Goal: Task Accomplishment & Management: Manage account settings

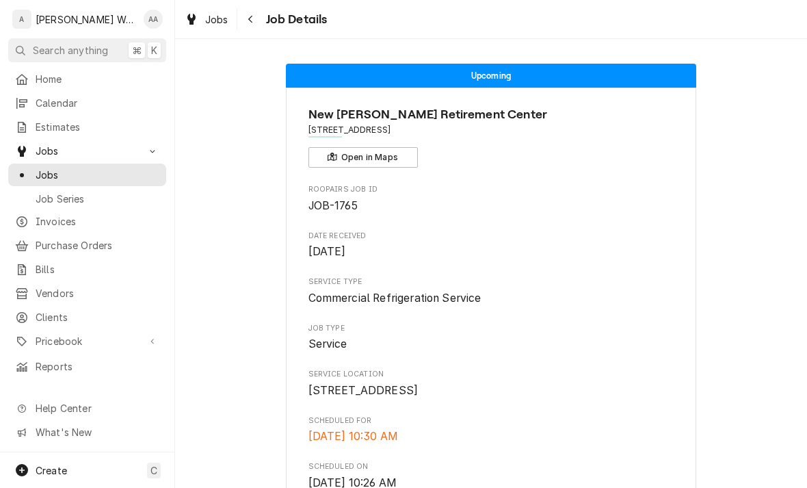
click at [40, 99] on span "Calendar" at bounding box center [98, 103] width 124 height 14
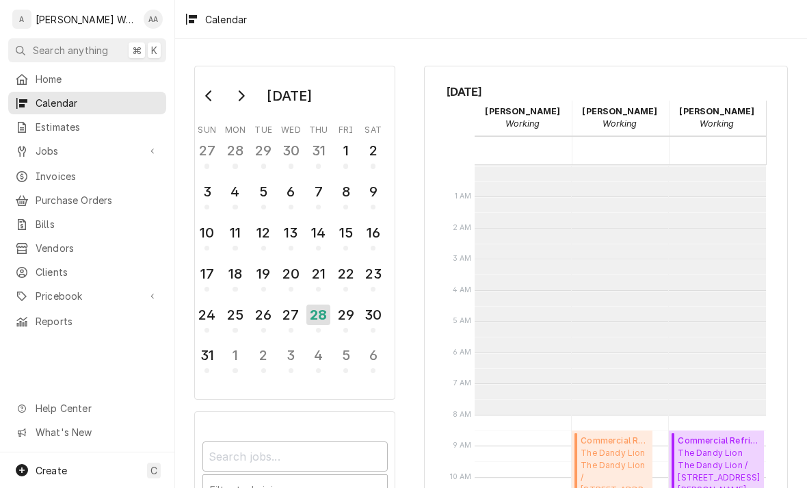
scroll to position [249, 0]
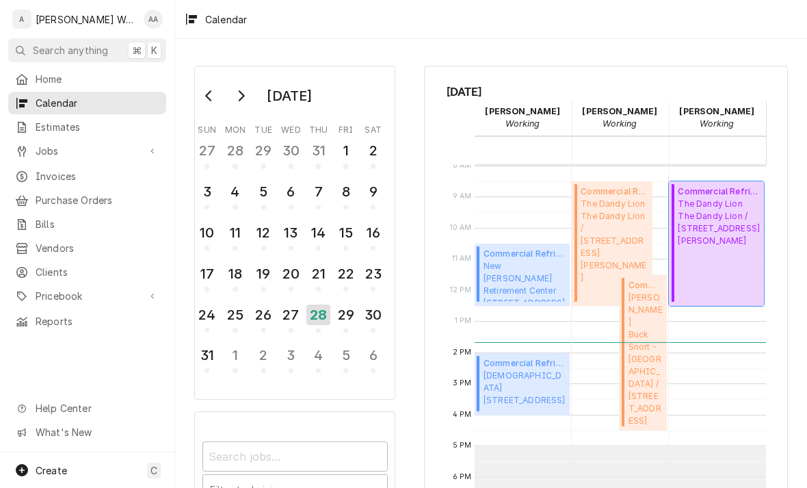
click at [719, 253] on div "Commercial Refrigeration Service ( Estimate Needed ) The Dandy Lion The Dandy L…" at bounding box center [719, 243] width 82 height 116
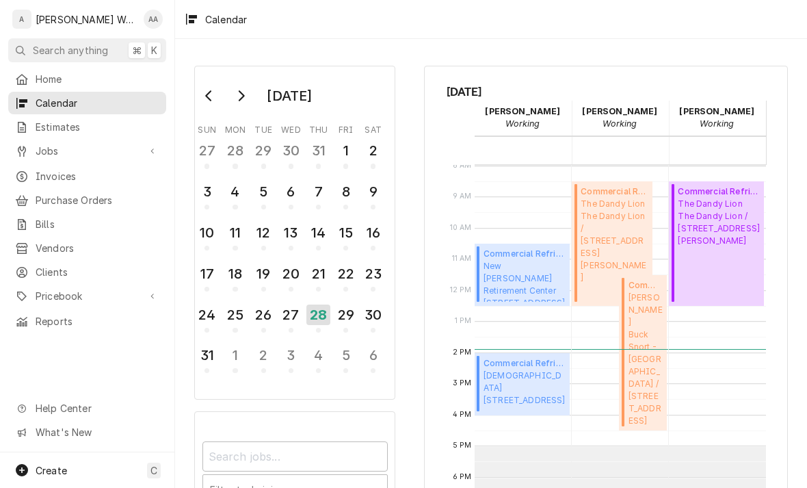
click at [57, 466] on span "Create" at bounding box center [51, 471] width 31 height 12
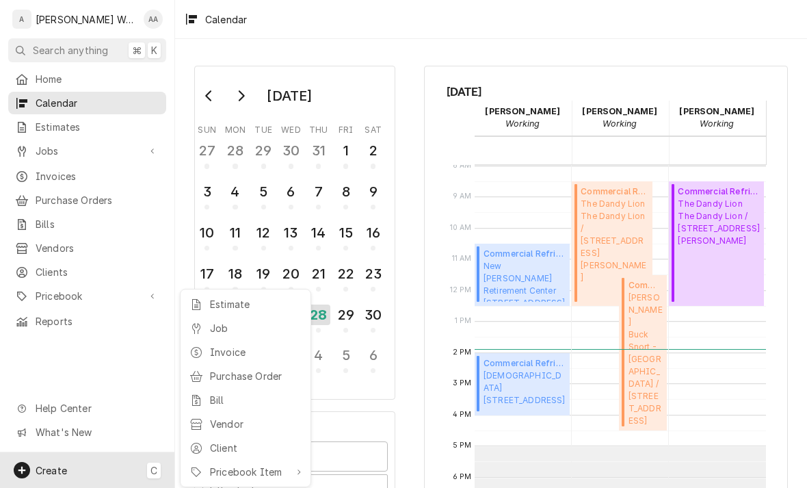
click at [202, 333] on div at bounding box center [197, 328] width 14 height 16
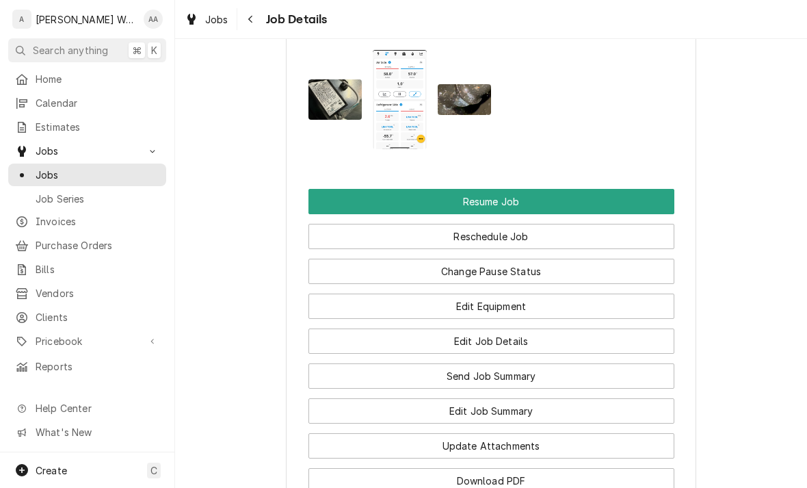
scroll to position [1353, 0]
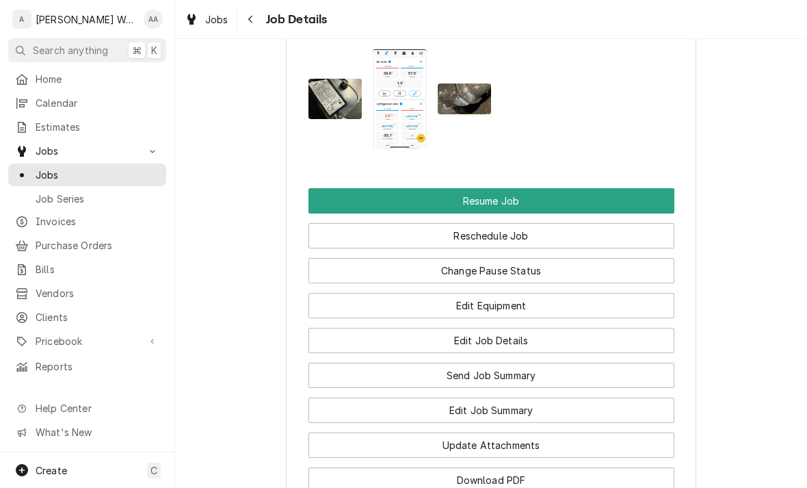
click at [458, 101] on img "Attachments" at bounding box center [465, 98] width 54 height 30
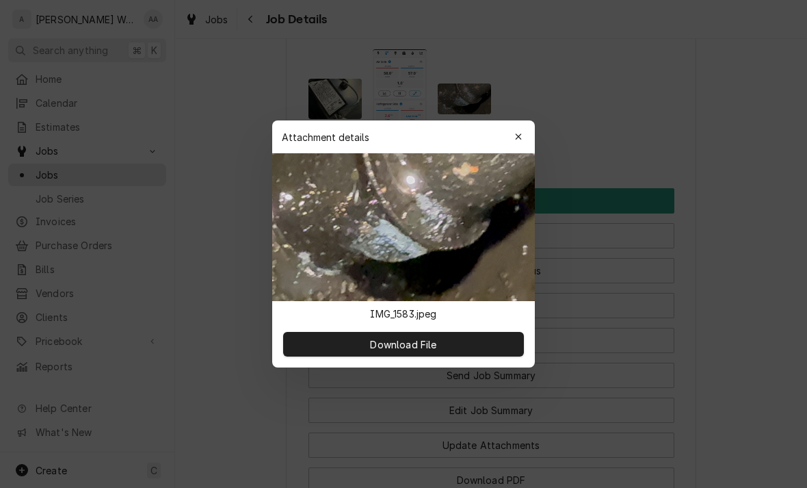
click at [515, 140] on icon "button" at bounding box center [519, 137] width 8 height 10
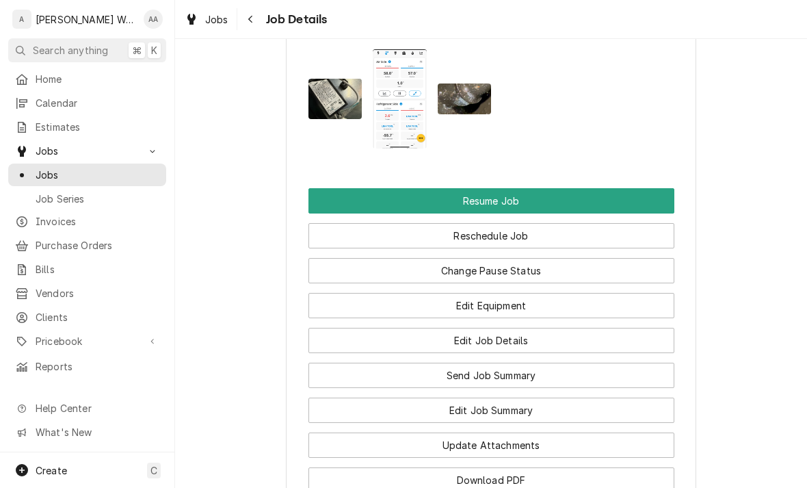
click at [328, 94] on img "Attachments" at bounding box center [336, 99] width 54 height 40
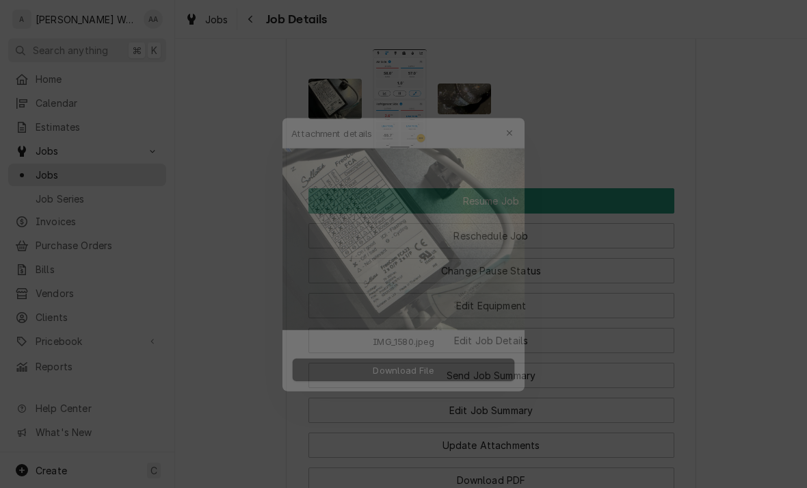
click at [517, 115] on icon "button" at bounding box center [518, 112] width 6 height 6
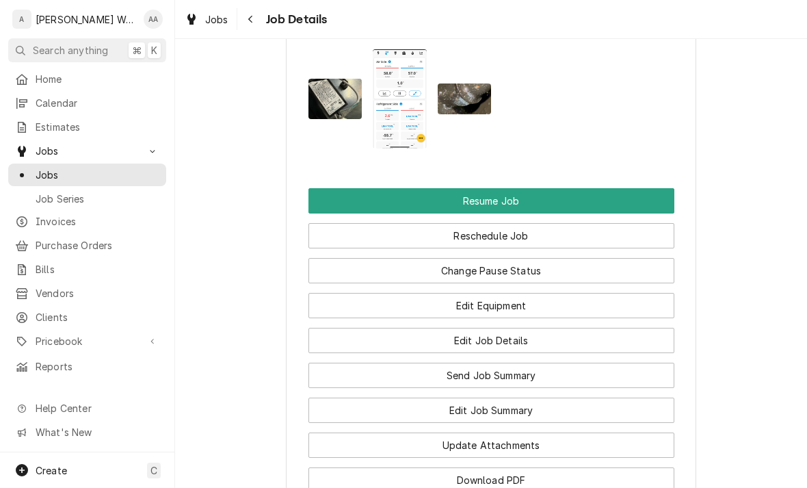
click at [462, 96] on img "Attachments" at bounding box center [465, 98] width 54 height 30
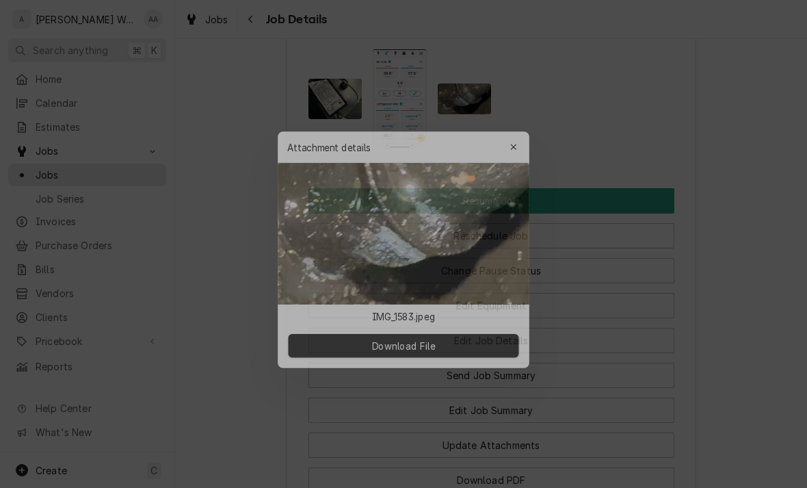
click at [512, 136] on div "button" at bounding box center [519, 137] width 14 height 14
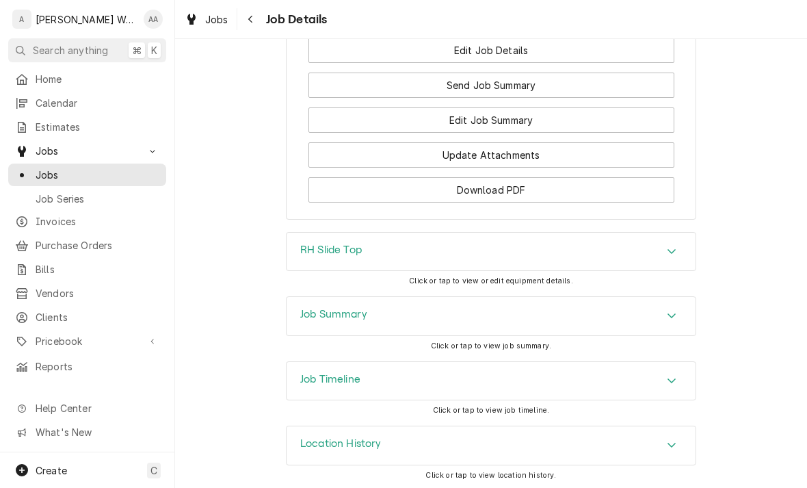
scroll to position [1642, 0]
click at [309, 318] on h3 "Job Summary" at bounding box center [333, 315] width 67 height 13
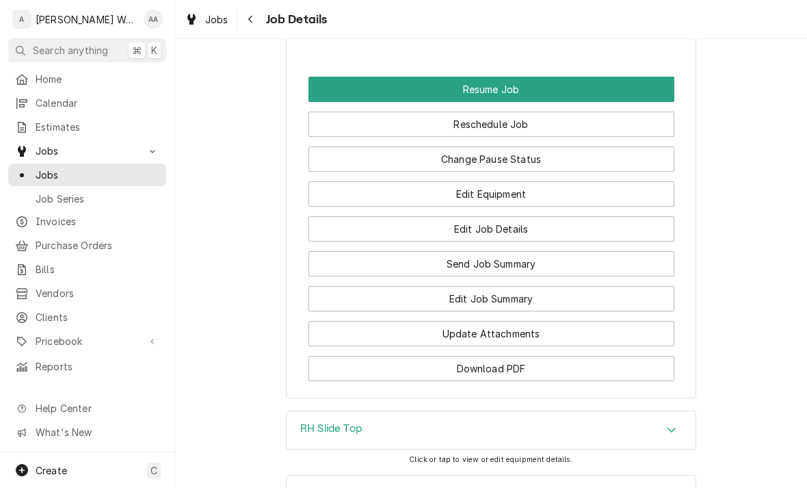
scroll to position [1450, 0]
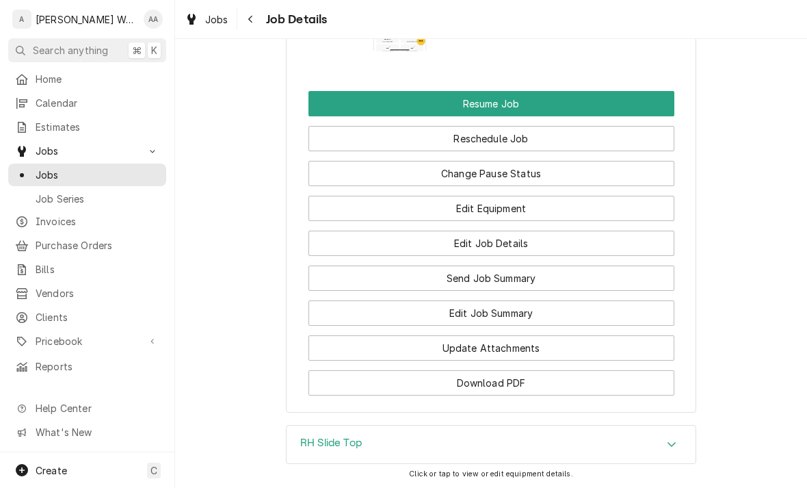
click at [587, 315] on button "Edit Job Summary" at bounding box center [492, 312] width 366 height 25
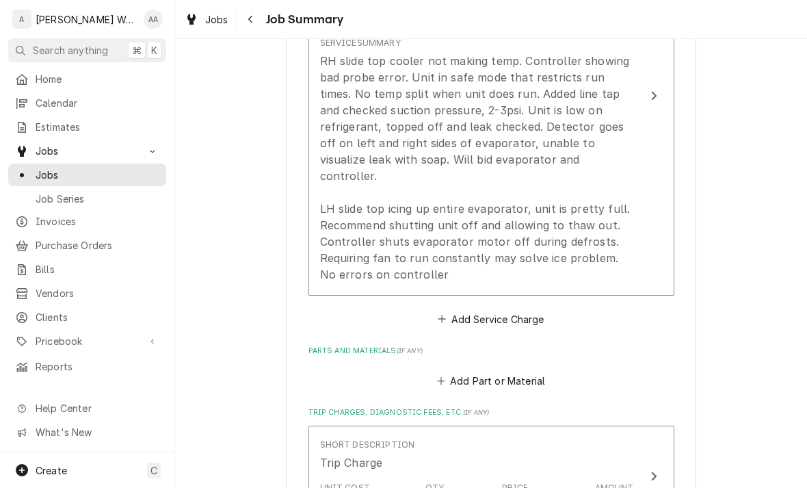
scroll to position [515, 0]
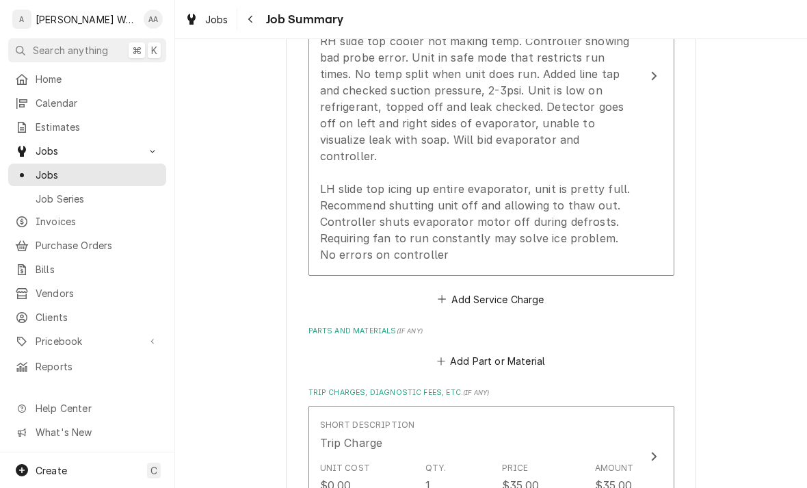
click at [524, 289] on button "Add Service Charge" at bounding box center [491, 298] width 111 height 19
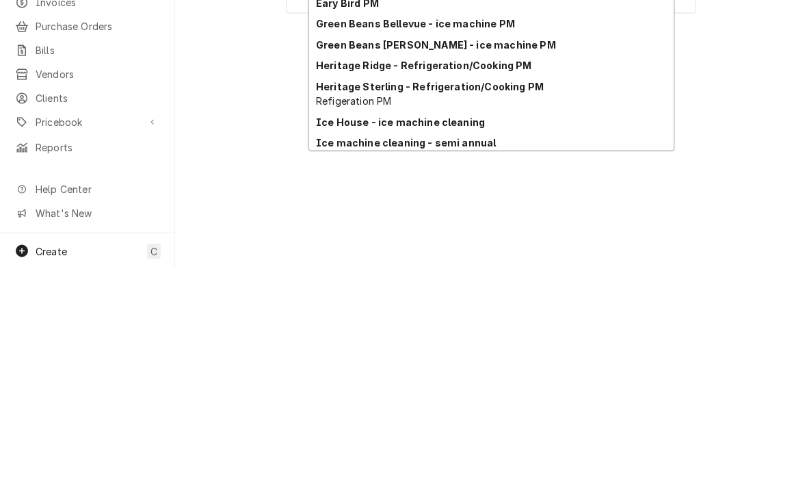
scroll to position [52, 0]
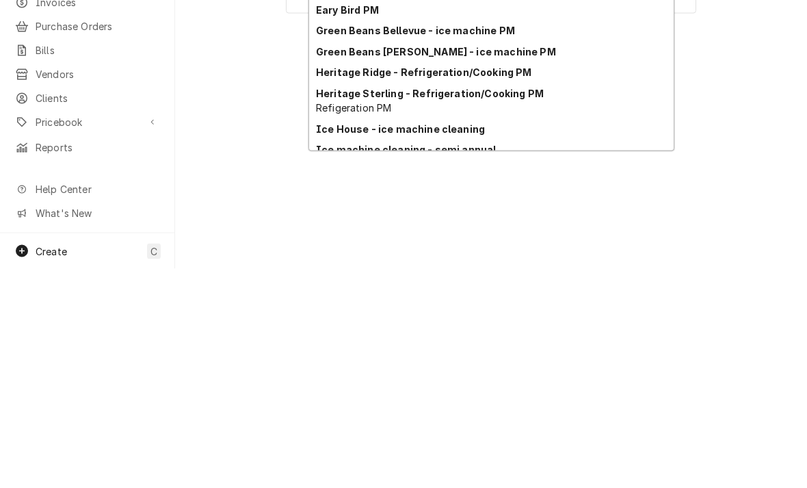
click at [340, 363] on strong "Ice machine cleaning - semi annual" at bounding box center [406, 369] width 180 height 12
type input "Semi ice clean"
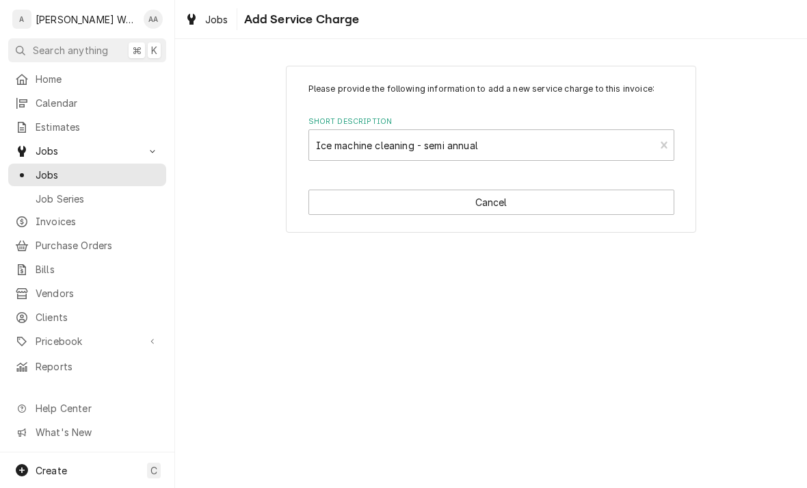
type textarea "x"
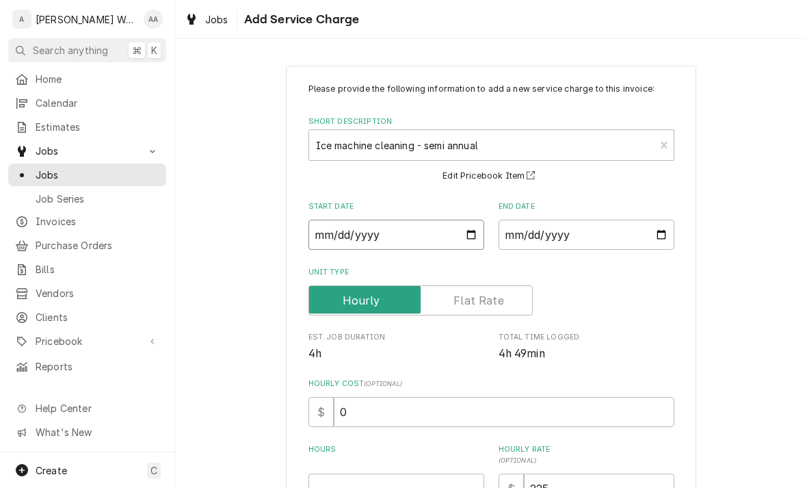
click at [333, 237] on input "Start Date" at bounding box center [397, 235] width 176 height 30
type input "2025-08-28"
type textarea "x"
click at [647, 249] on input "End Date" at bounding box center [587, 235] width 176 height 30
type input "2025-08-28"
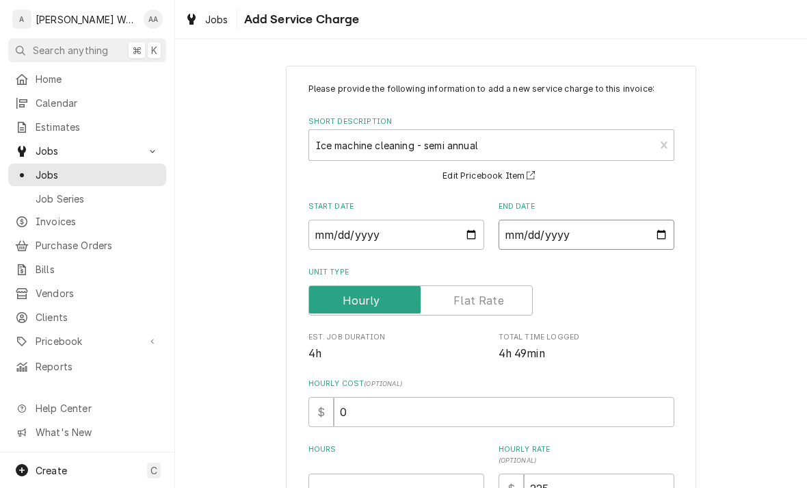
type textarea "x"
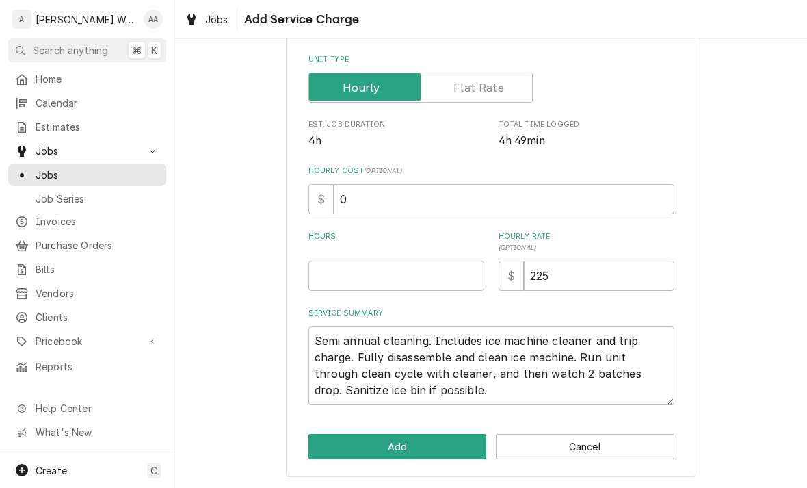
scroll to position [212, 0]
click at [339, 277] on input "Hours" at bounding box center [397, 276] width 176 height 30
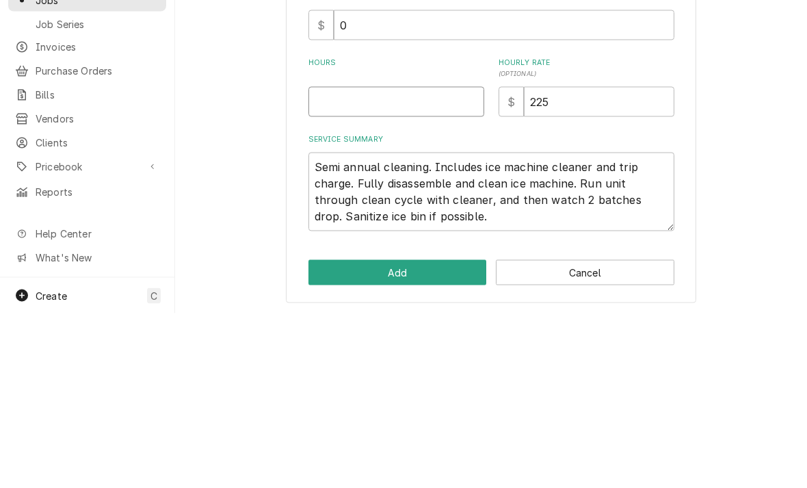
type input "1"
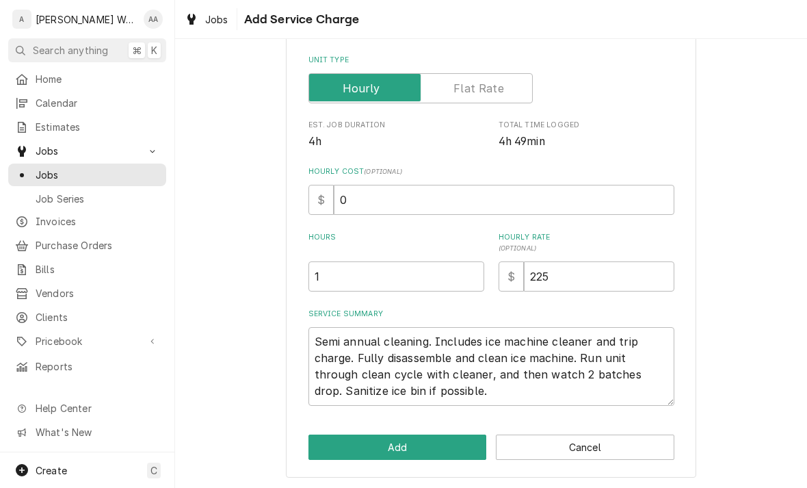
click at [363, 452] on button "Add" at bounding box center [398, 447] width 179 height 25
type textarea "x"
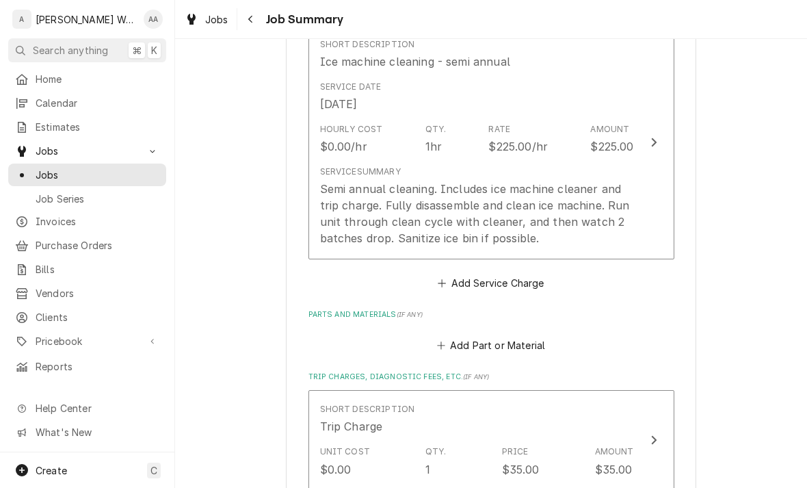
scroll to position [799, 0]
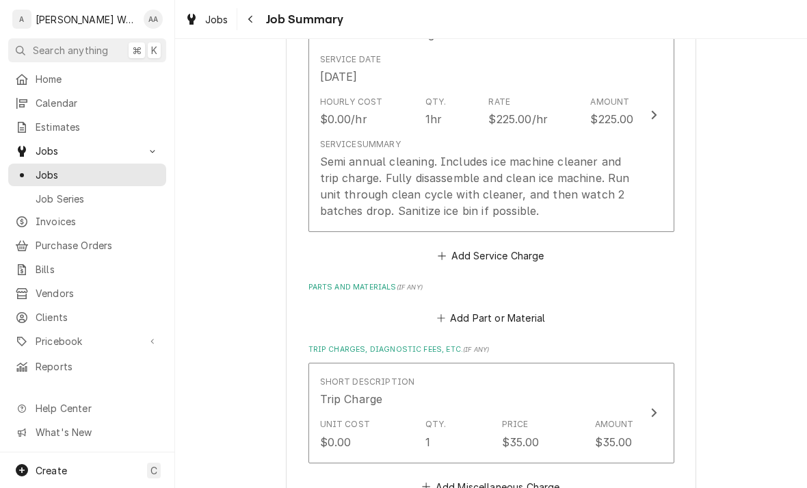
click at [519, 246] on button "Add Service Charge" at bounding box center [491, 255] width 111 height 19
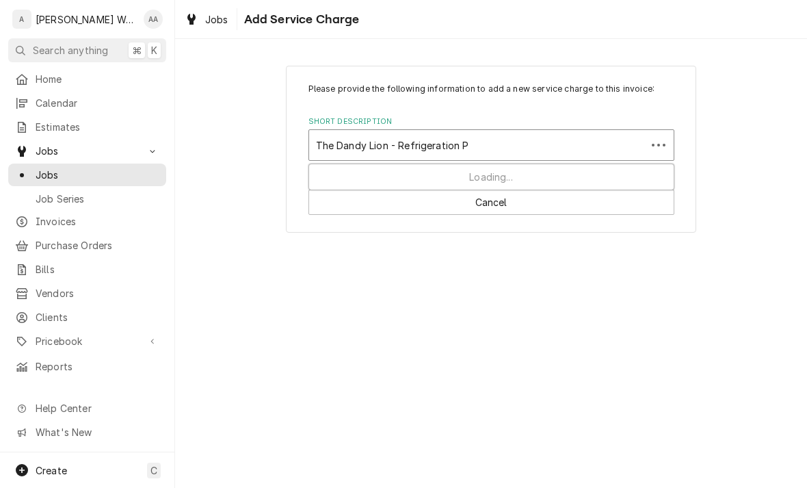
type input "The Dandy Lion - Refrigeration PM"
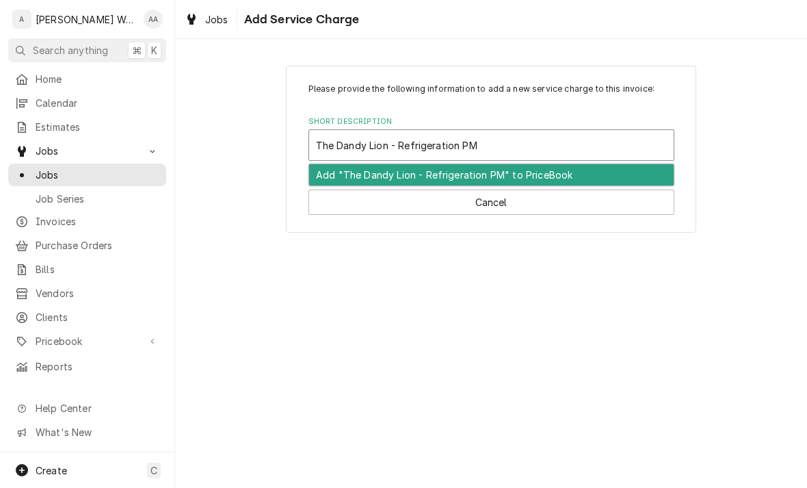
click at [338, 178] on div "Add "The Dandy Lion - Refrigeration PM" to PriceBook" at bounding box center [491, 174] width 365 height 21
type textarea "x"
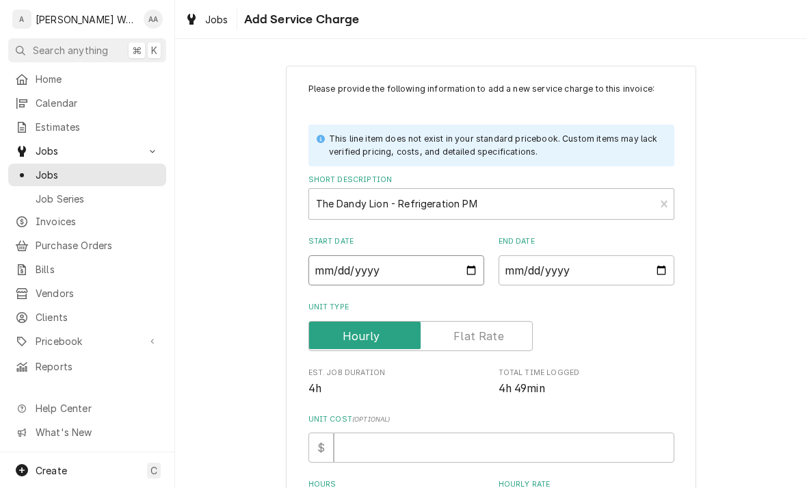
click at [337, 277] on input "Start Date" at bounding box center [397, 270] width 176 height 30
type input "2025-08-28"
type textarea "x"
click at [654, 274] on input "End Date" at bounding box center [587, 270] width 176 height 30
type input "2025-08-28"
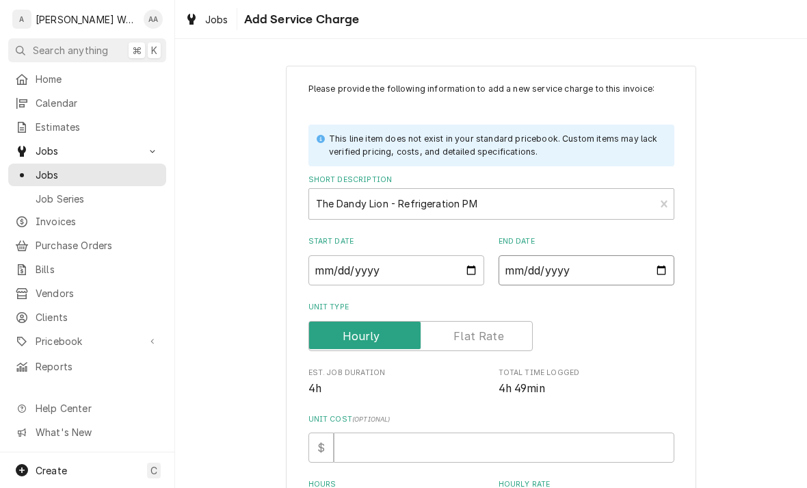
type textarea "x"
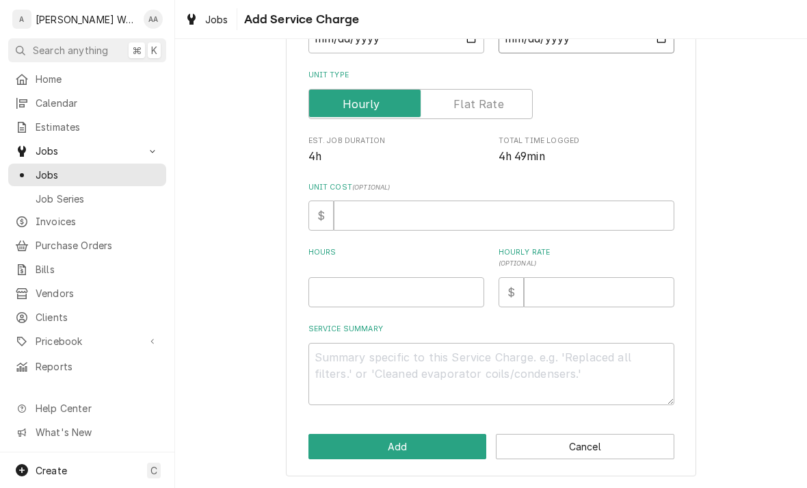
scroll to position [231, 0]
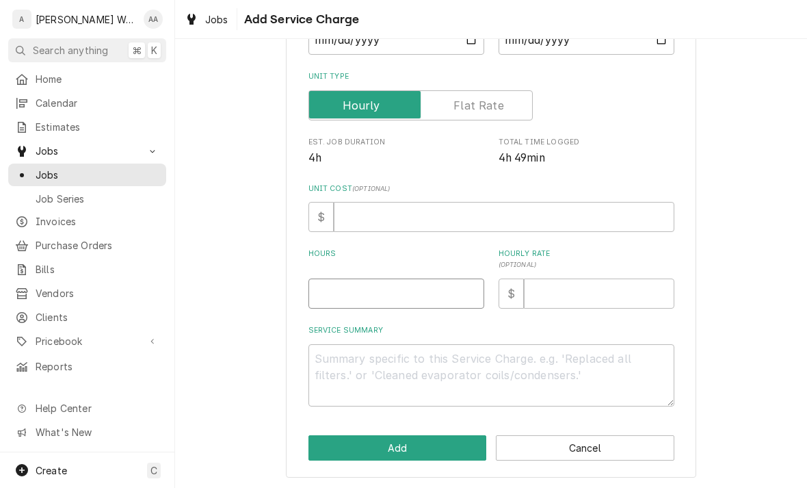
click at [335, 305] on input "Hours" at bounding box center [397, 294] width 176 height 30
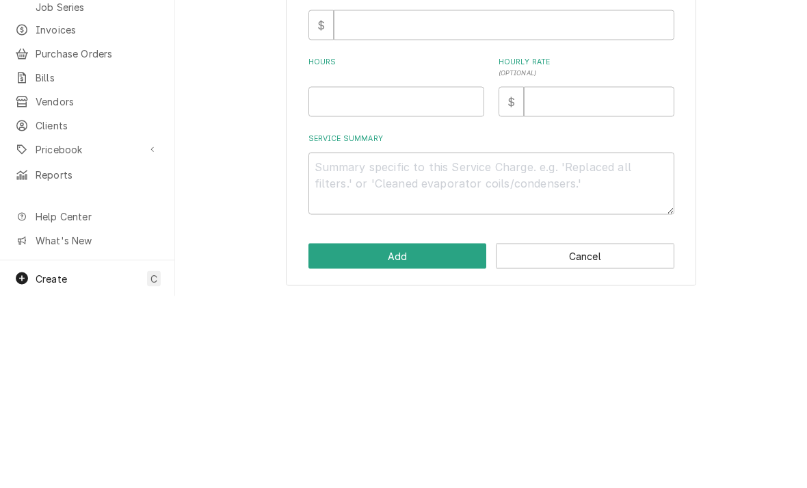
click at [244, 131] on div "Please provide the following information to add a new service charge to this in…" at bounding box center [491, 156] width 632 height 667
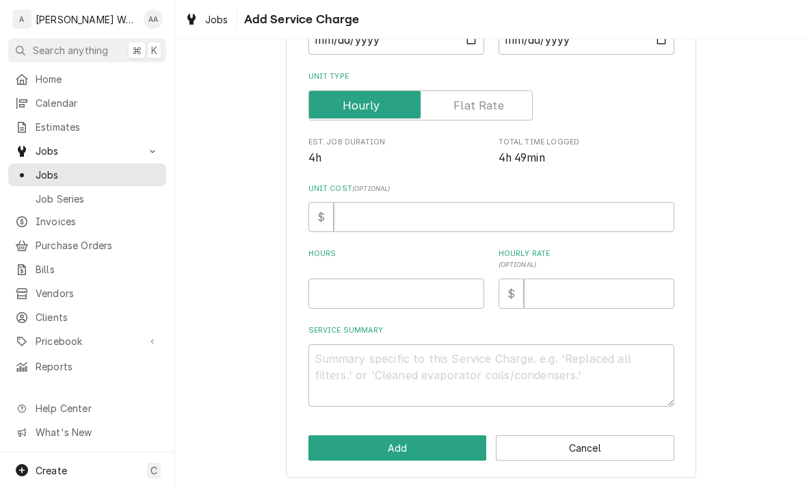
click at [467, 105] on label "Unit Type" at bounding box center [421, 105] width 224 height 30
click at [467, 105] on input "Unit Type" at bounding box center [421, 105] width 212 height 30
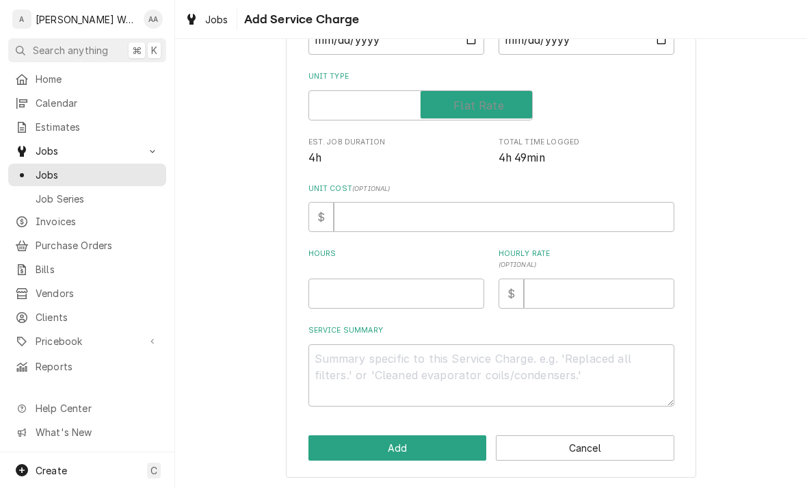
checkbox input "true"
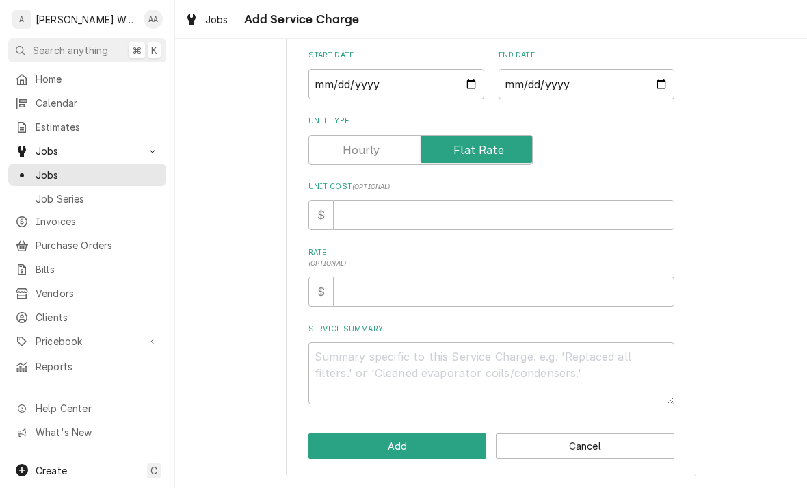
scroll to position [185, 0]
click at [339, 368] on textarea "Service Summary" at bounding box center [492, 374] width 366 height 62
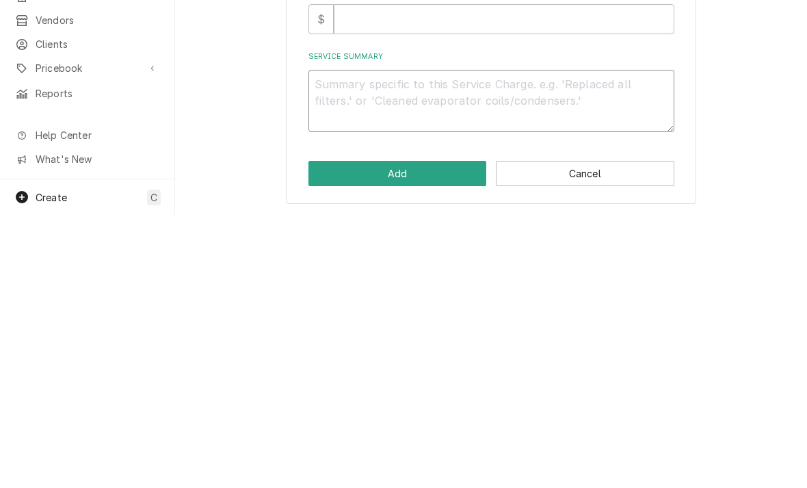
type textarea "x"
type textarea "Cl"
type textarea "x"
type textarea "Cle"
type textarea "x"
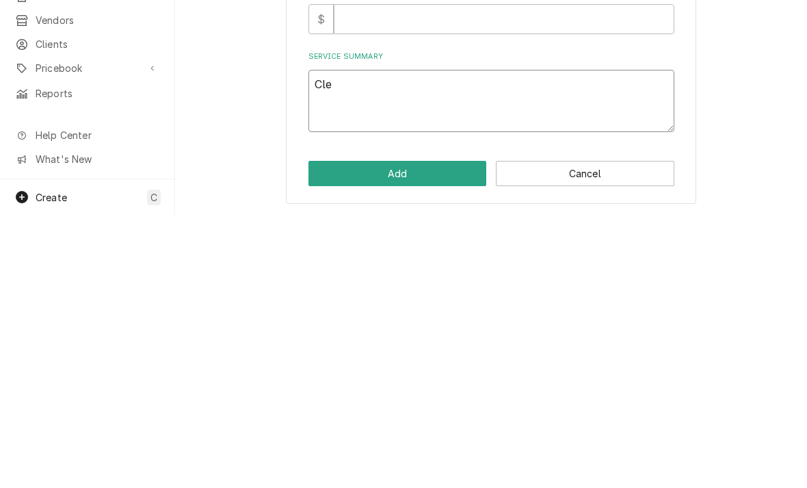
type textarea "Clea"
type textarea "x"
type textarea "Clean"
type textarea "x"
type textarea "Clean"
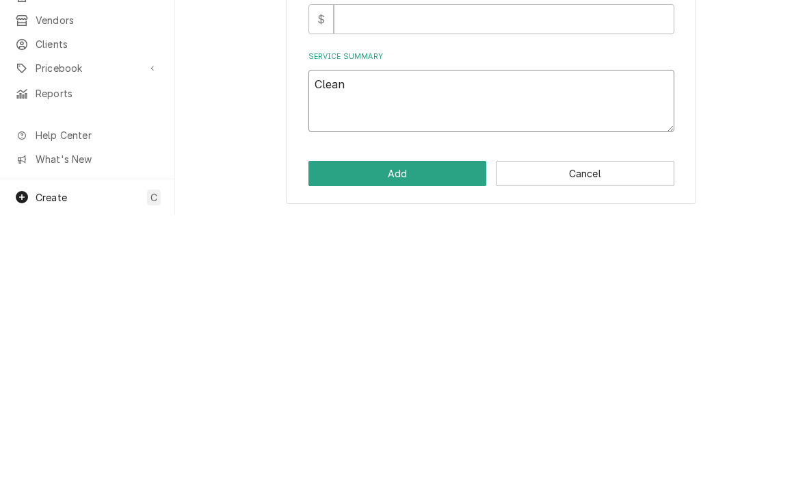
type textarea "x"
type textarea "Clean co"
type textarea "x"
type textarea "Clean con"
type textarea "x"
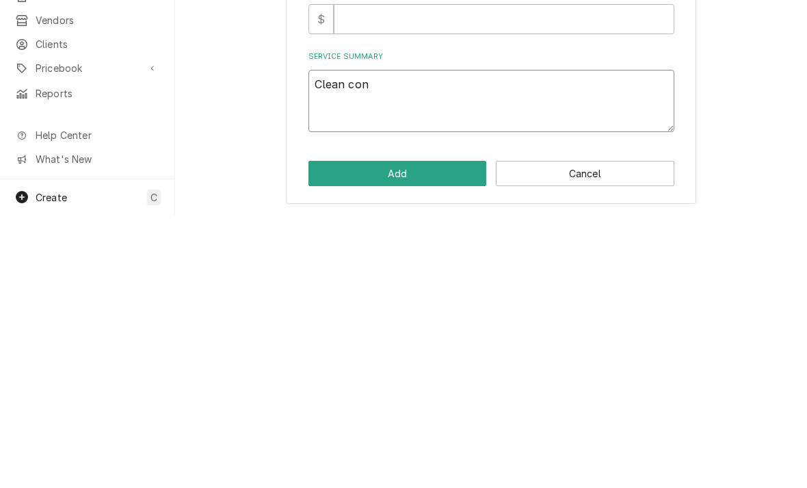
type textarea "Clean cond"
type textarea "x"
type textarea "Clean conde"
type textarea "x"
type textarea "Clean conden"
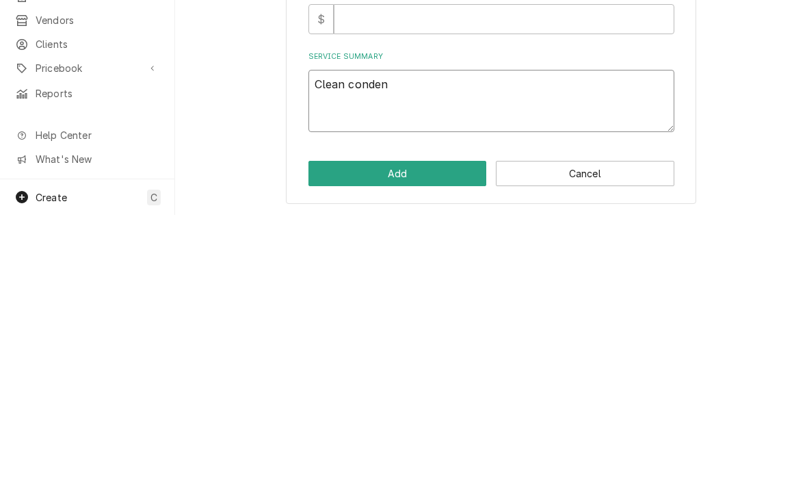
type textarea "x"
type textarea "Clean condens"
type textarea "x"
type textarea "Clean condense"
type textarea "x"
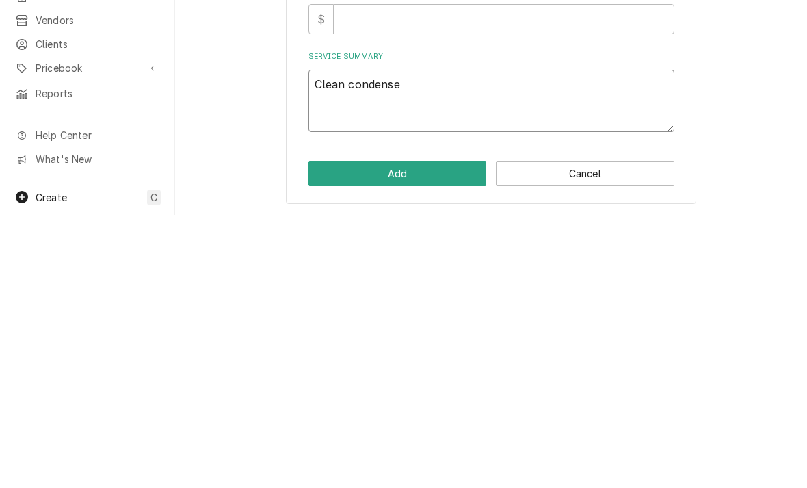
type textarea "Clean condenser"
type textarea "x"
type textarea "Clean condensers"
type textarea "x"
type textarea "Clean condensers"
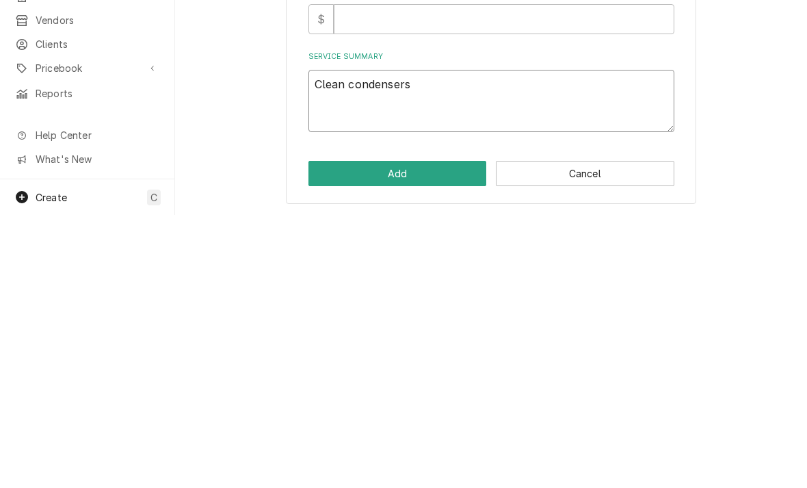
type textarea "x"
type textarea "Clean condensers o"
type textarea "x"
type textarea "Clean condensers on"
type textarea "x"
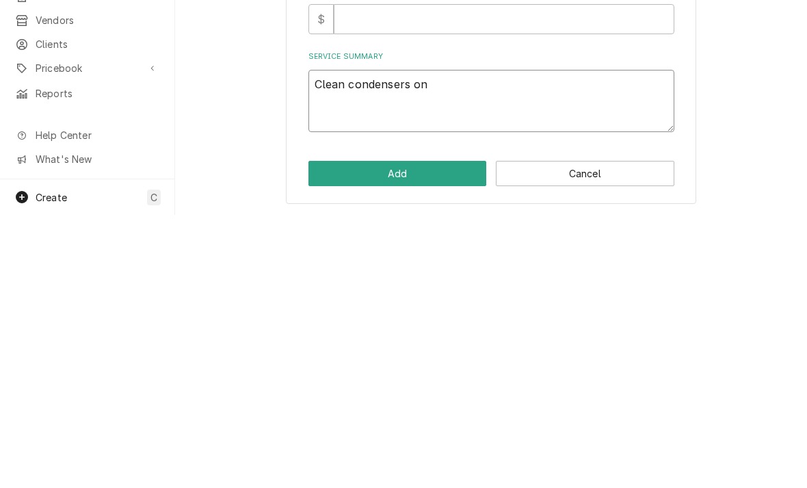
type textarea "Clean condensers on r"
type textarea "x"
type textarea "Clean condensers on ref"
type textarea "x"
type textarea "Clean condensers on refr"
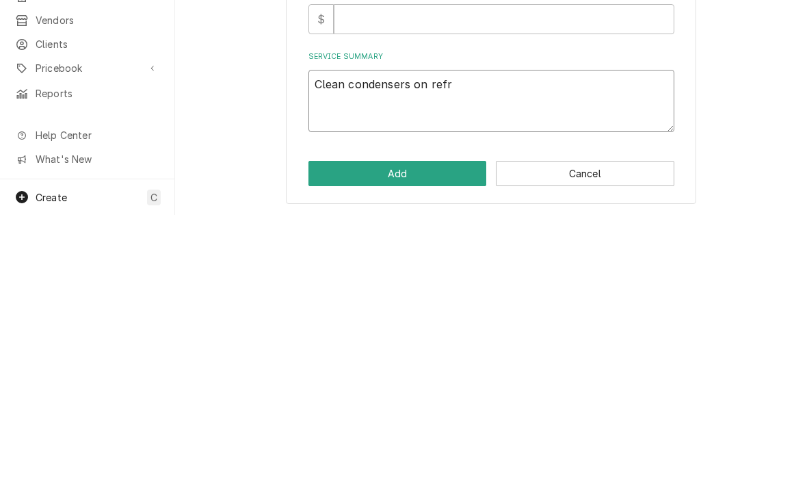
type textarea "x"
type textarea "Clean condensers on refri"
type textarea "x"
type textarea "Clean condensers on refrig"
type textarea "x"
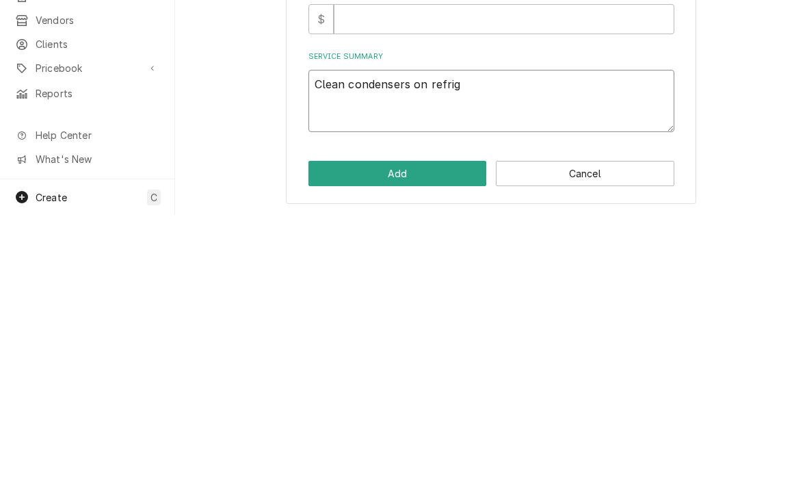
type textarea "Clean condensers on refrige"
type textarea "x"
type textarea "Clean condensers on refriger"
type textarea "x"
type textarea "Clean condensers on refrigers"
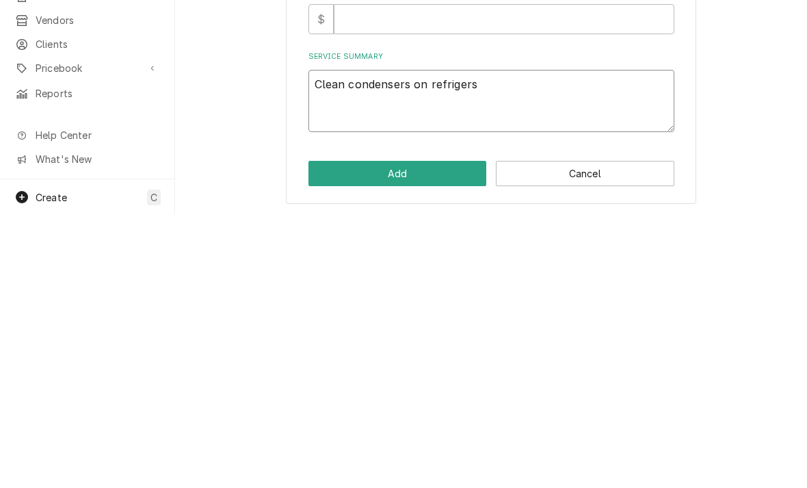
type textarea "x"
type textarea "Clean condensers on refrigerst"
type textarea "x"
type textarea "Clean condensers on refrigerstio"
type textarea "x"
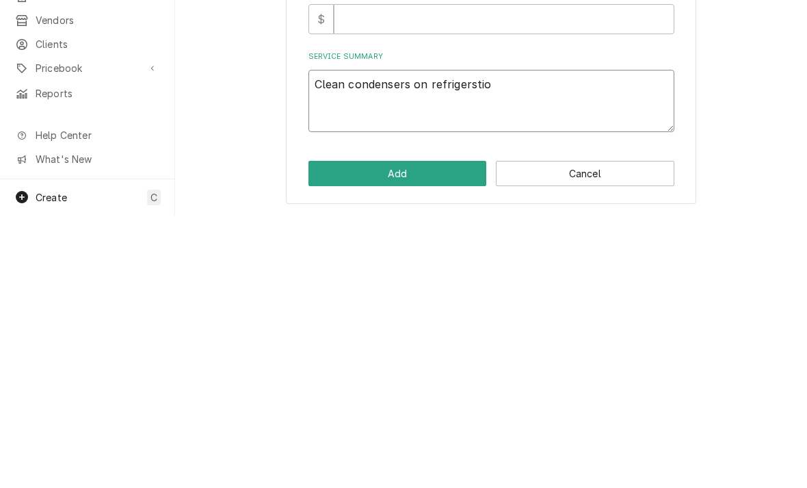
type textarea "Clean condensers on refrigerstion"
type textarea "x"
type textarea "Clean condensers on refrigeration"
type textarea "x"
type textarea "Clean condensers on refrigeration e"
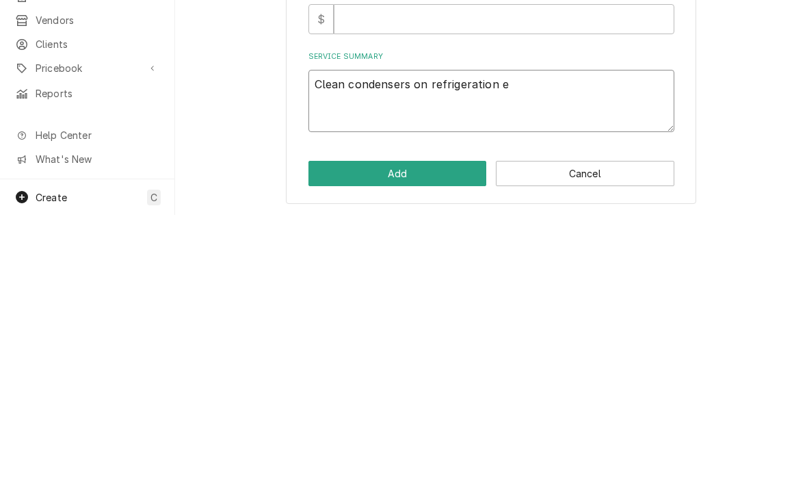
type textarea "x"
type textarea "Clean condensers on refrigeration eq"
type textarea "x"
type textarea "Clean condensers on refrigeration equ"
type textarea "x"
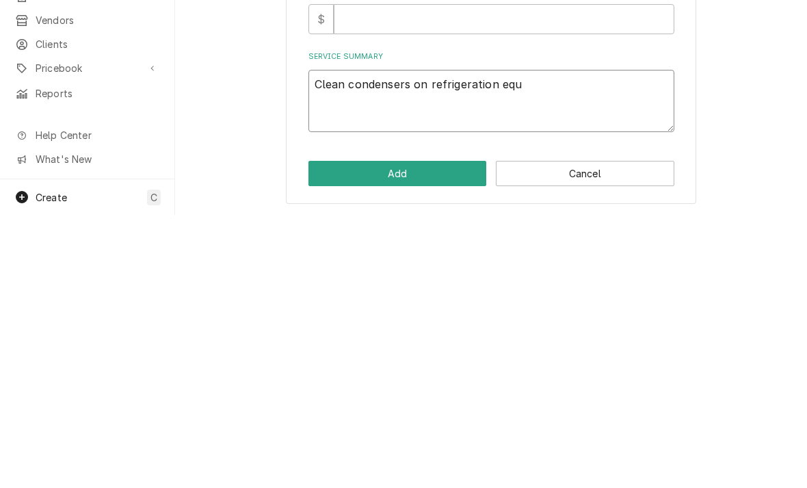
type textarea "Clean condensers on refrigeration equipment"
type textarea "x"
type textarea "Clean condensers on refrigeration equipment"
type textarea "x"
type textarea "Clean condensers on refrigeration equipment."
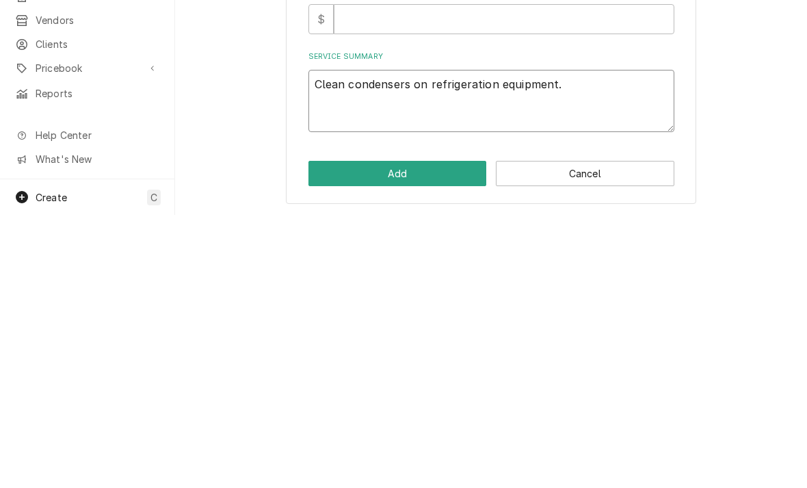
type textarea "x"
type textarea "Clean condensers on refrigeration equipment. C"
type textarea "x"
type textarea "Clean condensers on refrigeration equipment. Ch"
type textarea "x"
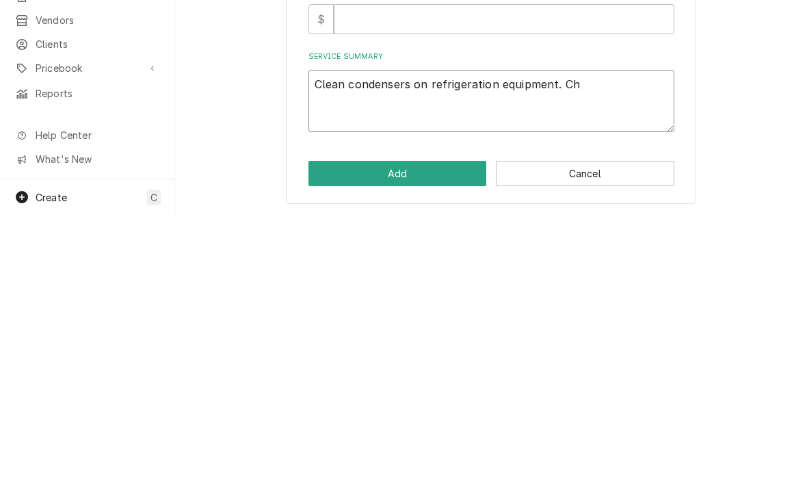
type textarea "Clean condensers on refrigeration equipment. Che"
type textarea "x"
type textarea "Clean condensers on refrigeration equipment. Chem"
type textarea "x"
type textarea "Clean condensers on refrigeration equipment. Chemic"
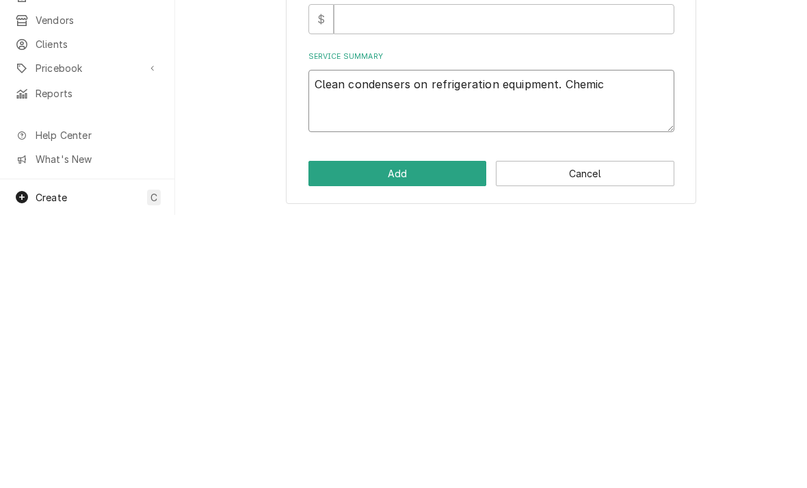
type textarea "x"
type textarea "Clean condensers on refrigeration equipment. Chemica"
type textarea "x"
type textarea "Clean condensers on refrigeration equipment. Chemical"
type textarea "x"
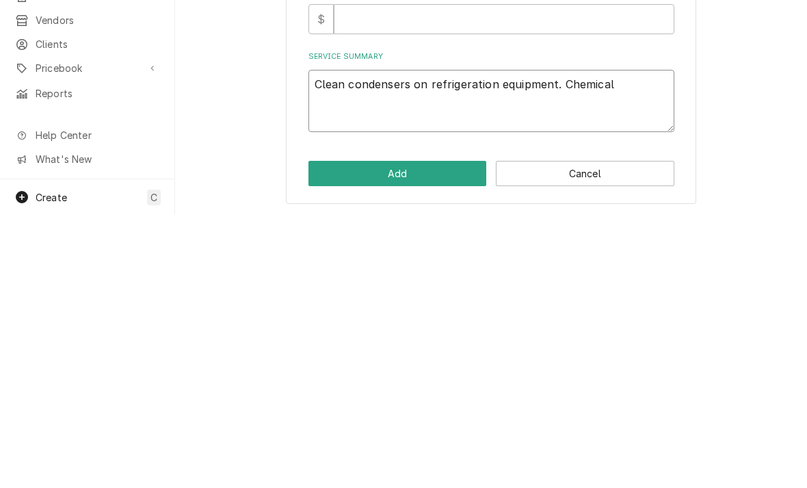
type textarea "Clean condensers on refrigeration equipment. Chemical c"
type textarea "x"
type textarea "Clean condensers on refrigeration equipment. Chemical cl"
type textarea "x"
type textarea "Clean condensers on refrigeration equipment. Chemical cle"
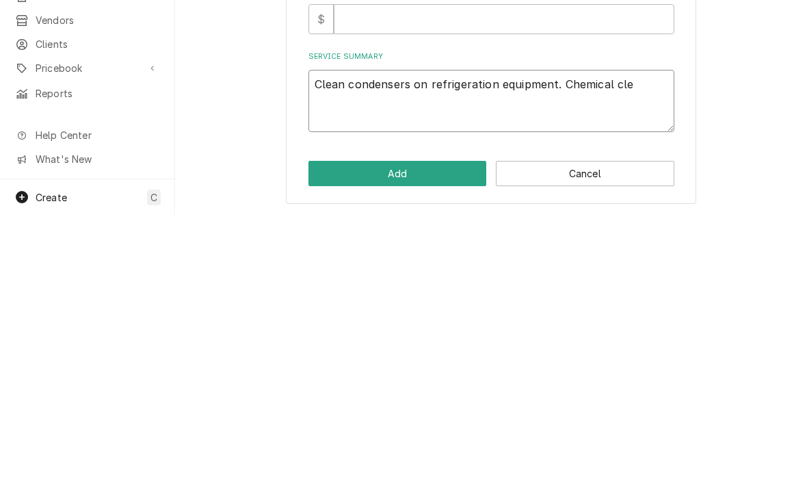
type textarea "x"
type textarea "Clean condensers on refrigeration equipment. Chemical clean"
type textarea "x"
type textarea "Clean condensers on refrigeration equipment. Chemical cleani"
type textarea "x"
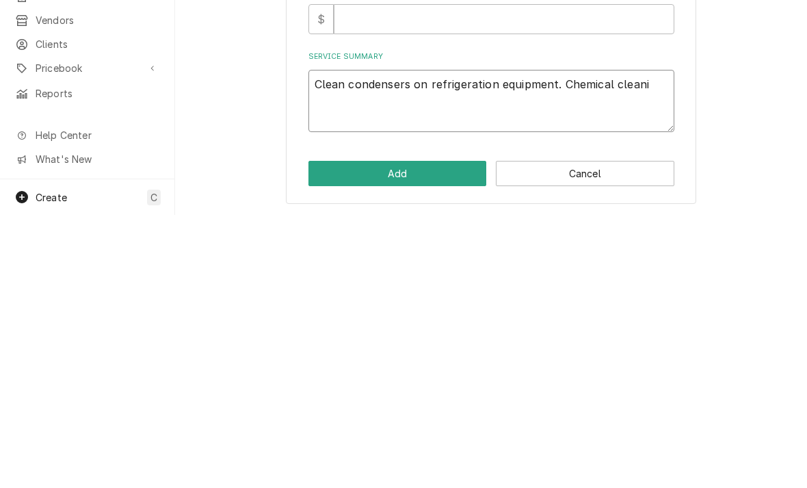
type textarea "Clean condensers on refrigeration equipment. Chemical cleanin"
type textarea "x"
type textarea "Clean condensers on refrigeration equipment. Chemical cleaning"
type textarea "x"
type textarea "Clean condensers on refrigeration equipment. Chemical cleaning"
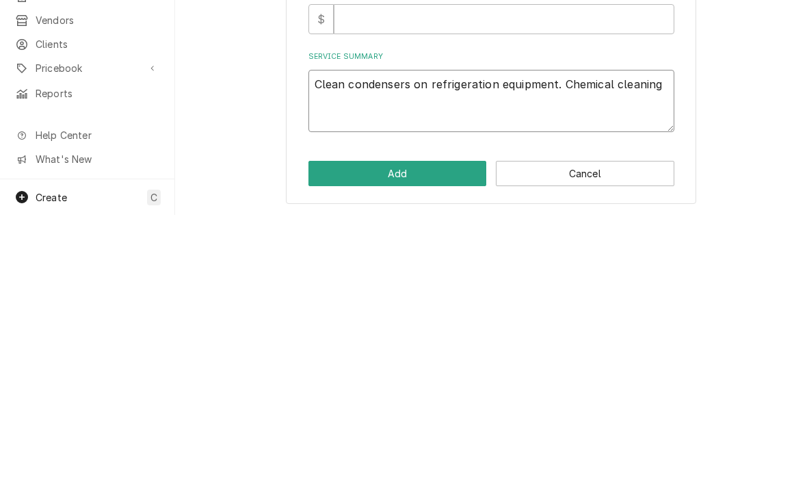
type textarea "x"
type textarea "Clean condensers on refrigeration equipment. Chemical cleaning as"
type textarea "x"
type textarea "Clean condensers on refrigeration equipment. Chemical cleaning as"
type textarea "x"
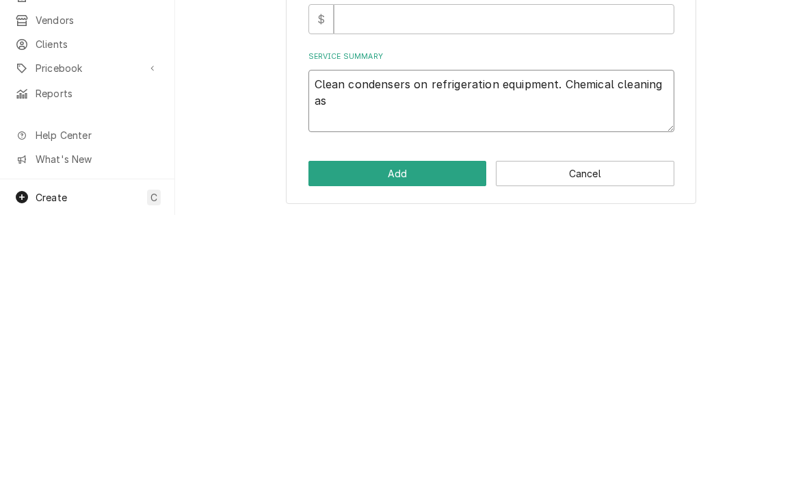
type textarea "Clean condensers on refrigeration equipment. Chemical cleaning as n"
type textarea "x"
type textarea "Clean condensers on refrigeration equipment. Chemical cleaning as ne"
type textarea "x"
type textarea "Clean condensers on refrigeration equipment. Chemical cleaning as need"
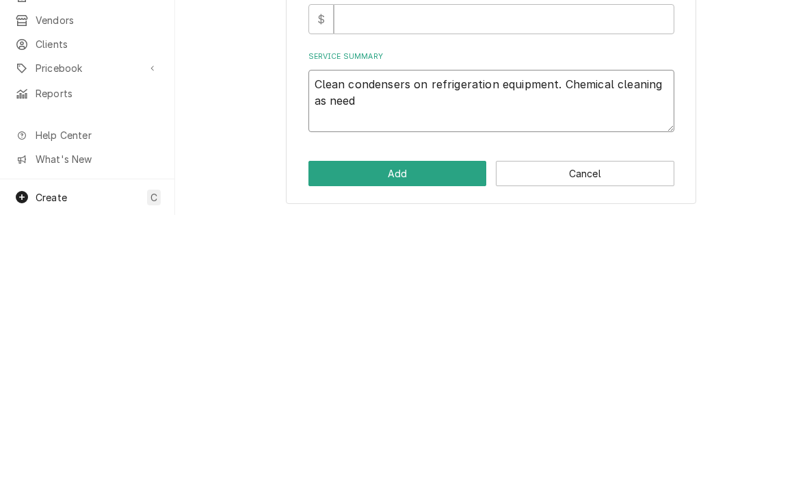
type textarea "x"
type textarea "Clean condensers on refrigeration equipment. Chemical cleaning as neede"
type textarea "x"
type textarea "Clean condensers on refrigeration equipment. Chemical cleaning as needed"
type textarea "x"
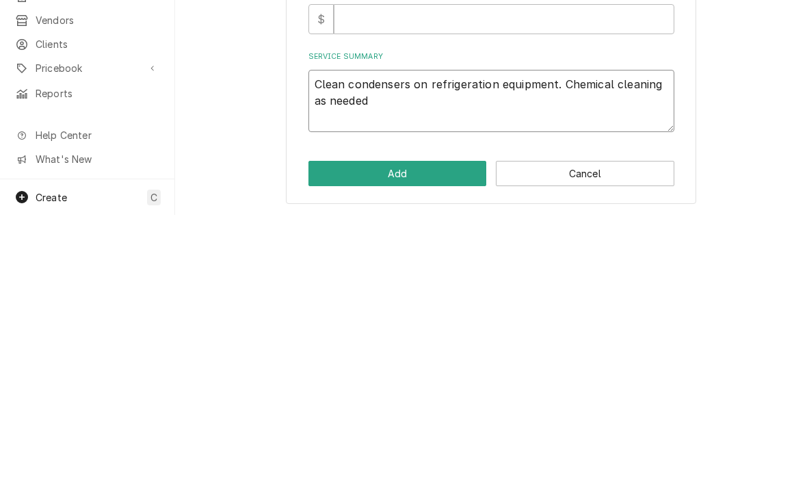
click at [316, 343] on textarea "Clean condensers on refrigeration equipment. Chemical cleaning as needed" at bounding box center [492, 374] width 366 height 62
type textarea "Clean condensers on refrigeration equipment. Chemical cleaning as needed"
click at [337, 343] on textarea "Clean condensers on refrigeration equipment. Chemical cleaning as needed" at bounding box center [492, 374] width 366 height 62
type textarea "x"
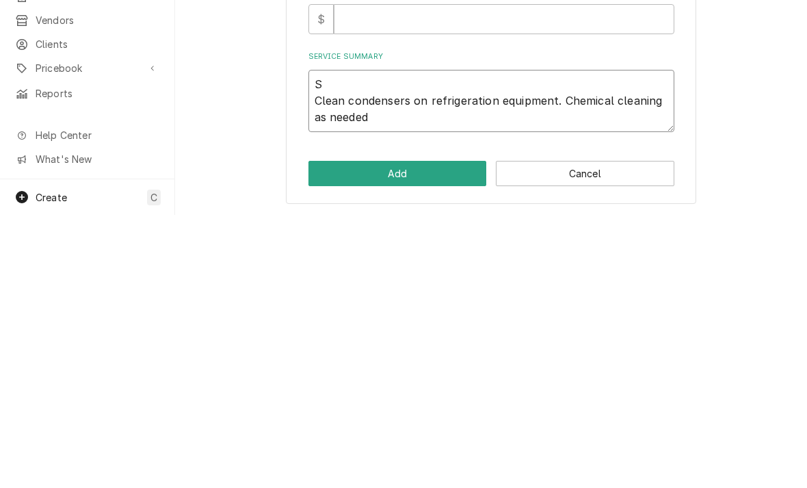
type textarea "Se Clean condensers on refrigeration equipment. Chemical cleaning as needed"
type textarea "x"
type textarea "Sem Clean condensers on refrigeration equipment. Chemical cleaning as needed"
type textarea "x"
type textarea "Semi Clean condensers on refrigeration equipment. Chemical cleaning as needed"
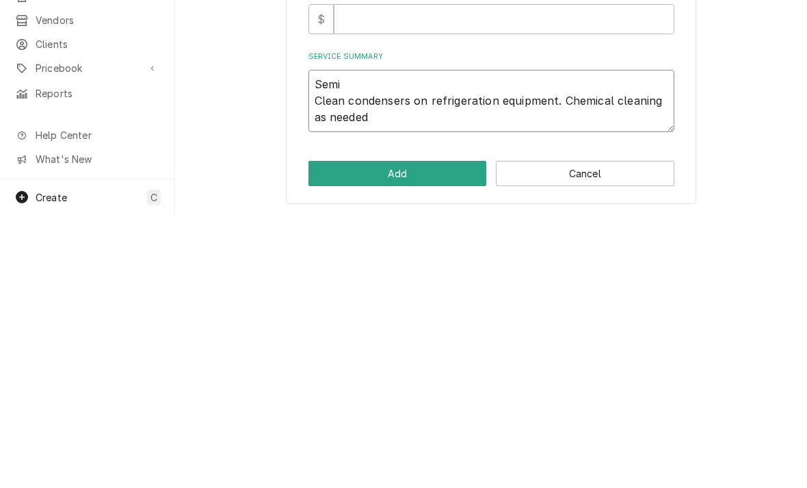
type textarea "x"
type textarea "Semi Clean condensers on refrigeration equipment. Chemical cleaning as needed"
type textarea "x"
type textarea "Semi a Clean condensers on refrigeration equipment. Chemical cleaning as needed"
type textarea "x"
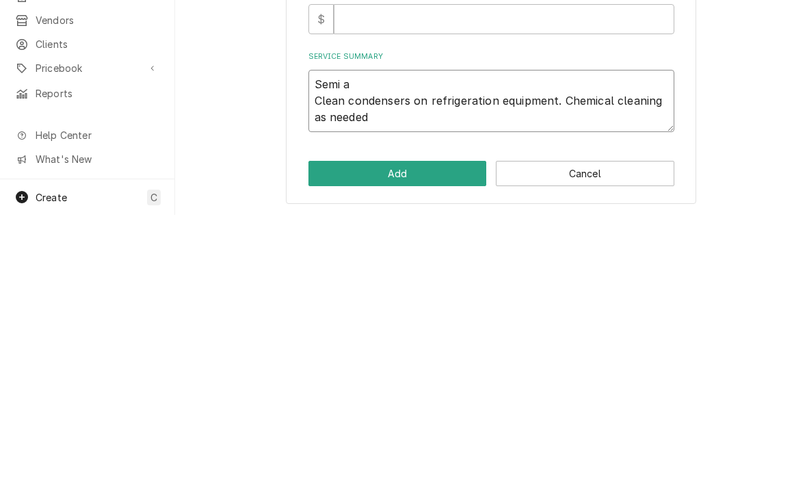
type textarea "Semi an Clean condensers on refrigeration equipment. Chemical cleaning as needed"
type textarea "x"
type textarea "Semi ann Clean condensers on refrigeration equipment. Chemical cleaning as need…"
type textarea "x"
type textarea "Semi annu Clean condensers on refrigeration equipment. Chemical cleaning as nee…"
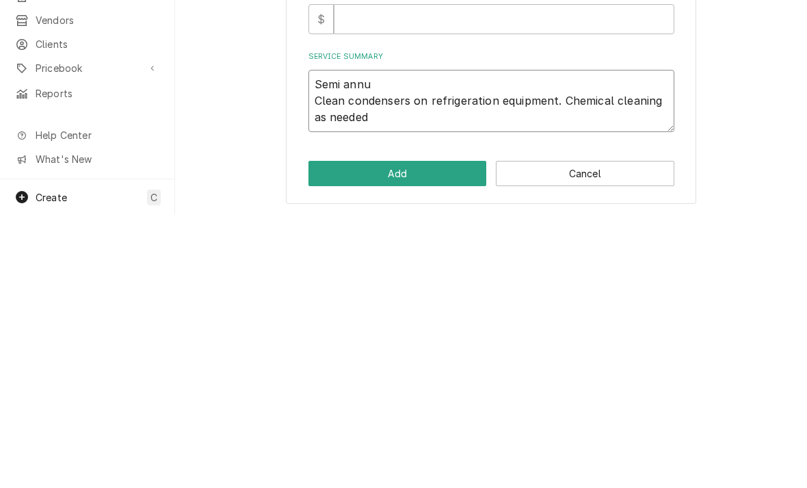
type textarea "x"
type textarea "Semi annua Clean condensers on refrigeration equipment. Chemical cleaning as ne…"
type textarea "x"
type textarea "Semi annual Clean condensers on refrigeration equipment. Chemical cleaning as n…"
type textarea "x"
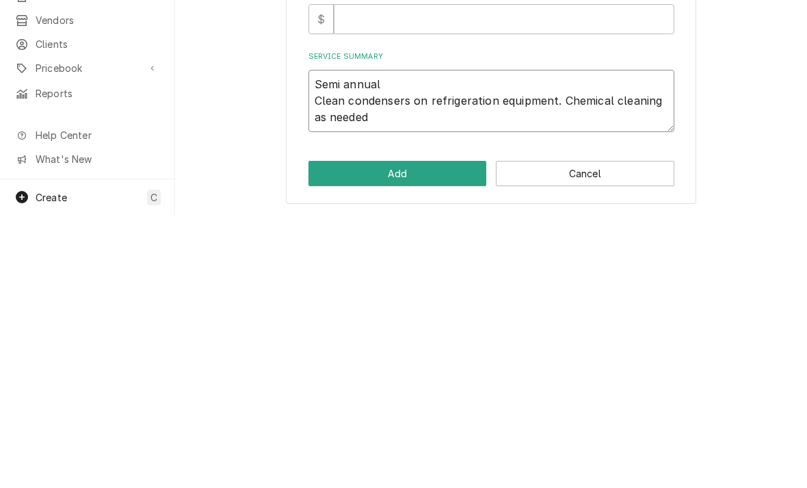
click at [410, 343] on textarea "Semi annual Clean condensers on refrigeration equipment. Chemical cleaning as n…" at bounding box center [492, 374] width 366 height 62
type textarea "Semi annual Clean condensers on refrigeration equipment. Chemical cleaning as n…"
type textarea "x"
type textarea "Semi annual Clean condensers on refrigeration equipment. Chemical cleaning as n…"
type textarea "x"
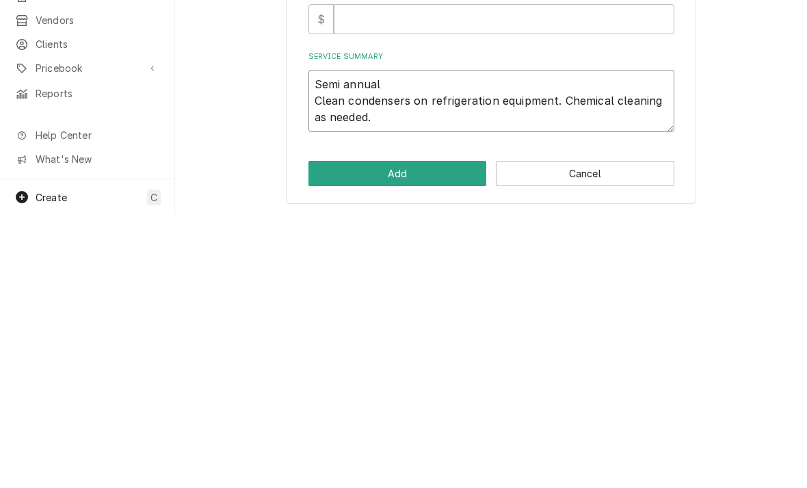
type textarea "Semi annual Clean condensers on refrigeration equipment. Chemical cleaning as n…"
type textarea "x"
type textarea "Semi annual Clean condensers on refrigeration equipment. Chemical cleaning as n…"
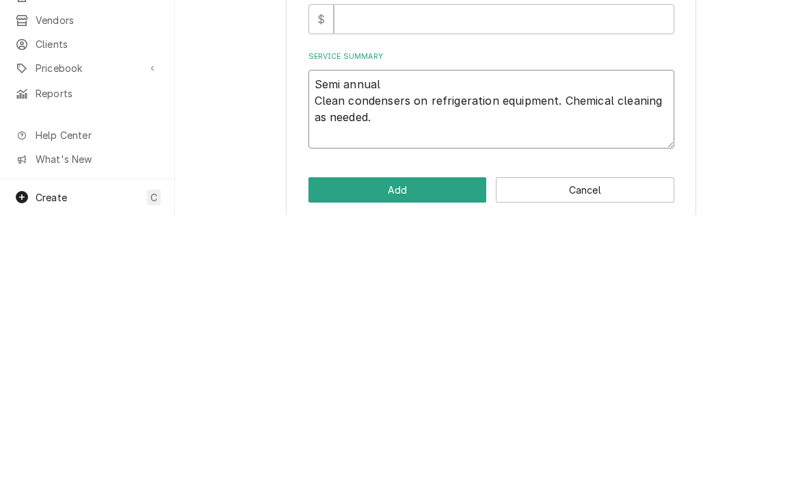
type textarea "x"
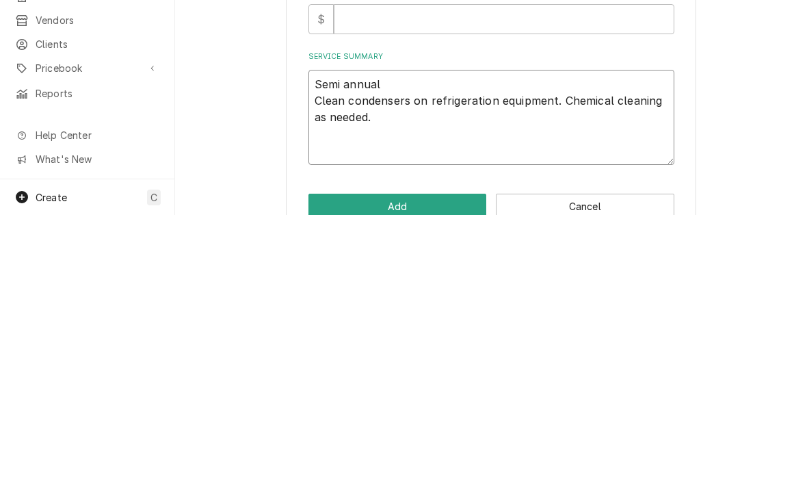
type textarea "Semi annual Clean condensers on refrigeration equipment. Chemical cleaning as n…"
type textarea "x"
type textarea "Semi annual Clean condensers on refrigeration equipment. Chemical cleaning as n…"
type textarea "x"
type textarea "Semi annual Clean condensers on refrigeration equipment. Chemical cleaning as n…"
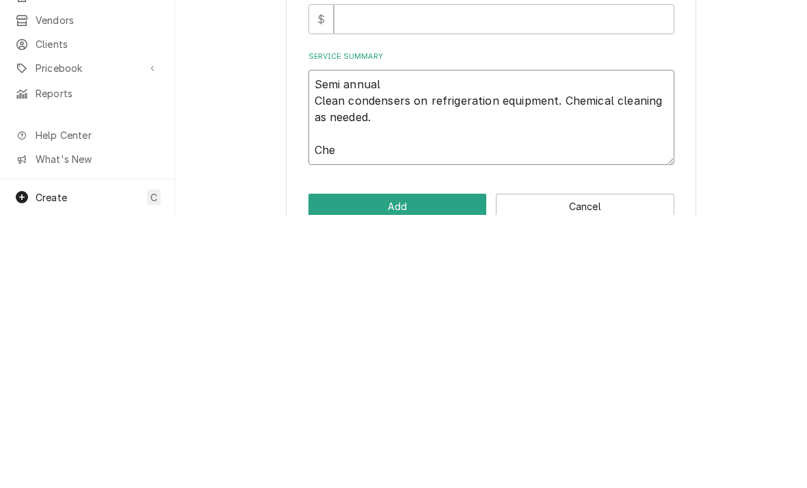
type textarea "x"
type textarea "Semi annual Clean condensers on refrigeration equipment. Chemical cleaning as n…"
type textarea "x"
type textarea "Semi annual Clean condensers on refrigeration equipment. Chemical cleaning as n…"
type textarea "x"
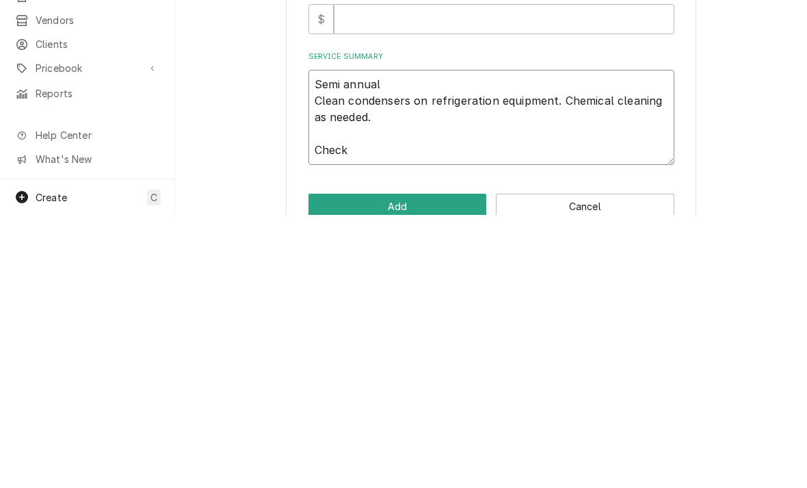
type textarea "Semi annual Clean condensers on refrigeration equipment. Chemical cleaning as n…"
type textarea "x"
type textarea "Semi annual Clean condensers on refrigeration equipment. Chemical cleaning as n…"
type textarea "x"
type textarea "Semi annual Clean condensers on refrigeration equipment. Chemical cleaning as n…"
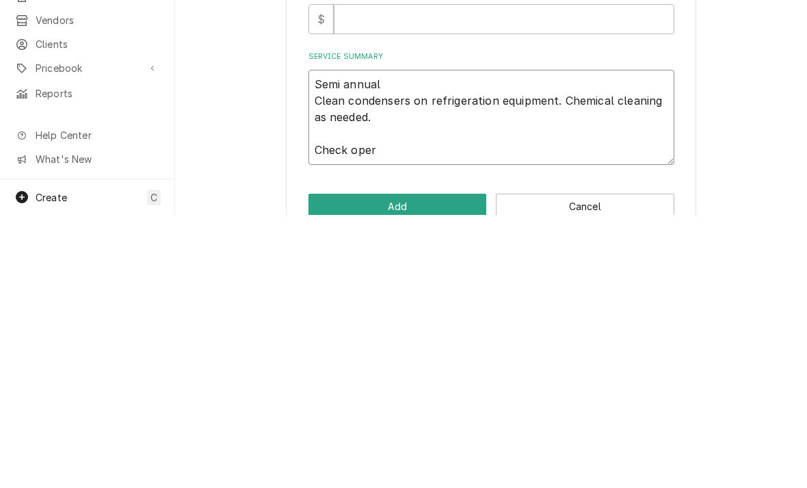
type textarea "x"
type textarea "Semi annual Clean condensers on refrigeration equipment. Chemical cleaning as n…"
type textarea "x"
type textarea "Semi annual Clean condensers on refrigeration equipment. Chemical cleaning as n…"
type textarea "x"
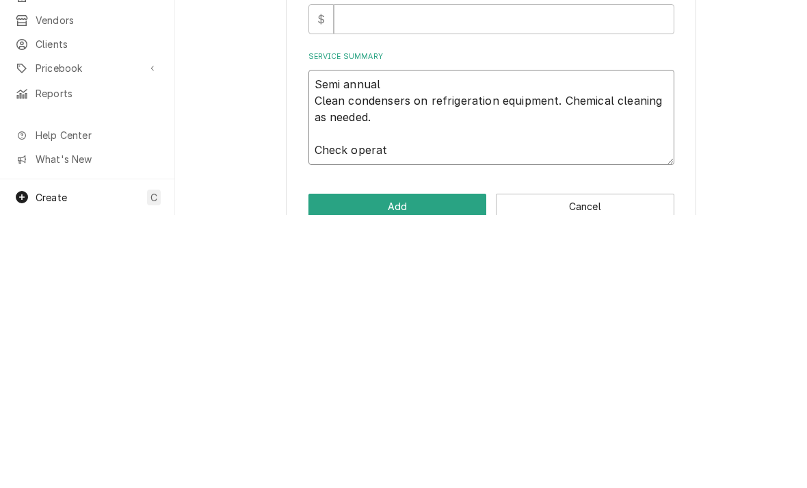
type textarea "Semi annual Clean condensers on refrigeration equipment. Chemical cleaning as n…"
type textarea "x"
type textarea "Semi annual Clean condensers on refrigeration equipment. Chemical cleaning as n…"
type textarea "x"
type textarea "Semi annual Clean condensers on refrigeration equipment. Chemical cleaning as n…"
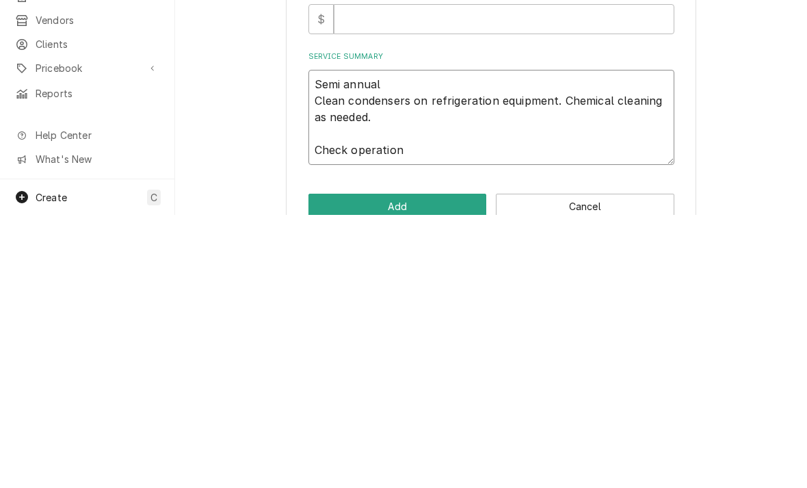
type textarea "x"
type textarea "Semi annual Clean condensers on refrigeration equipment. Chemical cleaning as n…"
type textarea "x"
type textarea "Semi annual Clean condensers on refrigeration equipment. Chemical cleaning as n…"
type textarea "x"
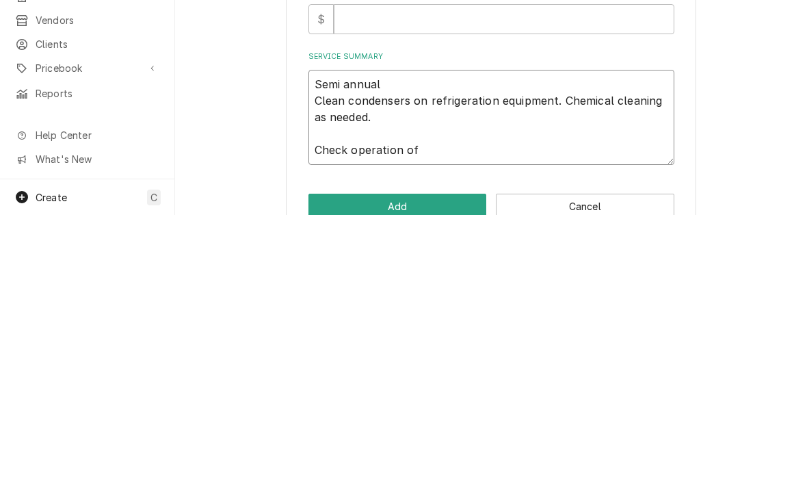
type textarea "Semi annual Clean condensers on refrigeration equipment. Chemical cleaning as n…"
type textarea "x"
type textarea "Semi annual Clean condensers on refrigeration equipment. Chemical cleaning as n…"
type textarea "x"
type textarea "Semi annual Clean condensers on refrigeration equipment. Chemical cleaning as n…"
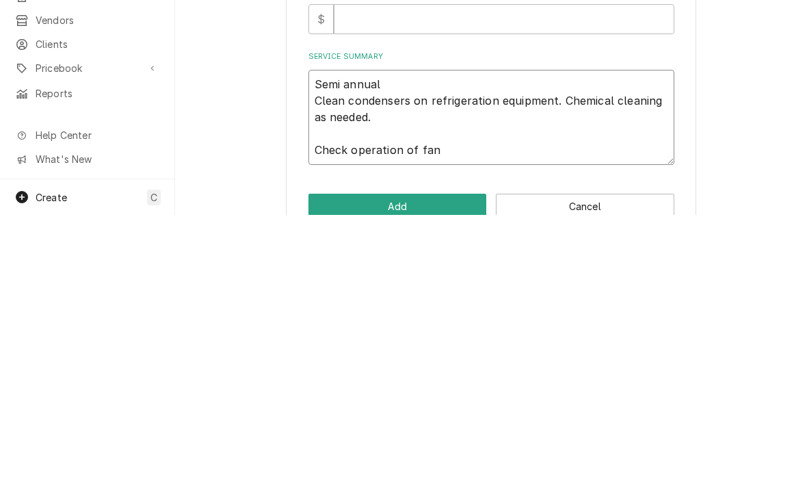
type textarea "x"
type textarea "Semi annual Clean condensers on refrigeration equipment. Chemical cleaning as n…"
type textarea "x"
type textarea "Semi annual Clean condensers on refrigeration equipment. Chemical cleaning as n…"
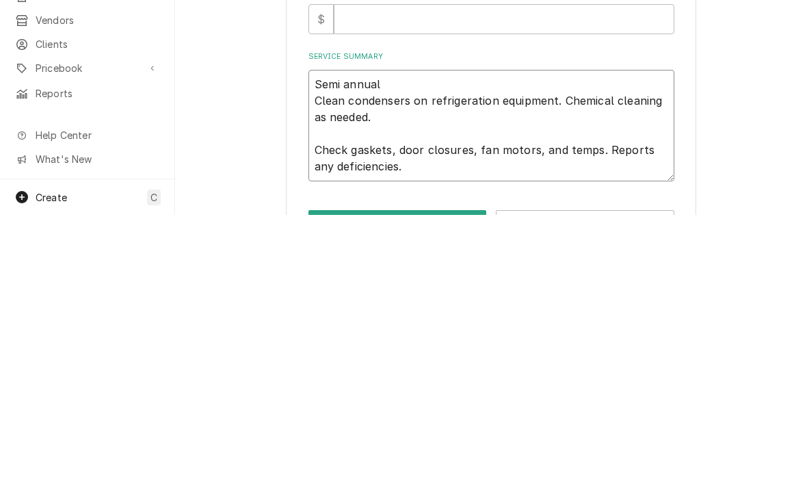
click at [400, 343] on textarea "Semi annual Clean condensers on refrigeration equipment. Chemical cleaning as n…" at bounding box center [492, 399] width 366 height 112
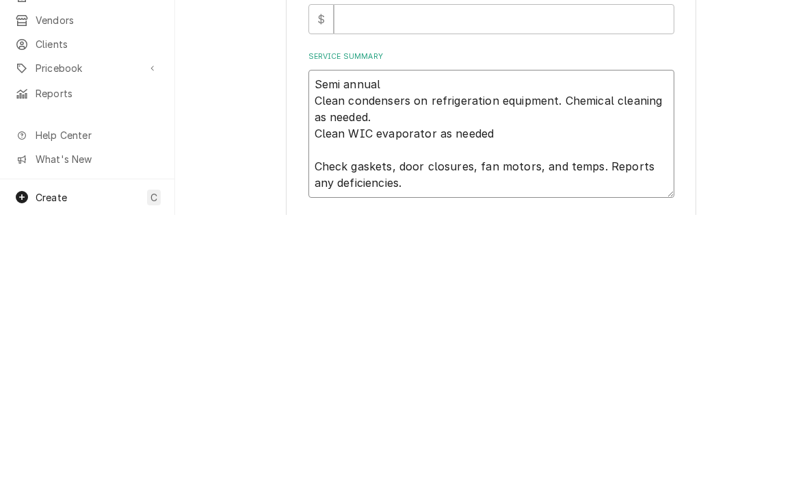
click at [487, 343] on textarea "Semi annual Clean condensers on refrigeration equipment. Chemical cleaning as n…" at bounding box center [492, 407] width 366 height 128
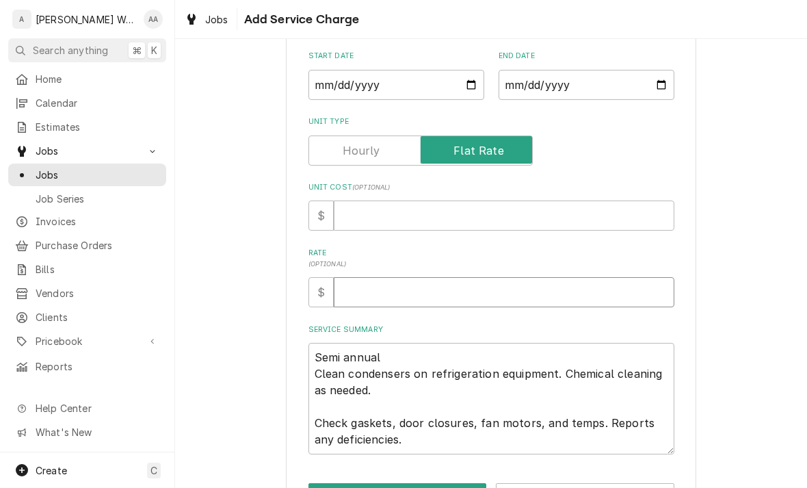
click at [366, 300] on input "Rate ( optional )" at bounding box center [504, 292] width 341 height 30
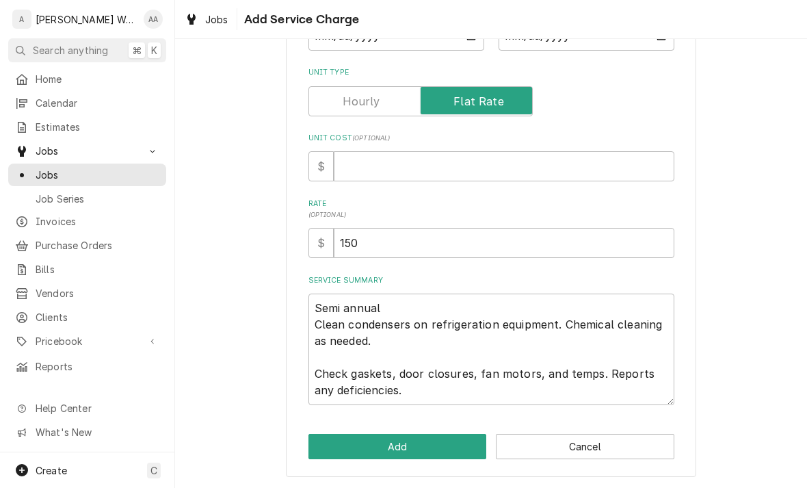
click at [335, 443] on button "Add" at bounding box center [398, 446] width 179 height 25
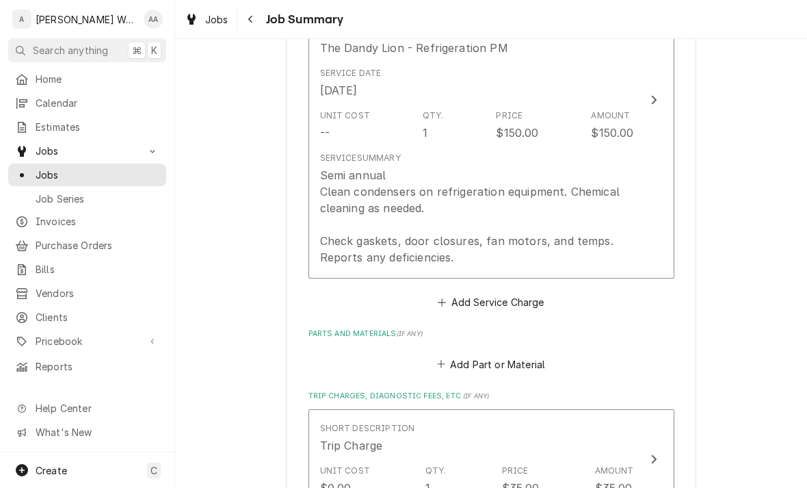
scroll to position [1121, 0]
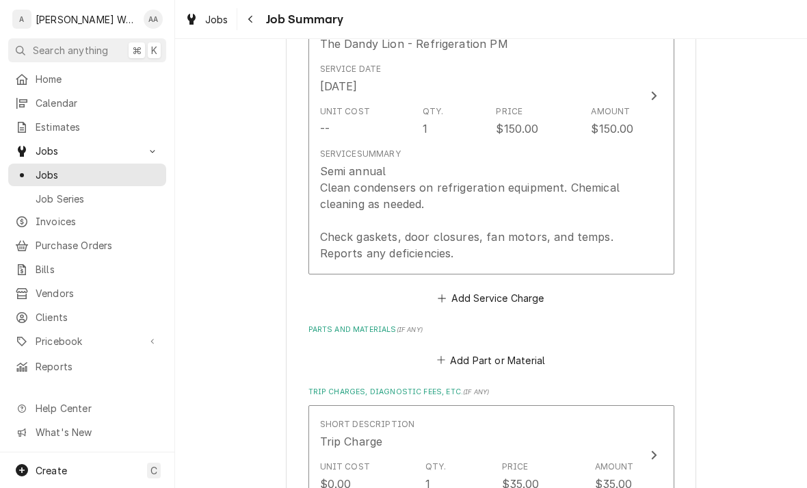
click at [467, 350] on button "Add Part or Material" at bounding box center [491, 359] width 113 height 19
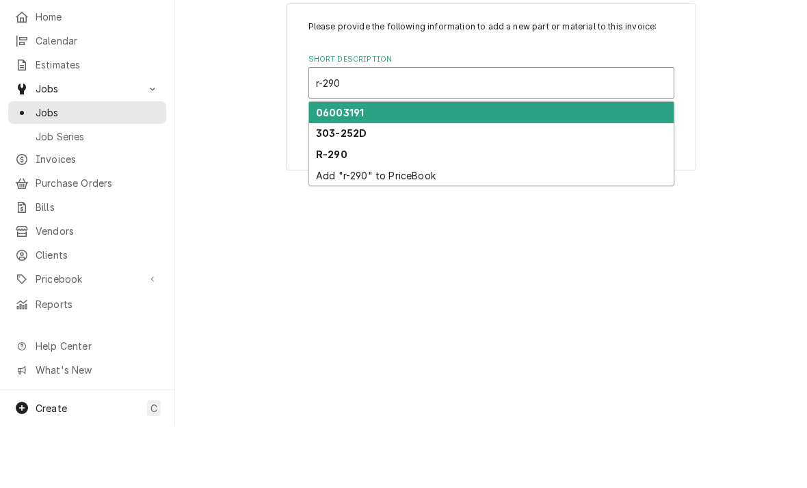
click at [324, 211] on strong "R-290" at bounding box center [331, 217] width 31 height 12
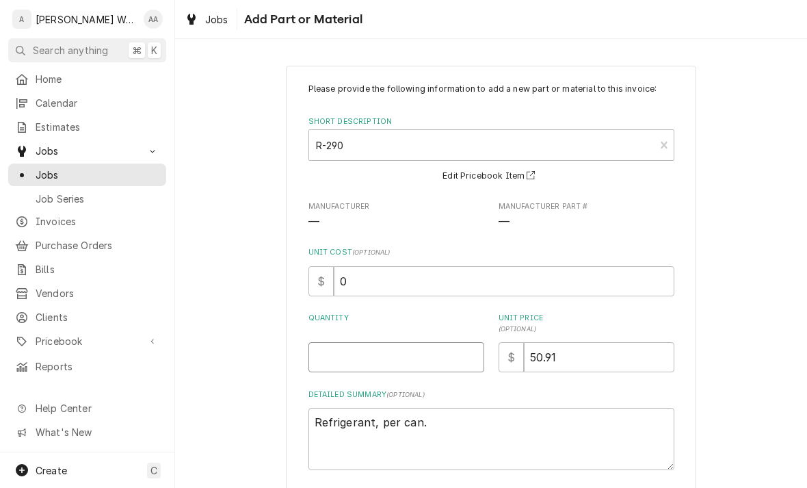
click at [346, 356] on input "Quantity" at bounding box center [397, 357] width 176 height 30
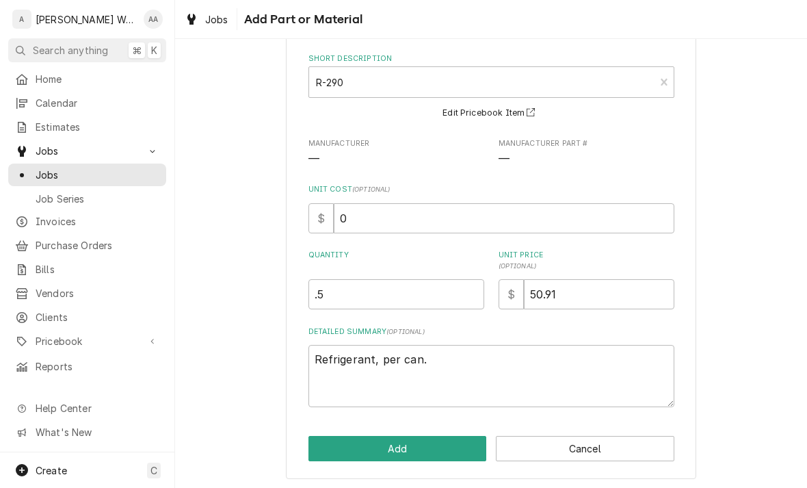
click at [330, 449] on button "Add" at bounding box center [398, 448] width 179 height 25
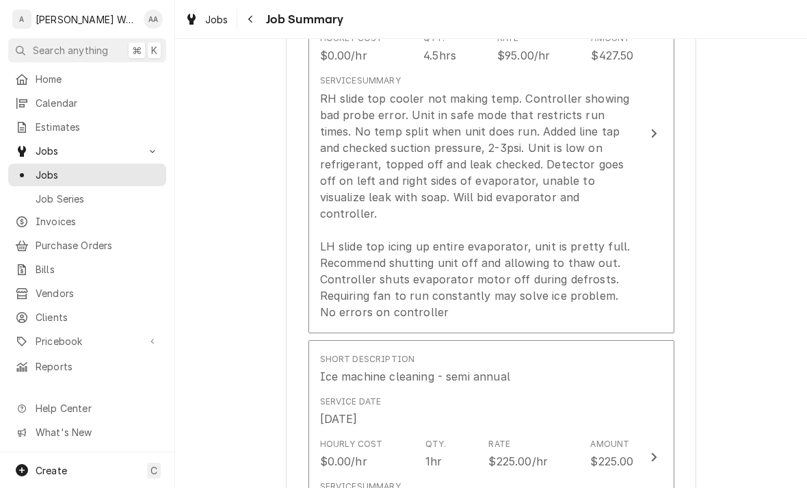
scroll to position [453, 0]
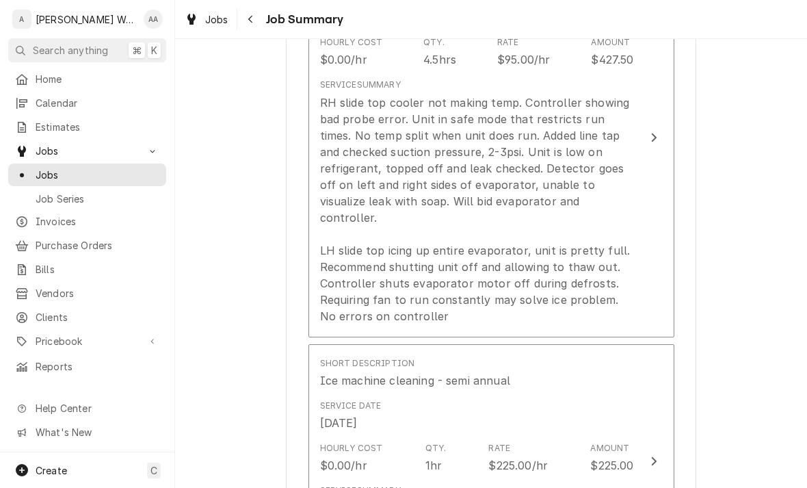
click at [591, 212] on div "RH slide top cooler not making temp. Controller showing bad probe error. Unit i…" at bounding box center [477, 209] width 314 height 230
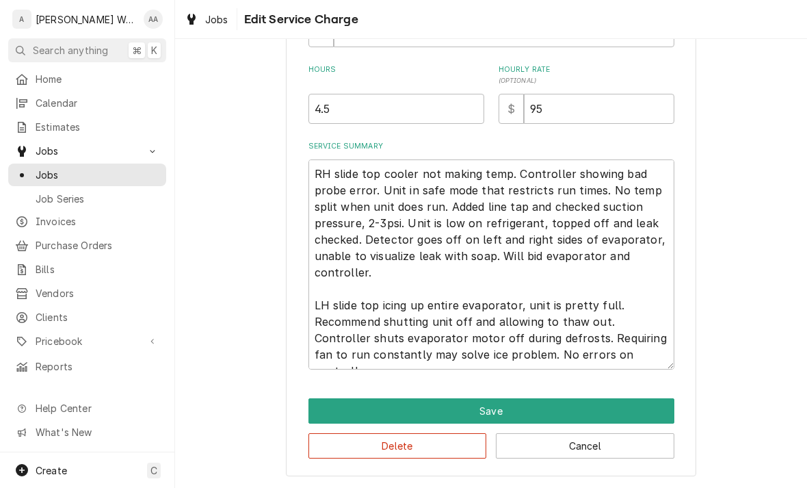
scroll to position [379, 0]
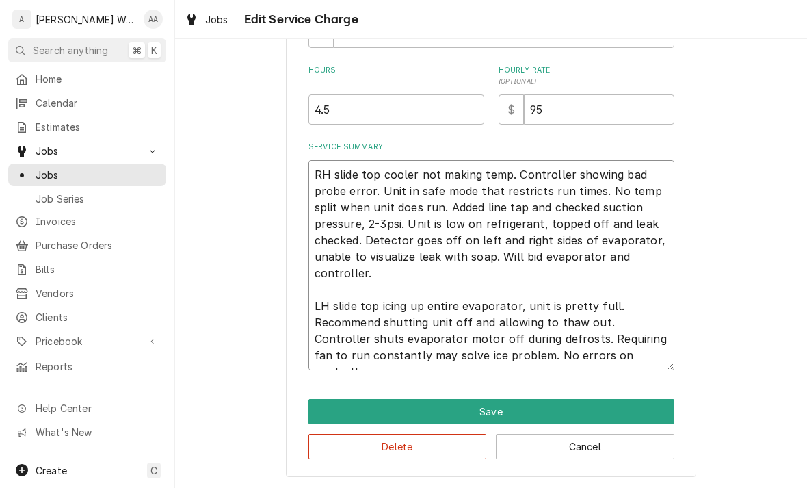
click at [377, 279] on textarea "RH slide top cooler not making temp. Controller showing bad probe error. Unit i…" at bounding box center [492, 265] width 366 height 210
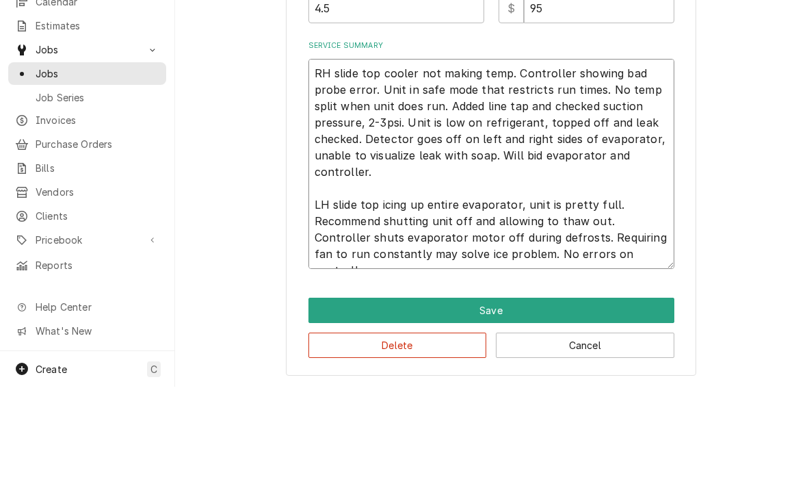
click at [391, 161] on textarea "RH slide top cooler not making temp. Controller showing bad probe error. Unit i…" at bounding box center [492, 265] width 366 height 210
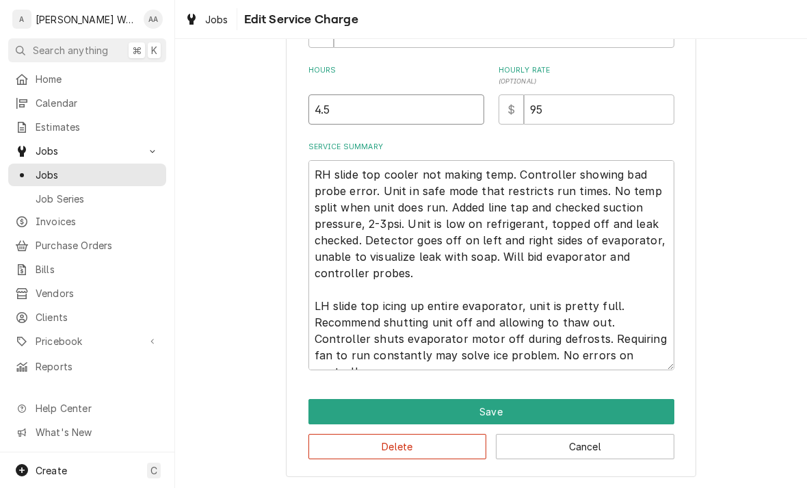
click at [356, 113] on input "4.5" at bounding box center [397, 109] width 176 height 30
click at [342, 409] on button "Save" at bounding box center [492, 411] width 366 height 25
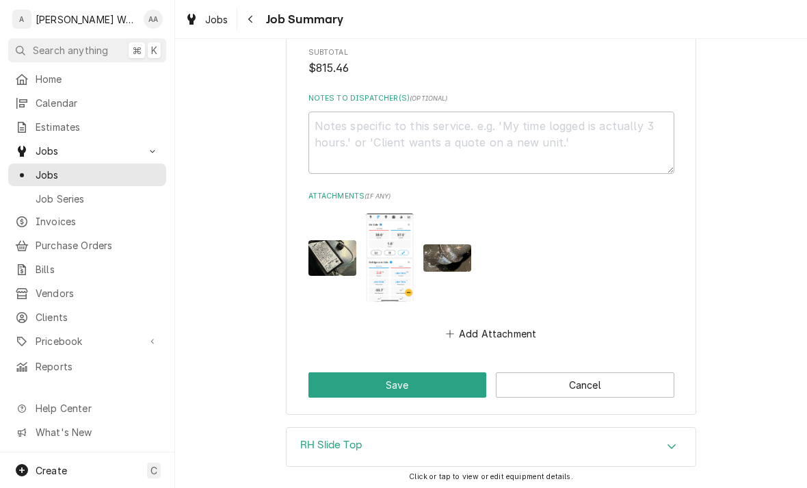
scroll to position [1884, 0]
click at [355, 372] on button "Save" at bounding box center [398, 384] width 179 height 25
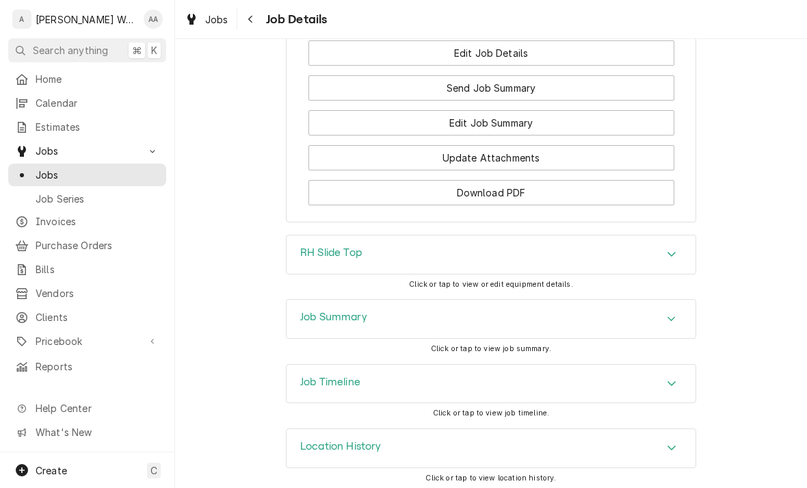
scroll to position [1896, 0]
click at [313, 257] on h3 "RH Slide Top" at bounding box center [331, 253] width 62 height 13
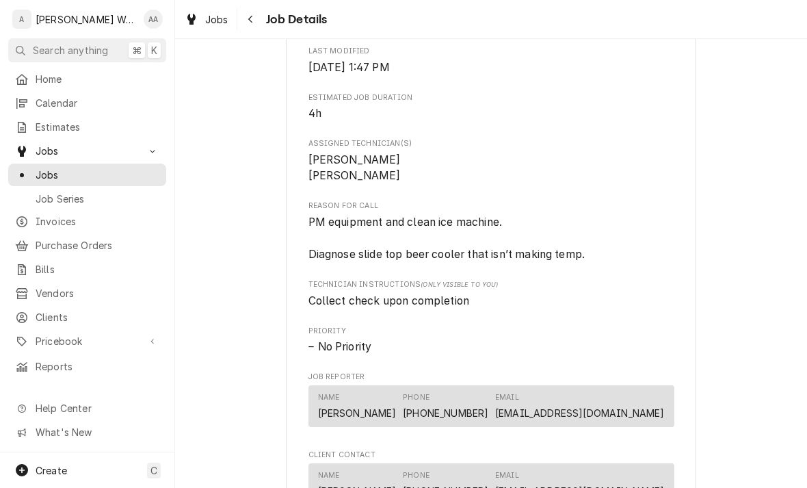
scroll to position [1002, 0]
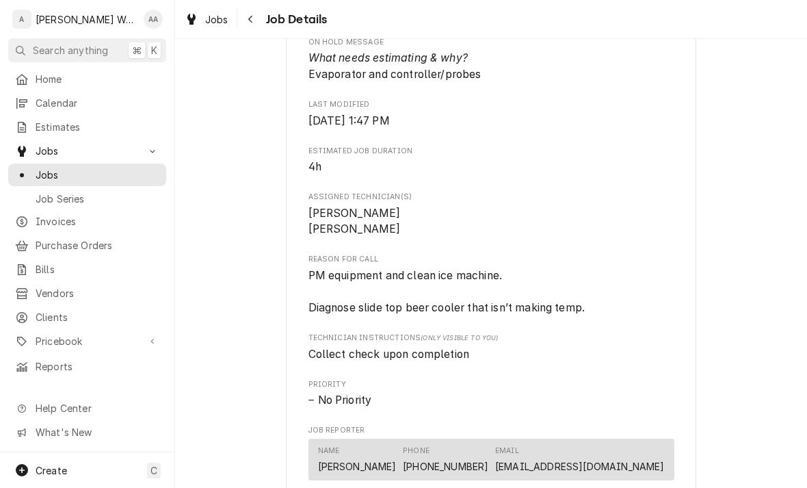
click at [230, 387] on div "Estimate Needed The Dandy Lion The Dandy Lion / [STREET_ADDRESS][PERSON_NAME] O…" at bounding box center [491, 91] width 632 height 2078
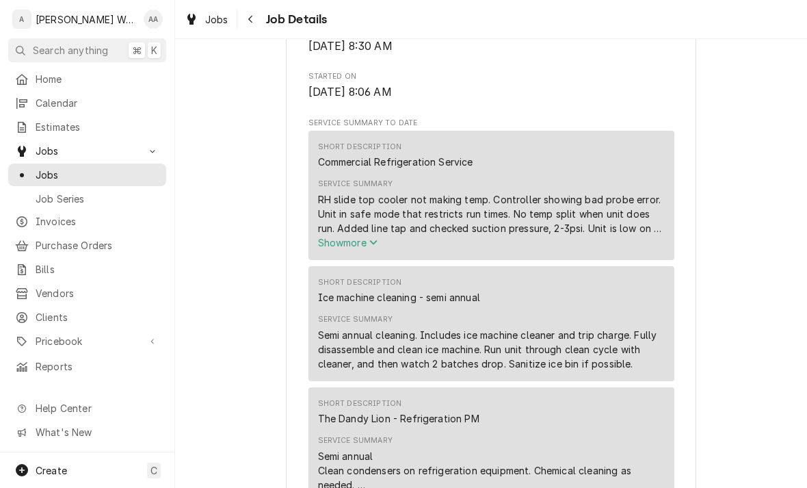
scroll to position [406, 0]
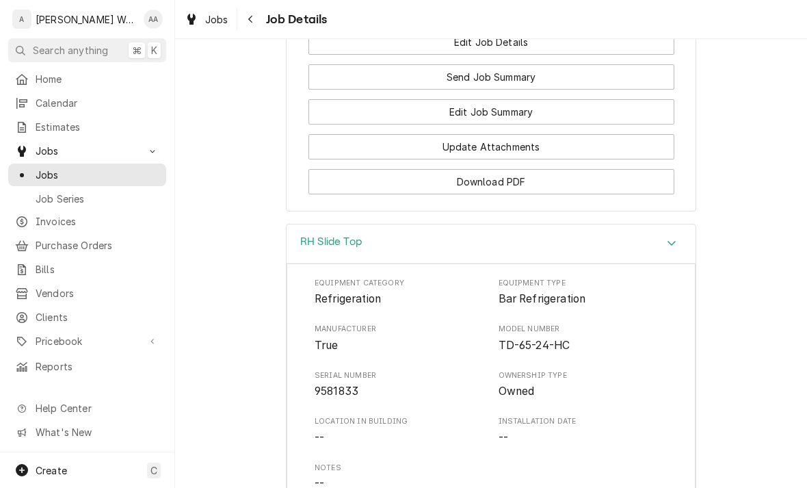
click at [320, 236] on h3 "RH Slide Top" at bounding box center [331, 241] width 62 height 13
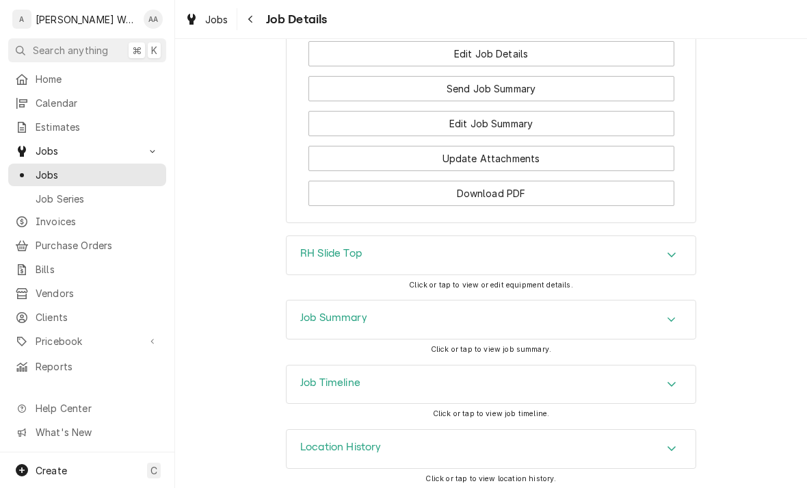
scroll to position [1896, 0]
click at [323, 322] on div "Job Summary" at bounding box center [333, 319] width 67 height 16
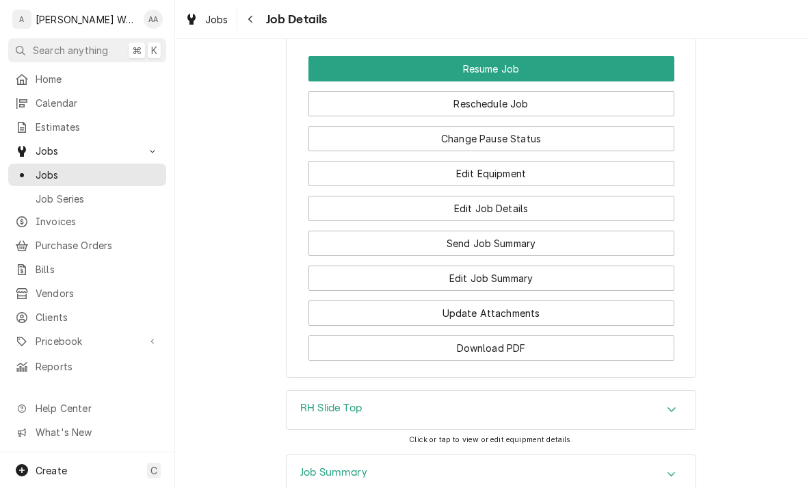
scroll to position [1722, 0]
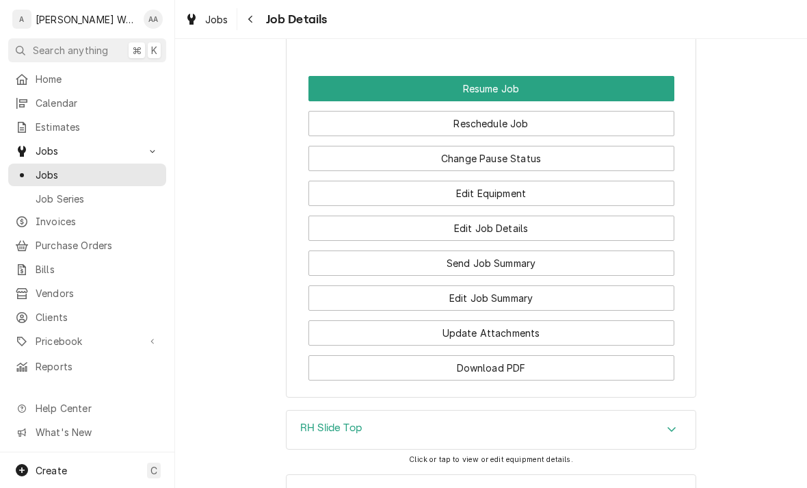
click at [417, 296] on button "Edit Job Summary" at bounding box center [492, 297] width 366 height 25
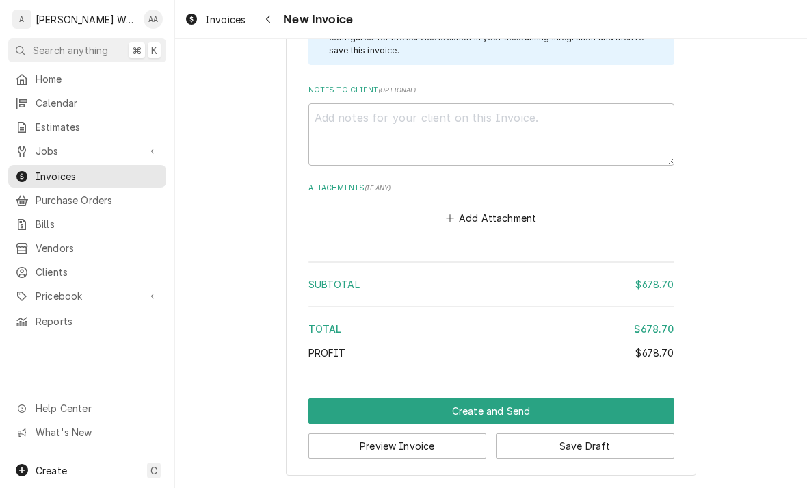
click at [341, 419] on button "Create and Send" at bounding box center [492, 410] width 366 height 25
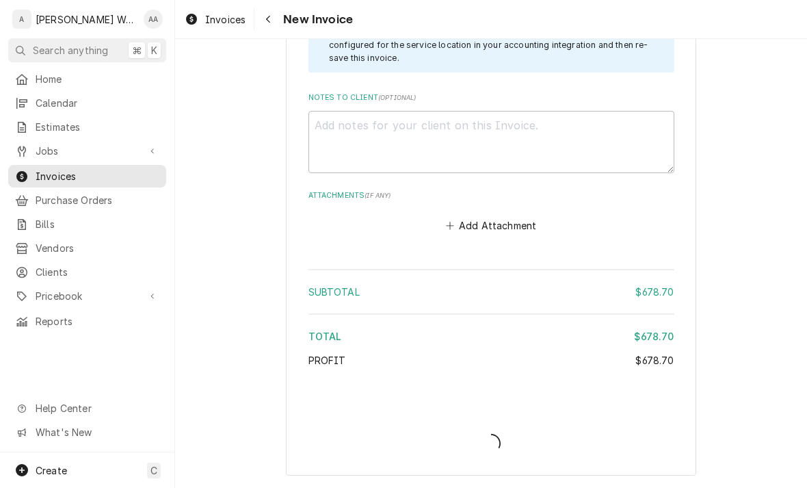
scroll to position [2600, 0]
type textarea "x"
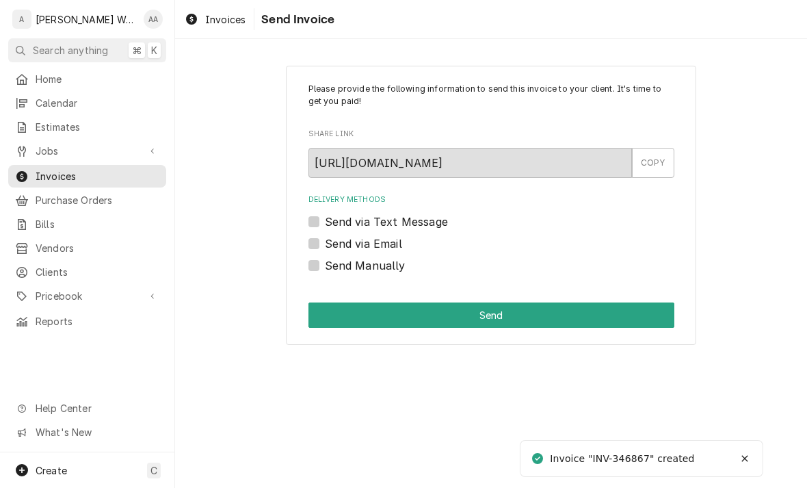
click at [325, 246] on label "Send via Email" at bounding box center [363, 243] width 77 height 16
click at [325, 246] on input "Send via Email" at bounding box center [508, 250] width 366 height 30
checkbox input "true"
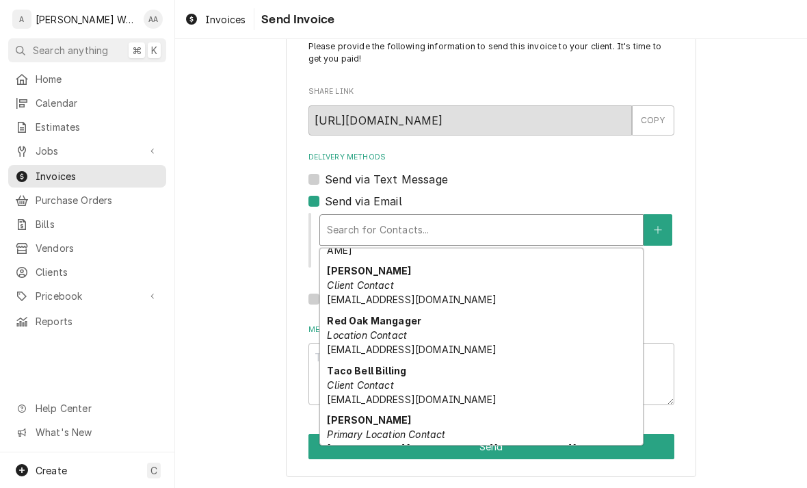
scroll to position [102, 0]
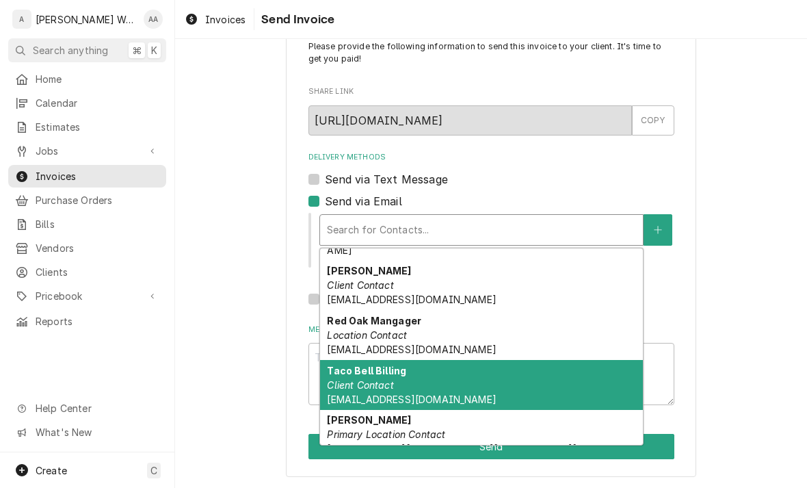
click at [350, 379] on em "Client Contact" at bounding box center [360, 385] width 66 height 12
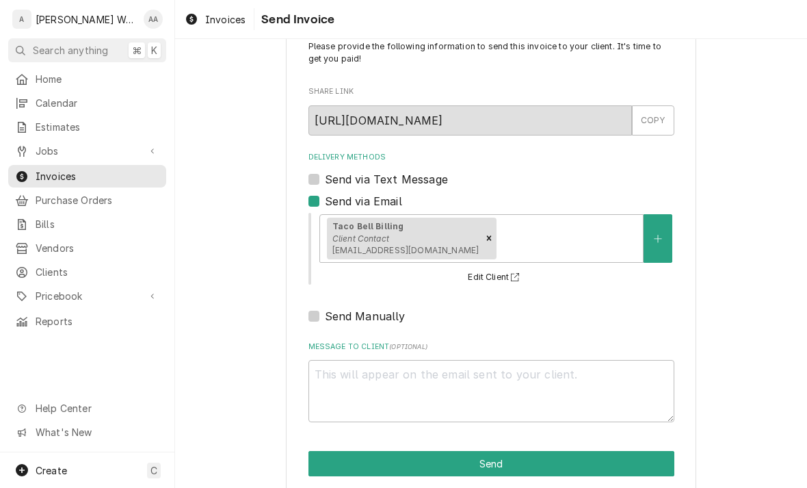
click at [333, 471] on button "Send" at bounding box center [492, 463] width 366 height 25
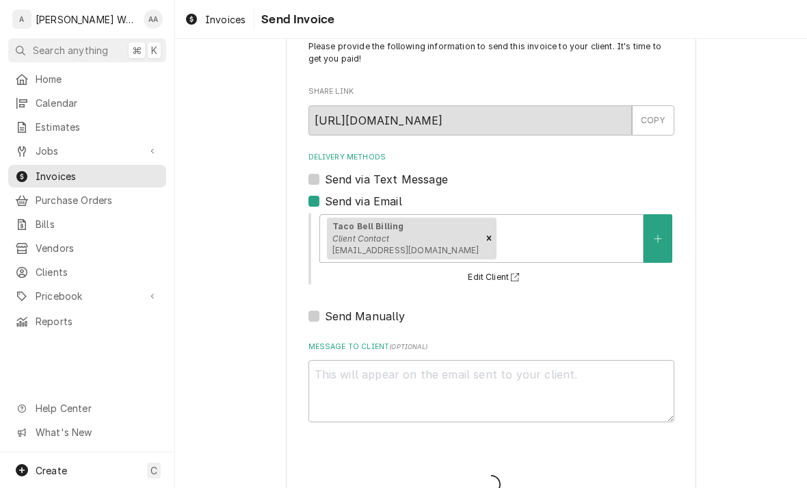
type textarea "x"
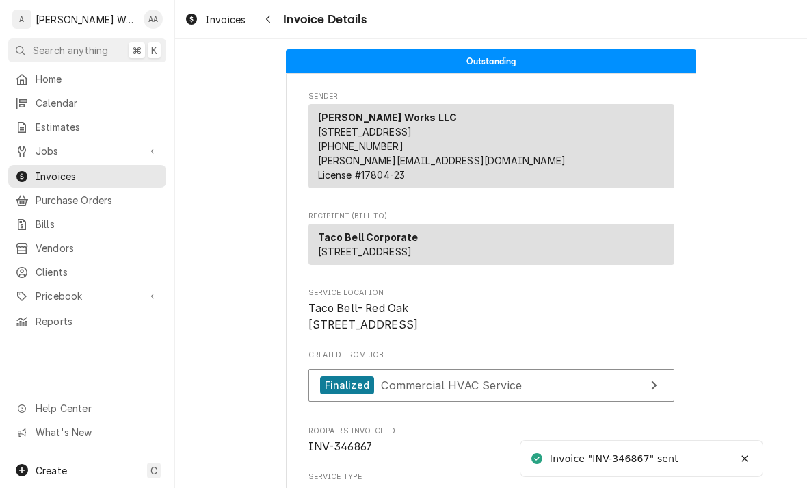
click at [44, 149] on span "Jobs" at bounding box center [87, 151] width 103 height 14
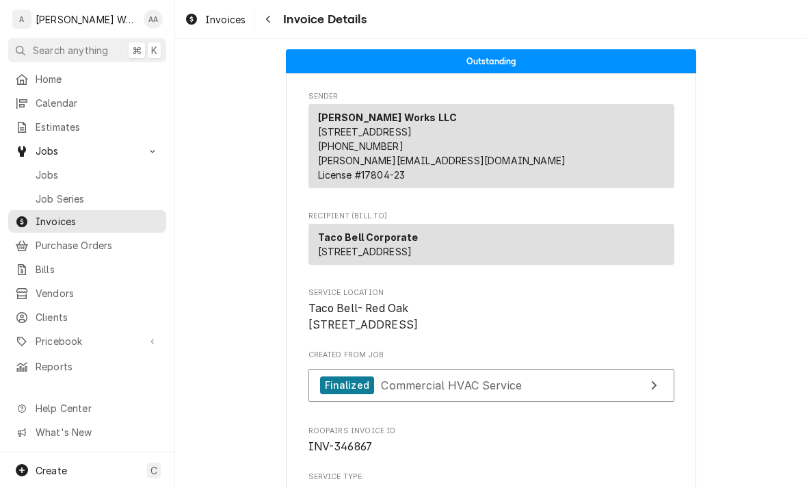
click at [47, 170] on span "Jobs" at bounding box center [98, 175] width 124 height 14
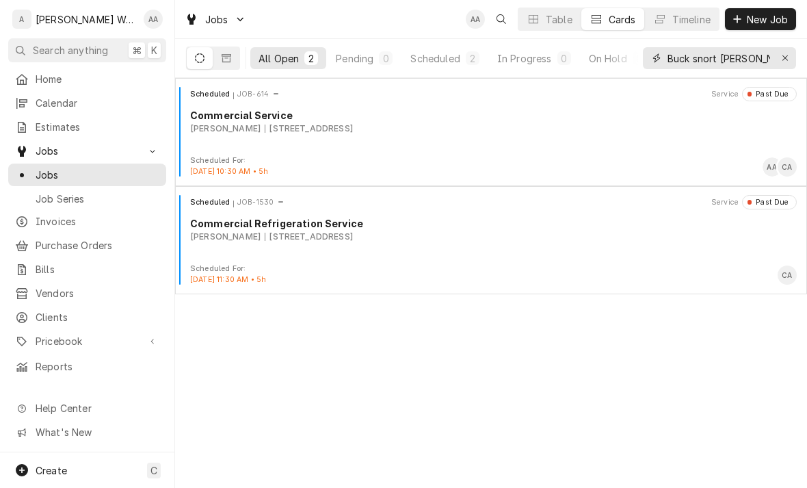
click at [783, 56] on icon "Erase input" at bounding box center [786, 58] width 8 height 10
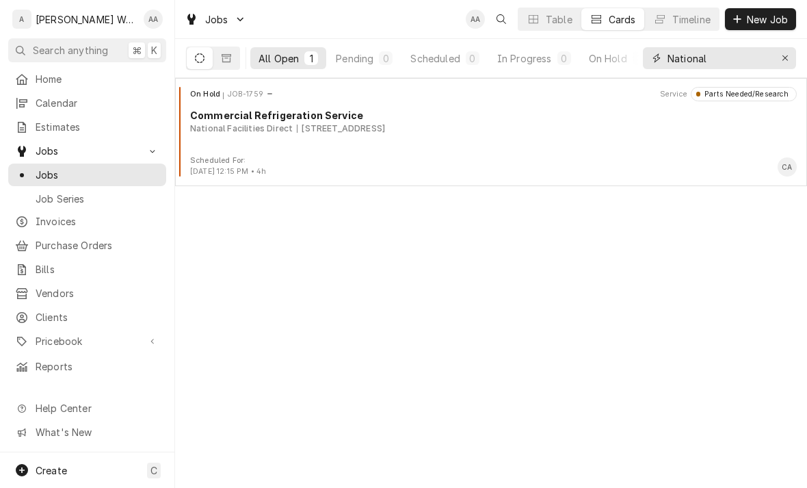
type input "National"
click at [297, 125] on div "[STREET_ADDRESS]" at bounding box center [341, 128] width 88 height 12
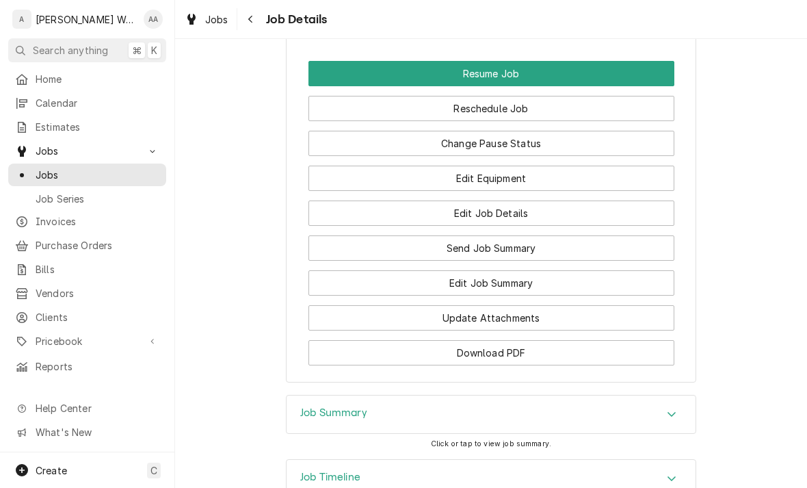
scroll to position [1525, 0]
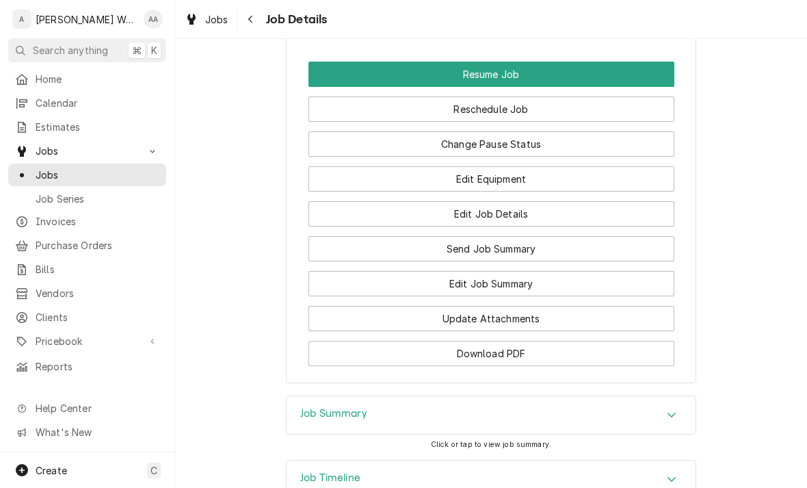
click at [349, 166] on button "Edit Equipment" at bounding box center [492, 178] width 366 height 25
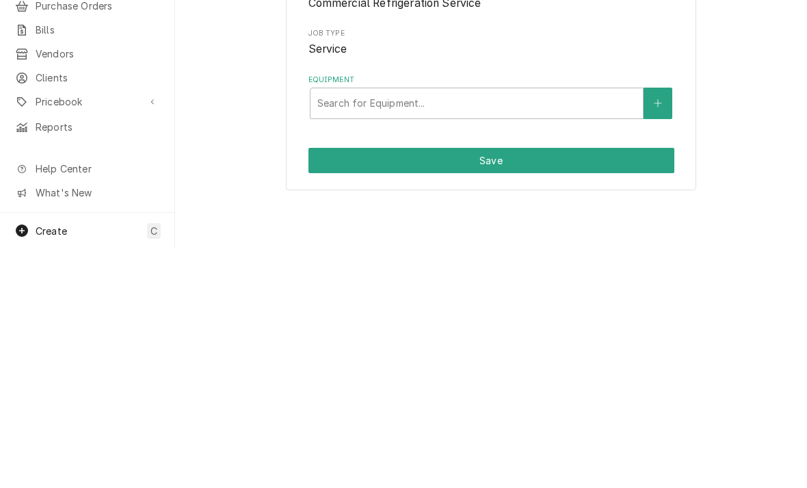
click at [660, 339] on icon "Create New Equipment" at bounding box center [658, 343] width 8 height 10
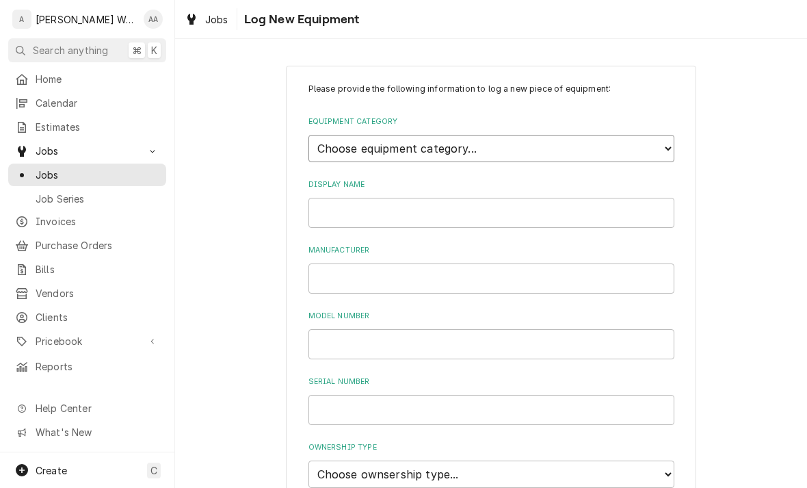
click at [363, 144] on select "Choose equipment category... Ice Machines Refrigeration Beverage Equipment Work…" at bounding box center [492, 148] width 366 height 27
select select "8"
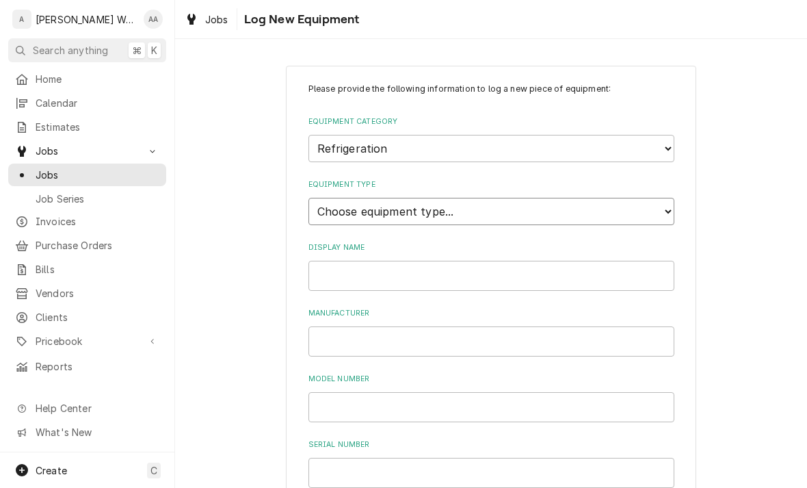
click at [320, 198] on select "Choose equipment type... Bar Refrigeration Blast Chiller Chef Base Freezer Chef…" at bounding box center [492, 211] width 366 height 27
click at [328, 201] on select "Choose equipment type... Bar Refrigeration Blast Chiller Chef Base Freezer Chef…" at bounding box center [492, 211] width 366 height 27
select select "72"
click at [335, 261] on input "Display Name" at bounding box center [492, 276] width 366 height 30
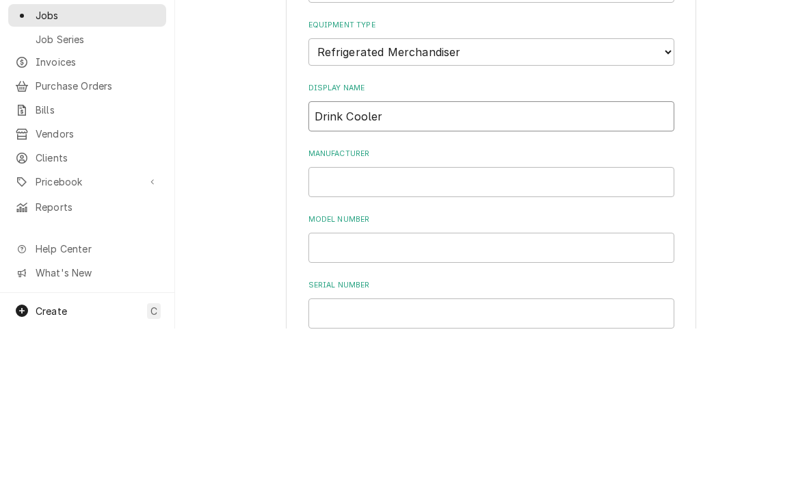
type input "Drink Cooler"
click at [341, 326] on input "Manufacturer" at bounding box center [492, 341] width 366 height 30
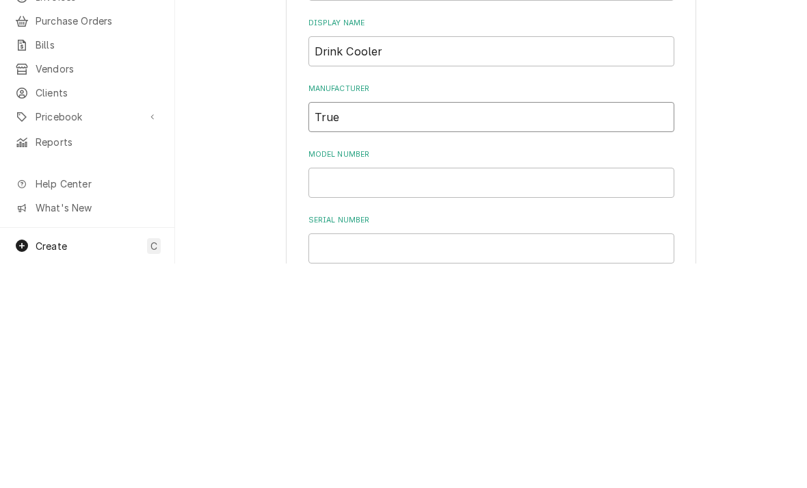
type input "True"
click at [348, 392] on input "Model Number" at bounding box center [492, 407] width 366 height 30
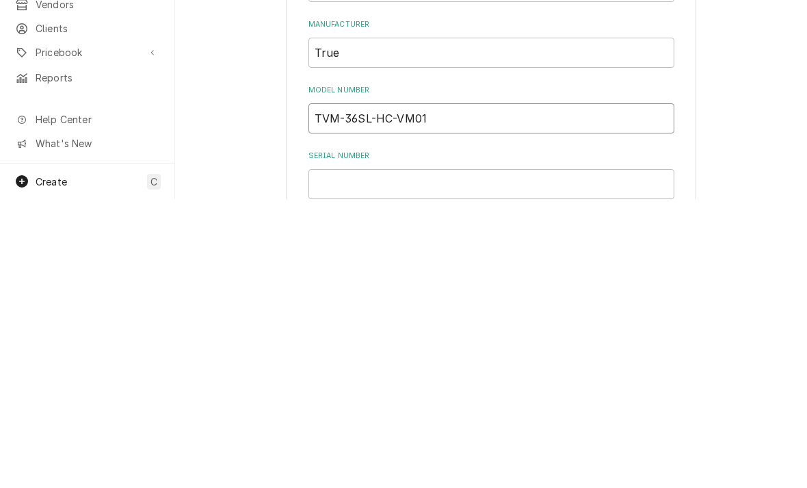
type input "TVM-36SL-HC-VM01"
click at [339, 458] on input "Serial Number" at bounding box center [492, 473] width 366 height 30
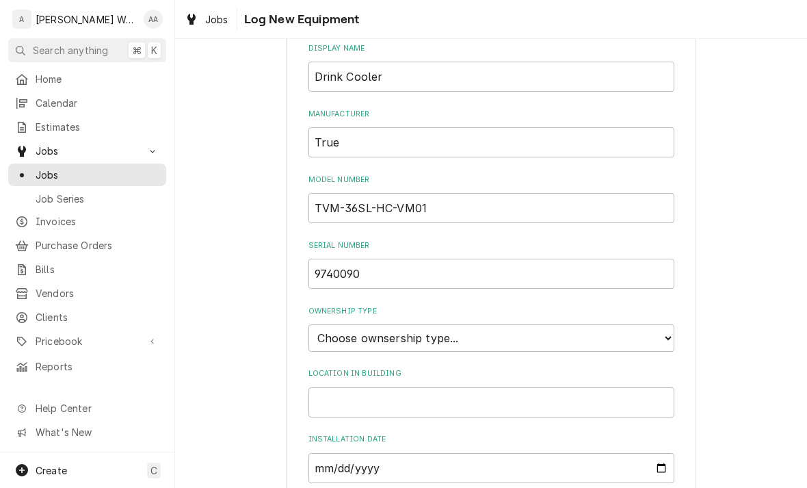
scroll to position [200, 0]
type input "9740090"
click at [331, 323] on select "Choose ownsership type... Unknown Owned Leased Rented" at bounding box center [492, 336] width 366 height 27
select select "1"
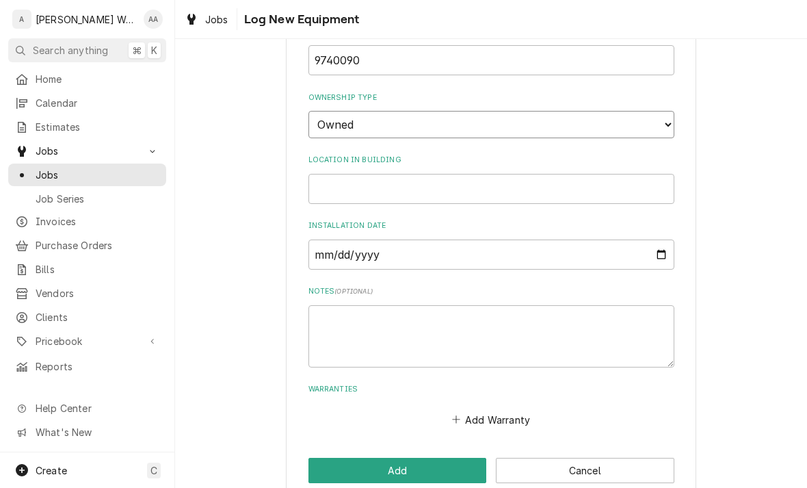
scroll to position [412, 0]
click at [334, 458] on button "Add" at bounding box center [398, 470] width 179 height 25
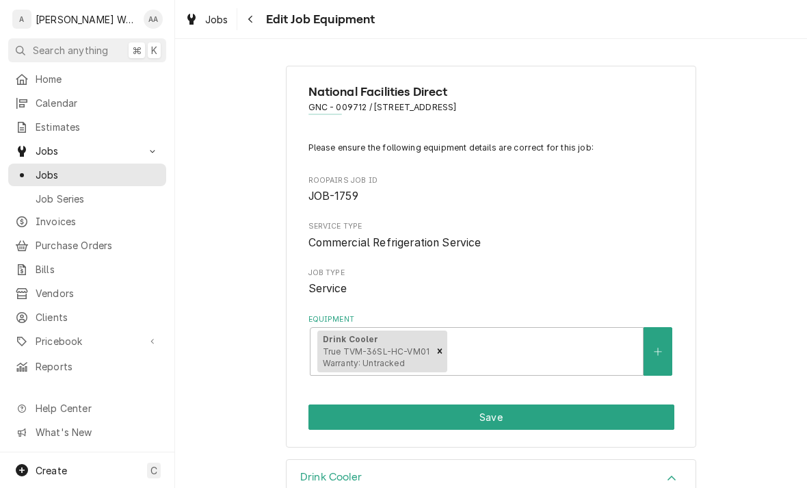
click at [331, 418] on button "Save" at bounding box center [492, 416] width 366 height 25
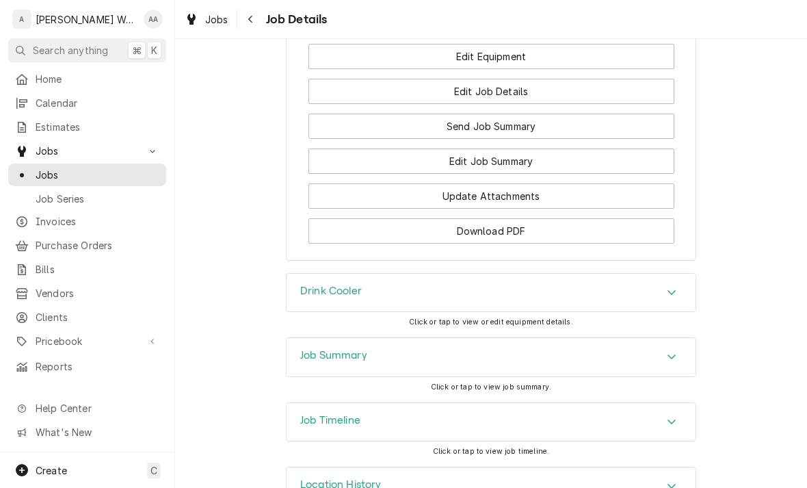
click at [315, 274] on div "Drink Cooler" at bounding box center [491, 293] width 409 height 38
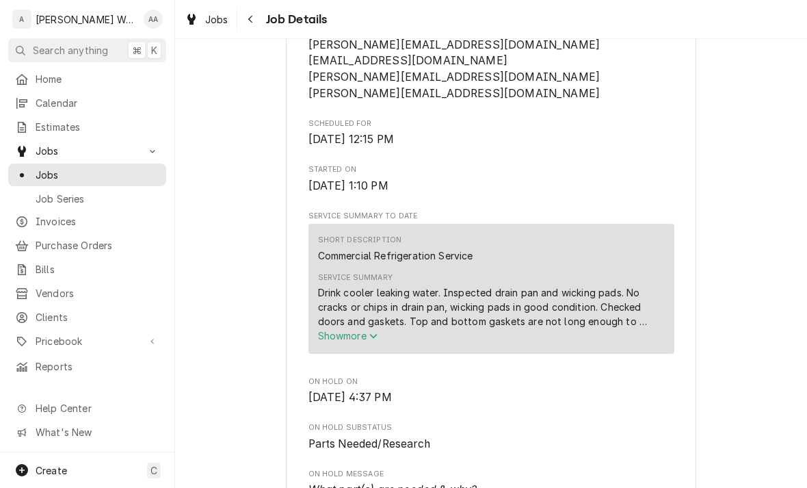
scroll to position [420, 0]
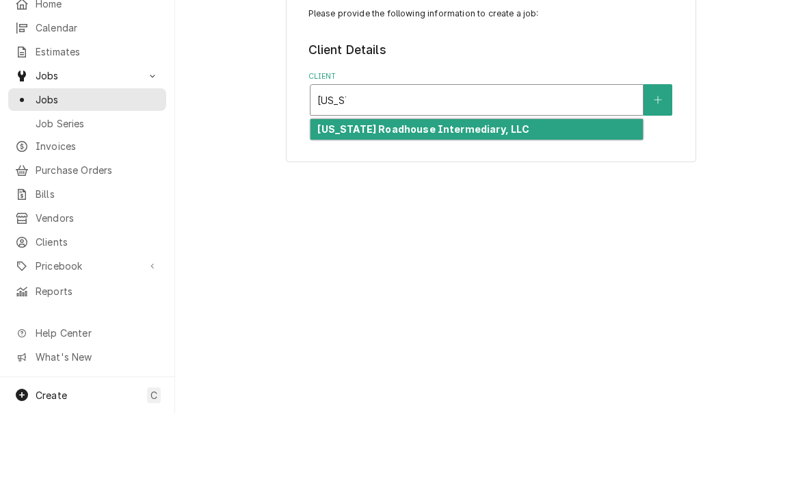
click at [353, 198] on strong "[US_STATE] Roadhouse Intermediary, LLC" at bounding box center [424, 204] width 212 height 12
type input "texas"
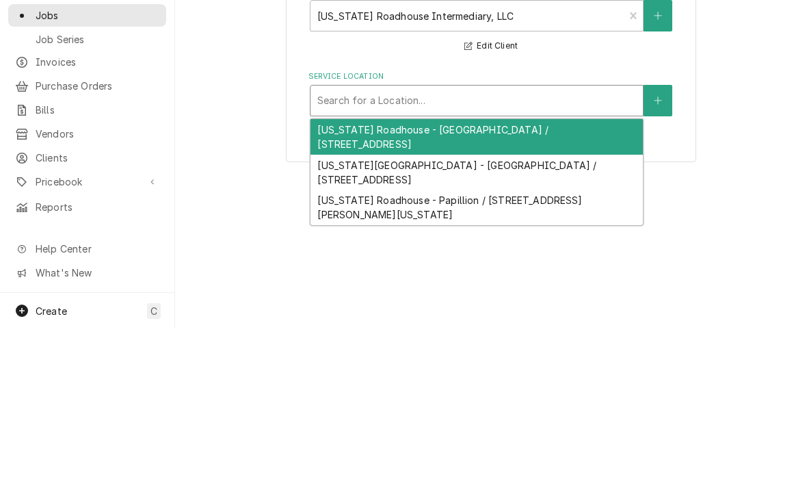
click at [343, 279] on div "Texas Roadhouse - Council Bluffs / 3231 S 24th St, Council Bluffs, IA 51501" at bounding box center [477, 297] width 333 height 36
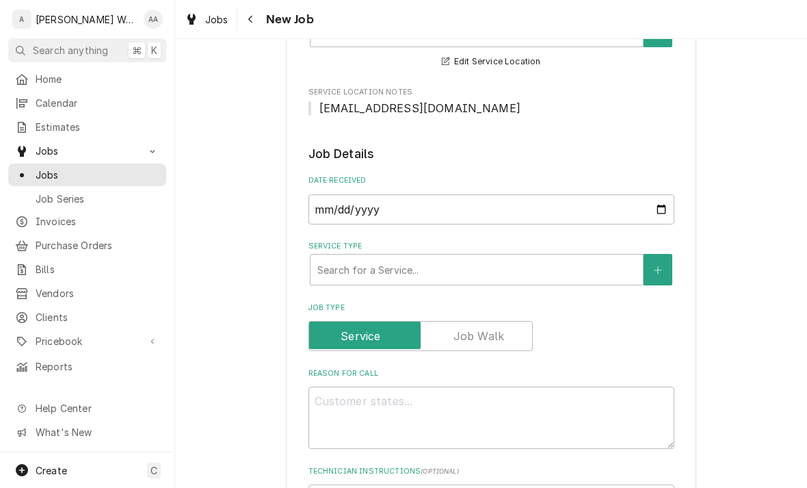
scroll to position [250, 0]
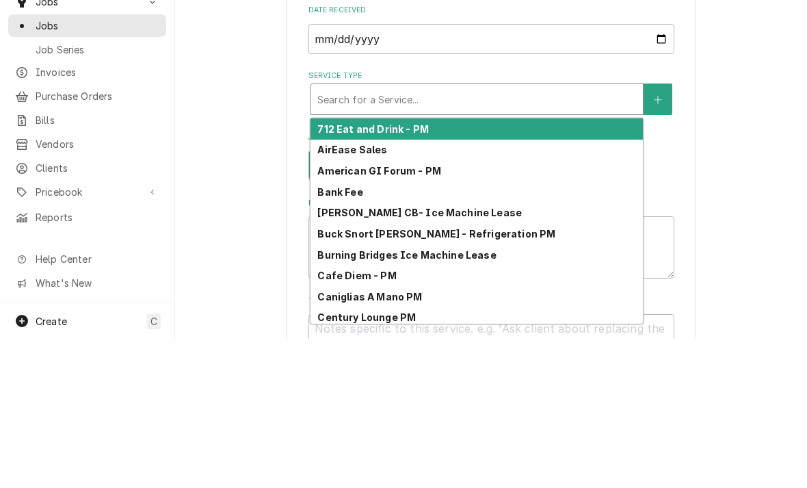
type input "c"
type textarea "x"
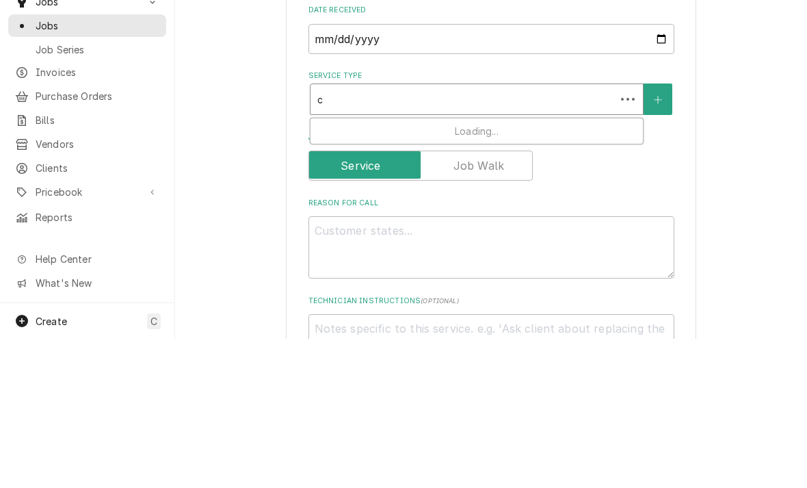
type input "co"
type textarea "x"
type input "com"
type textarea "x"
type input "comm"
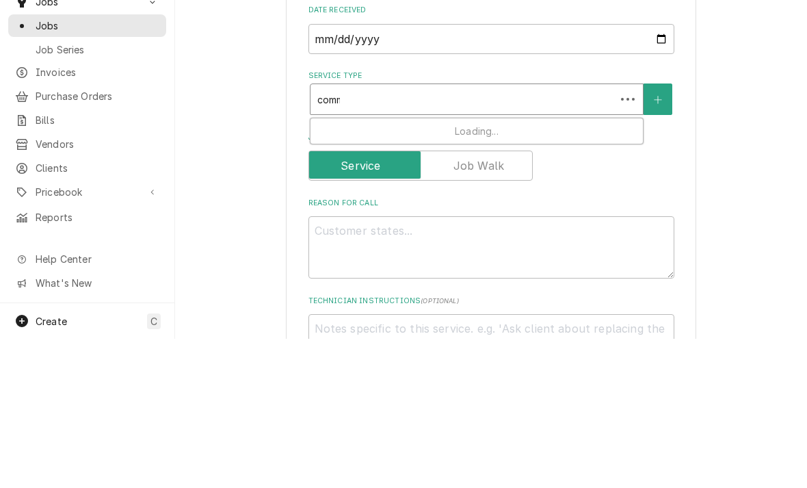
type textarea "x"
type input "comme"
type textarea "x"
type input "commer"
type textarea "x"
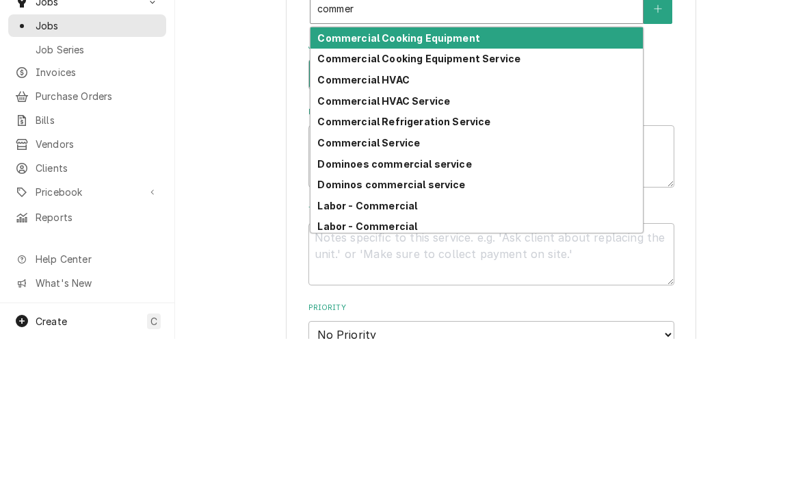
scroll to position [341, 0]
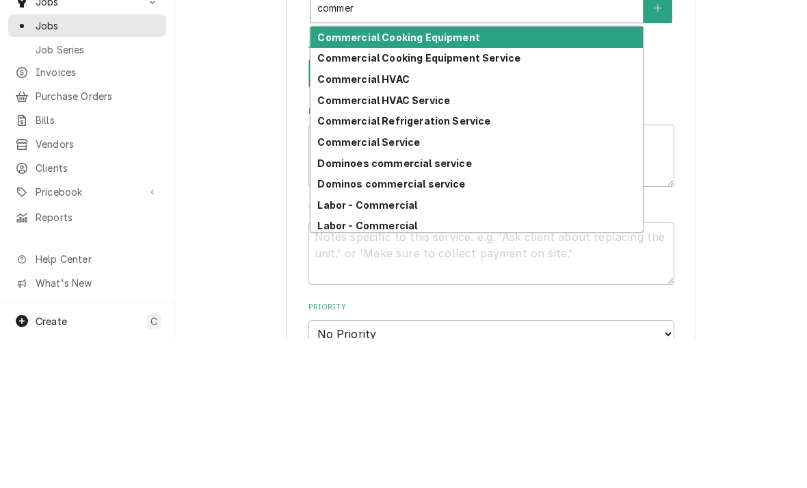
click at [344, 285] on strong "Commercial Service" at bounding box center [369, 291] width 103 height 12
type input "commer"
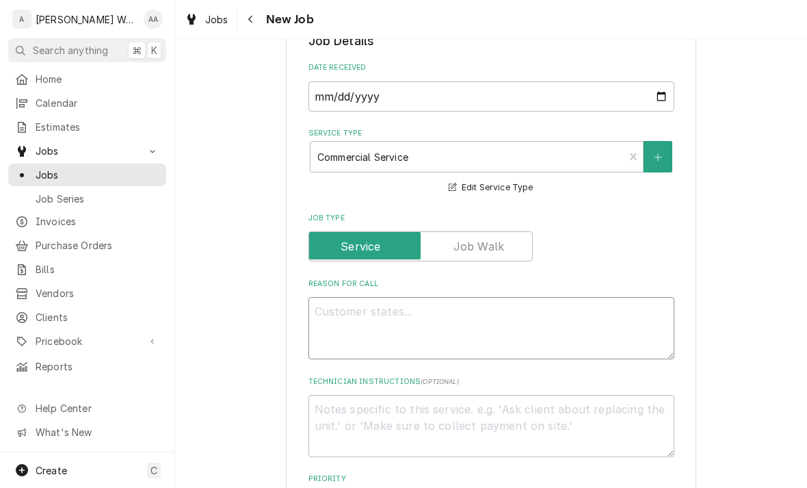
click at [321, 309] on textarea "Reason For Call" at bounding box center [492, 328] width 366 height 62
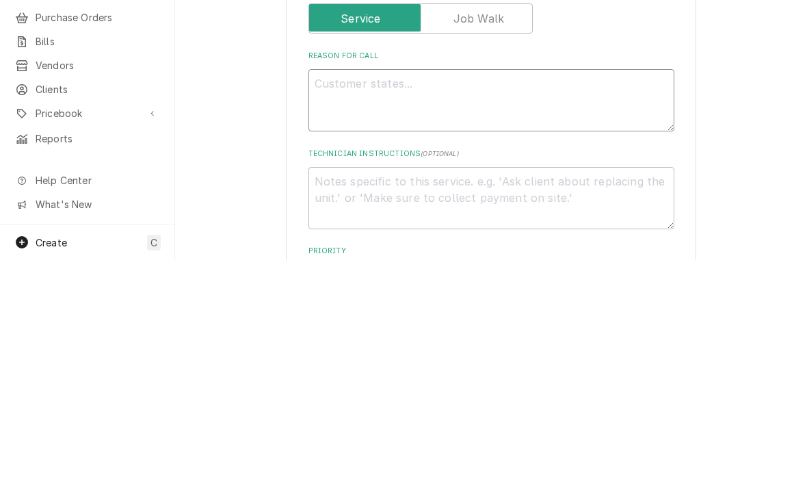
type textarea "x"
type textarea "In"
type textarea "x"
type textarea "Ins"
type textarea "x"
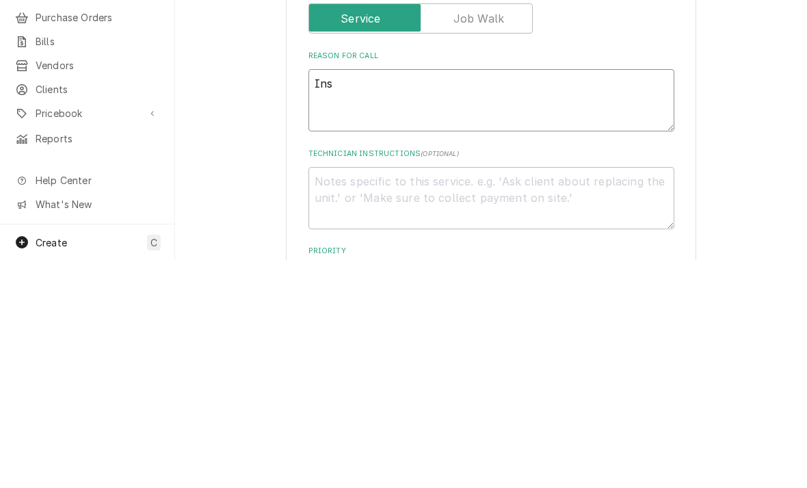
type textarea "Inst"
type textarea "x"
type textarea "Insta"
type textarea "x"
type textarea "Instal"
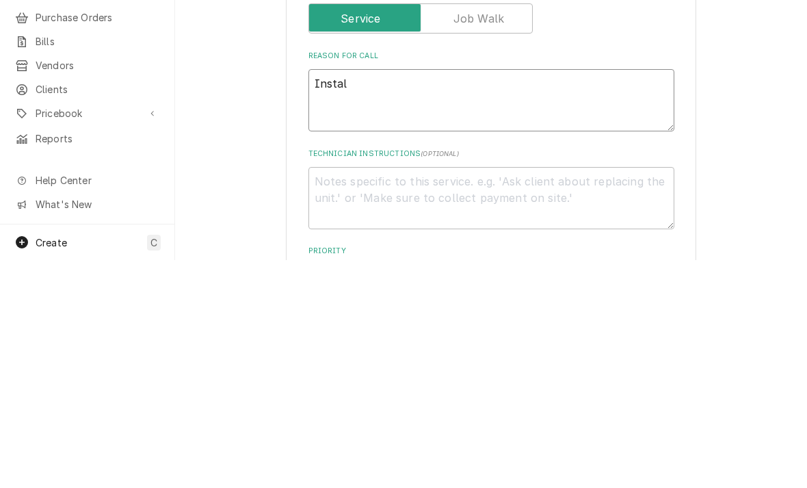
type textarea "x"
type textarea "Install"
type textarea "x"
type textarea "Install n"
type textarea "x"
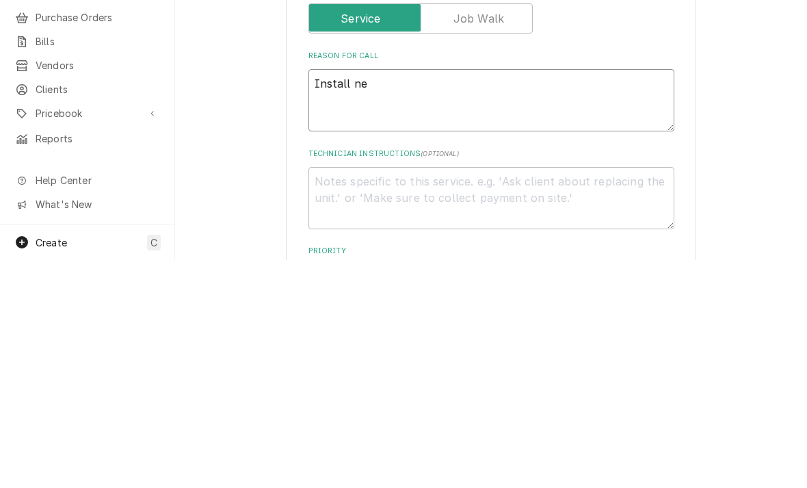
type textarea "Install new"
type textarea "x"
type textarea "Install new"
type textarea "x"
type textarea "Install new l"
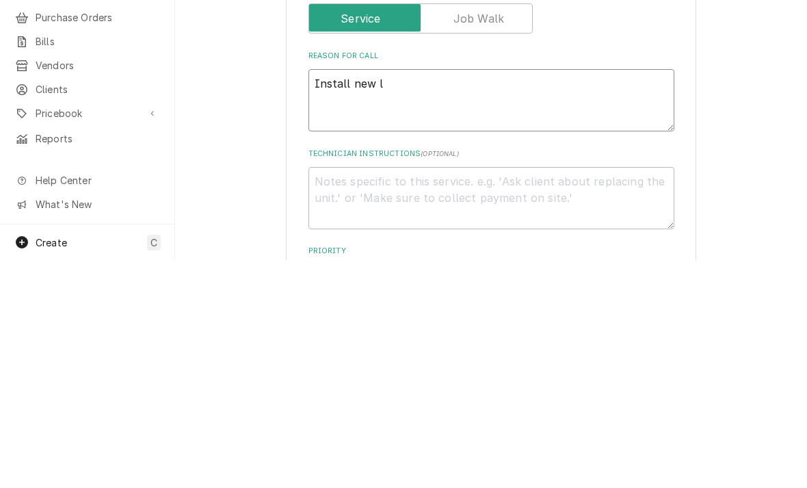
type textarea "x"
type textarea "Install new li"
type textarea "x"
type textarea "Install new lig"
type textarea "x"
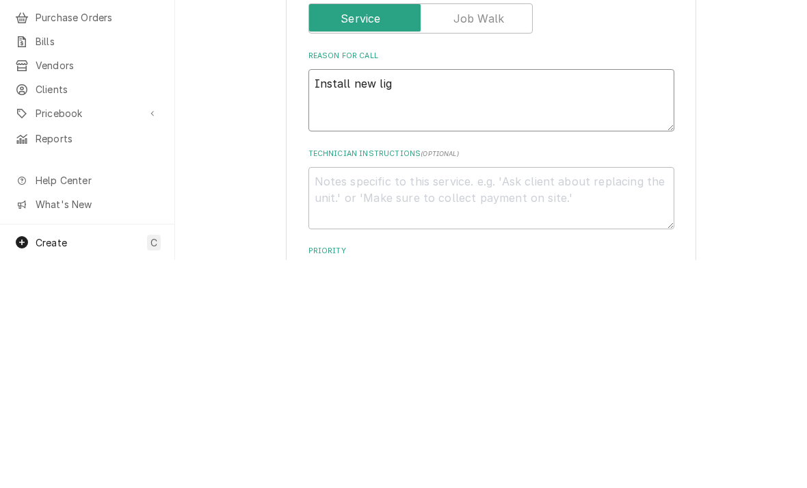
type textarea "Install new ligh"
type textarea "x"
type textarea "Install new light"
type textarea "x"
type textarea "Install new light"
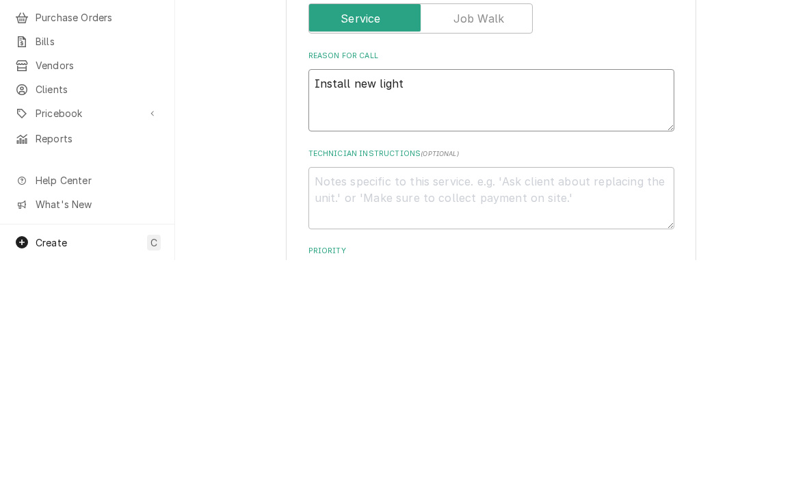
type textarea "x"
type textarea "Install new light f"
type textarea "x"
type textarea "Install new light fi"
type textarea "x"
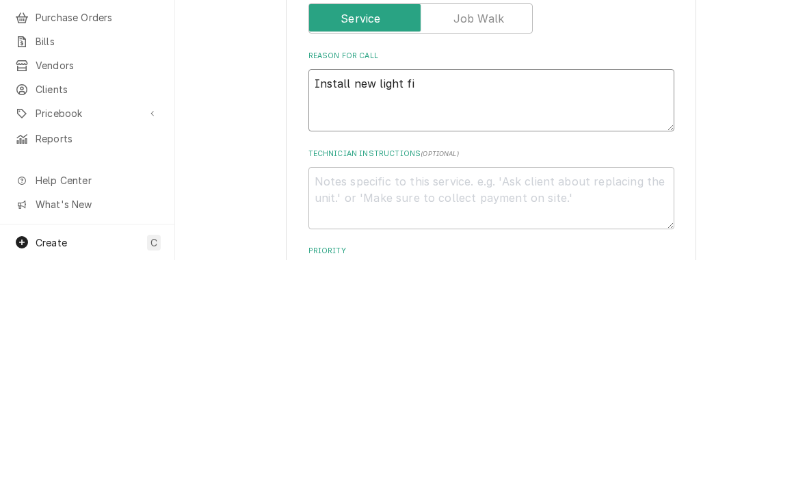
type textarea "Install new light fix"
type textarea "x"
type textarea "Install new light fixt"
type textarea "x"
type textarea "Install new light fixtu"
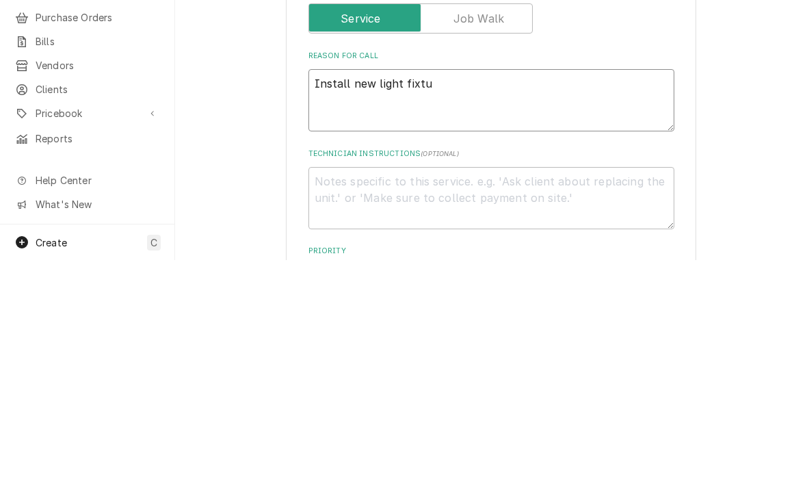
type textarea "x"
type textarea "Install new light fixtur"
type textarea "x"
type textarea "Install new light fixture"
type textarea "x"
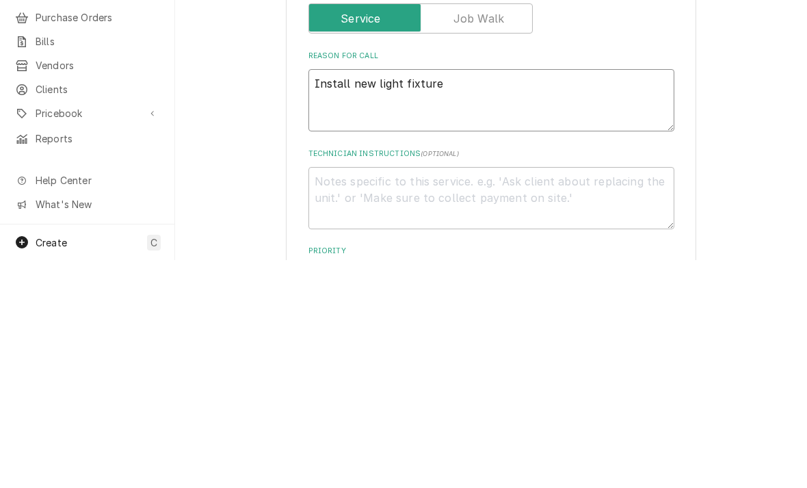
type textarea "Install new light fixture"
type textarea "x"
type textarea "Install new light fixture i"
type textarea "x"
type textarea "Install new light fixture in"
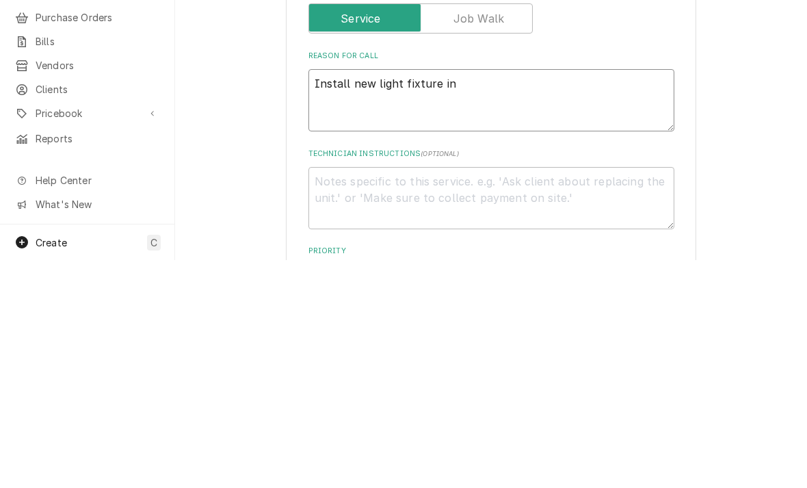
type textarea "x"
type textarea "Install new light fixture in W"
type textarea "x"
type textarea "Install new light fixture in WIC"
type textarea "x"
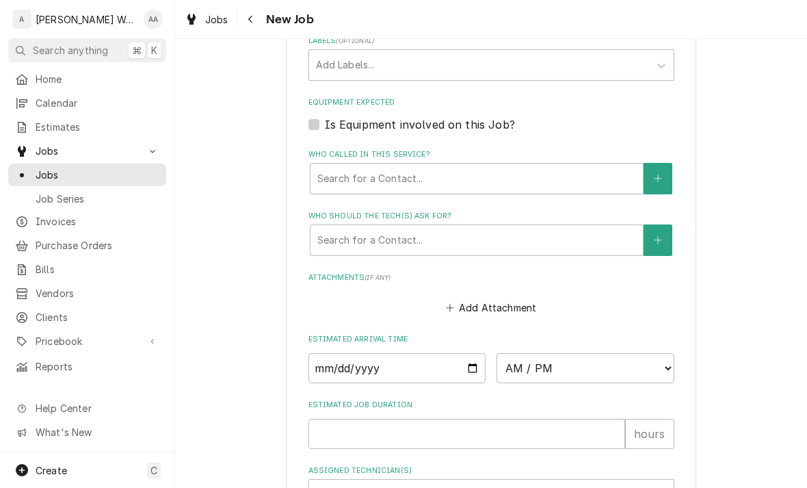
scroll to position [844, 0]
type textarea "Install new light fixture in WIC"
click at [335, 370] on input "Date" at bounding box center [398, 367] width 178 height 30
type input "2025-08-28"
type textarea "x"
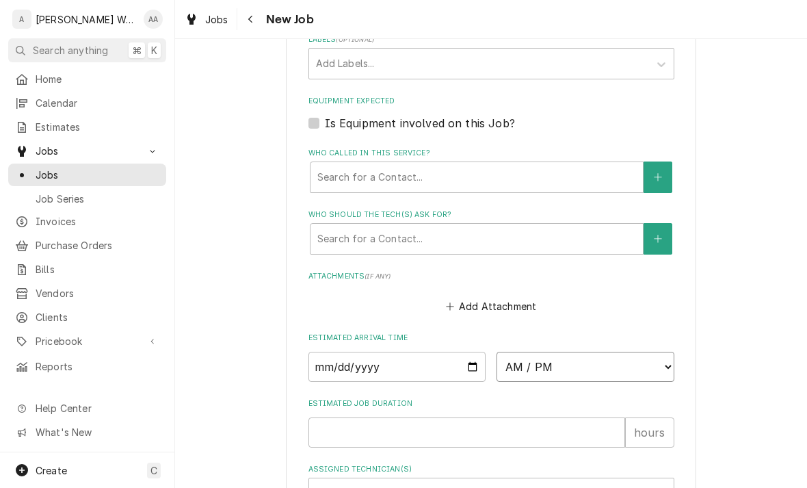
click at [528, 361] on select "AM / PM 6:00 AM 6:15 AM 6:30 AM 6:45 AM 7:00 AM 7:15 AM 7:30 AM 7:45 AM 8:00 AM…" at bounding box center [586, 367] width 178 height 30
select select "14:00:00"
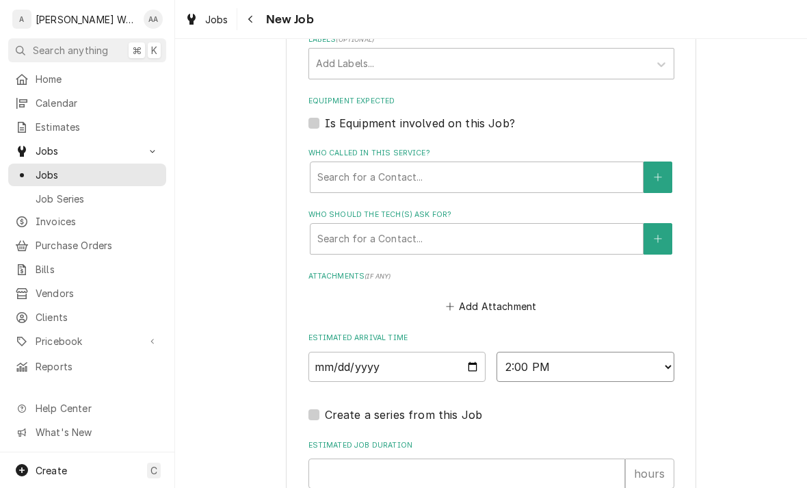
type textarea "x"
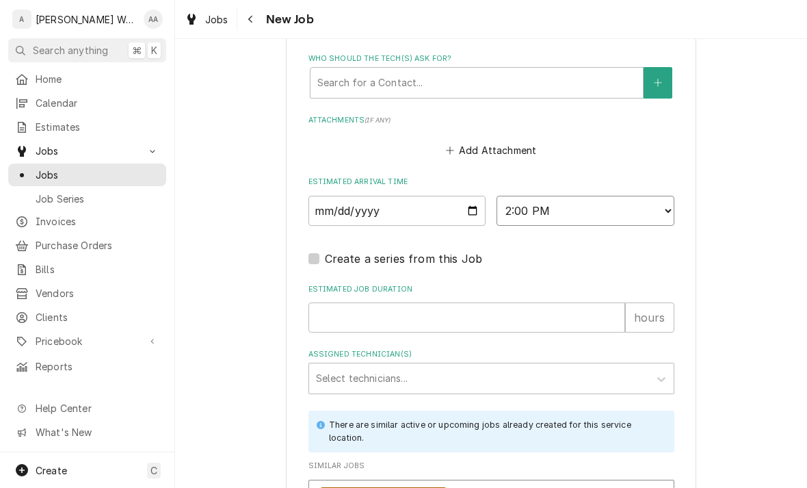
scroll to position [1002, 0]
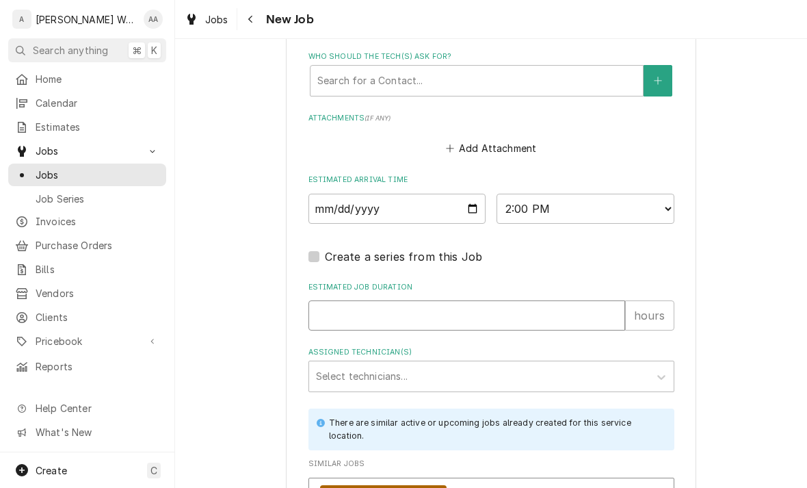
click at [328, 320] on input "Estimated Job Duration" at bounding box center [467, 315] width 317 height 30
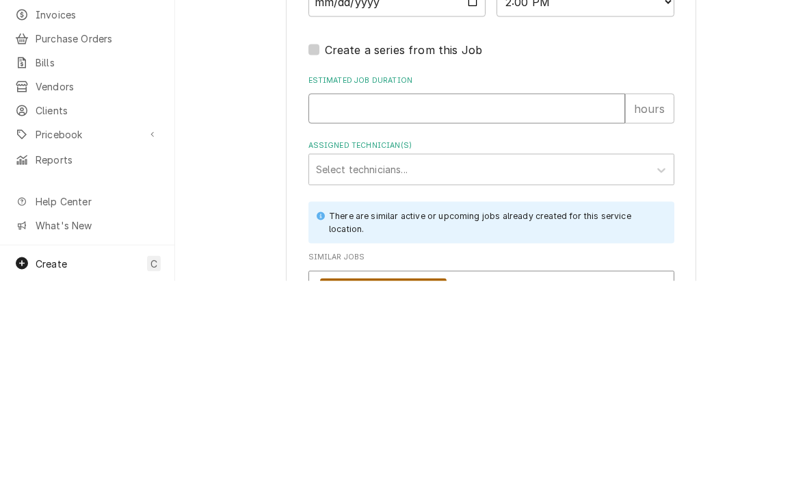
type input "2"
type textarea "x"
type input "2"
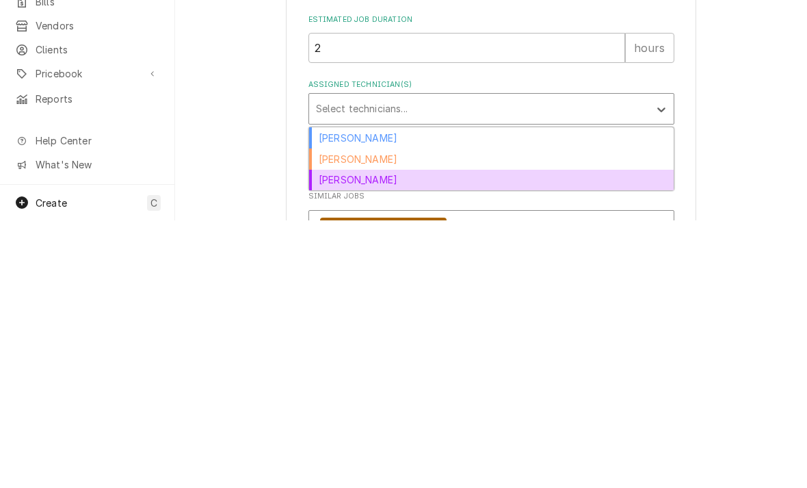
click at [335, 437] on div "Kenna Anderson" at bounding box center [491, 447] width 365 height 21
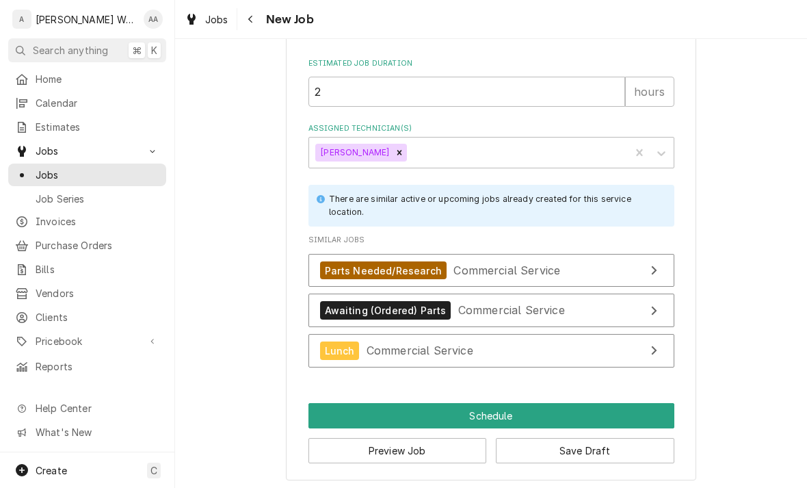
click at [333, 415] on button "Schedule" at bounding box center [492, 415] width 366 height 25
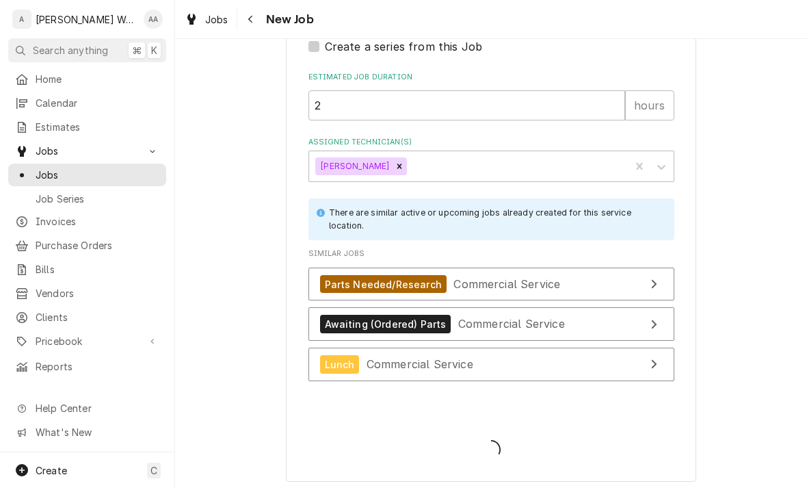
type textarea "x"
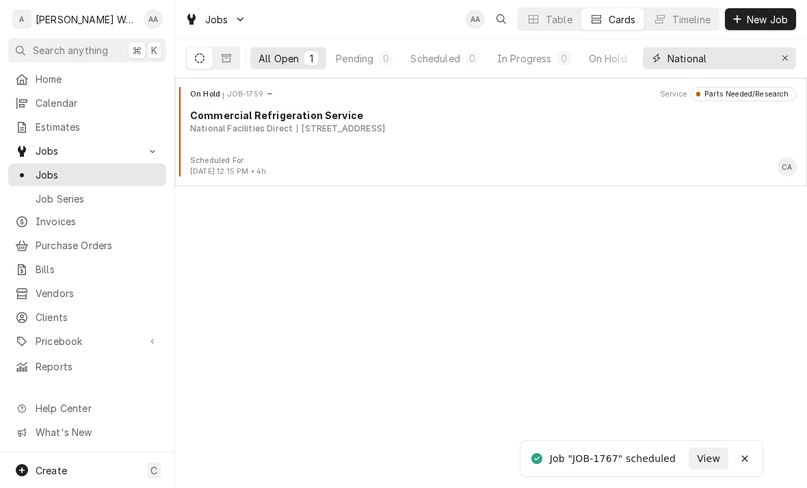
click at [787, 62] on icon "Erase input" at bounding box center [786, 58] width 8 height 10
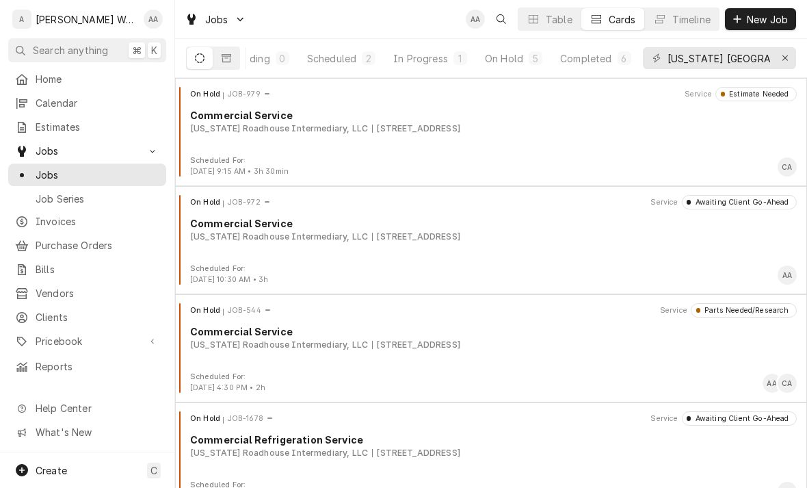
scroll to position [0, 105]
type input "[US_STATE] [GEOGRAPHIC_DATA]"
click at [590, 64] on div "Completed" at bounding box center [586, 58] width 51 height 14
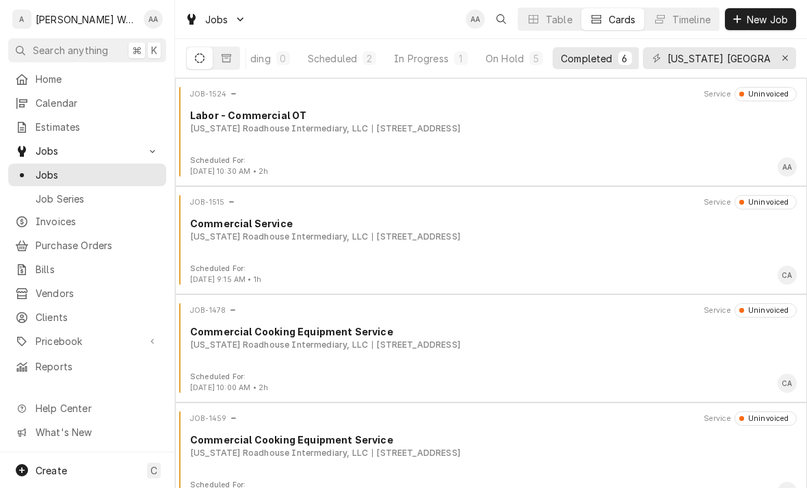
click at [240, 138] on div "JOB-1524 Service Uninvoiced Labor - Commercial [GEOGRAPHIC_DATA][US_STATE] Inte…" at bounding box center [491, 121] width 621 height 68
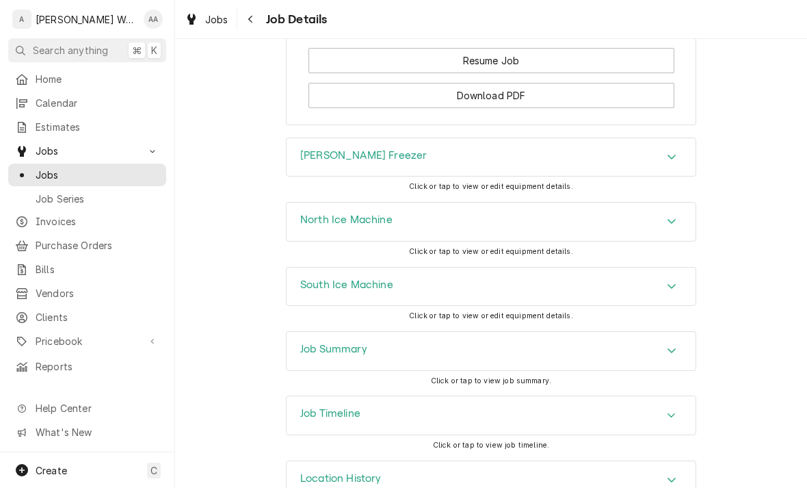
click at [676, 332] on div "Job Summary" at bounding box center [491, 351] width 409 height 38
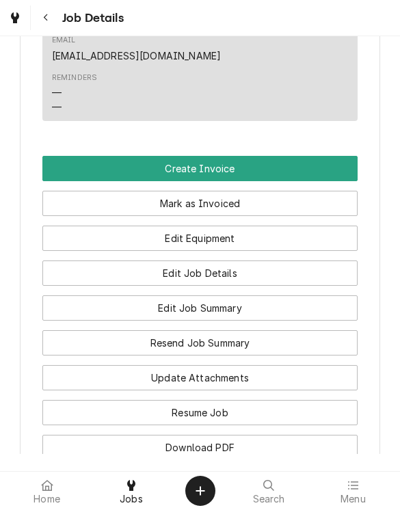
scroll to position [963, 0]
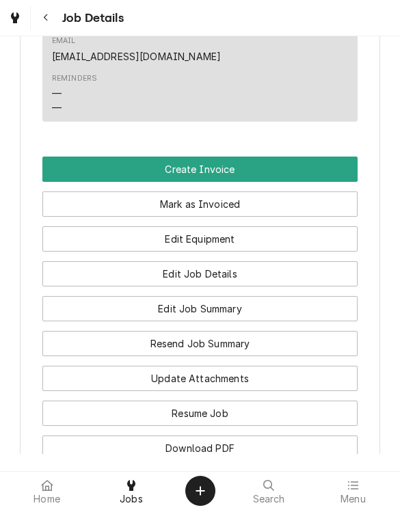
click at [308, 296] on button "Edit Job Summary" at bounding box center [200, 308] width 316 height 25
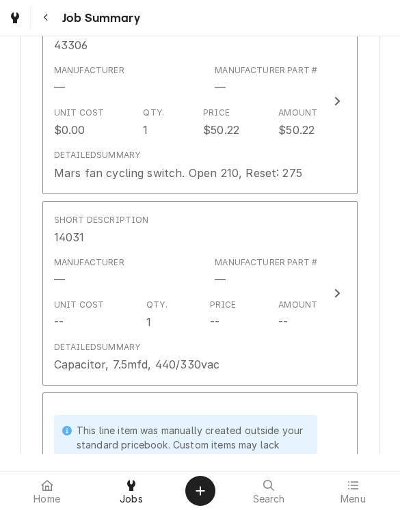
scroll to position [1284, 0]
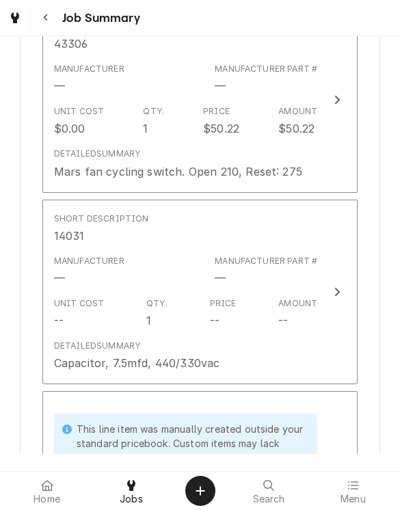
click at [176, 305] on div "Unit Cost -- Qty. 1 Price -- Amount --" at bounding box center [186, 313] width 264 height 42
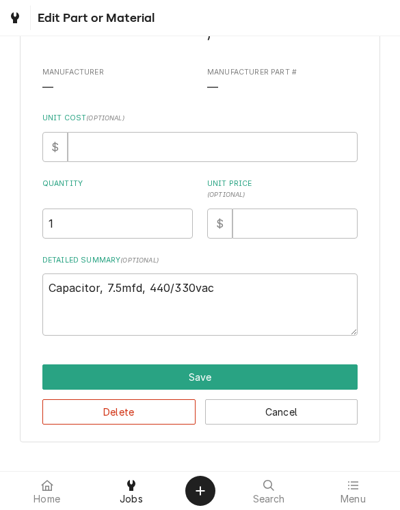
scroll to position [87, 0]
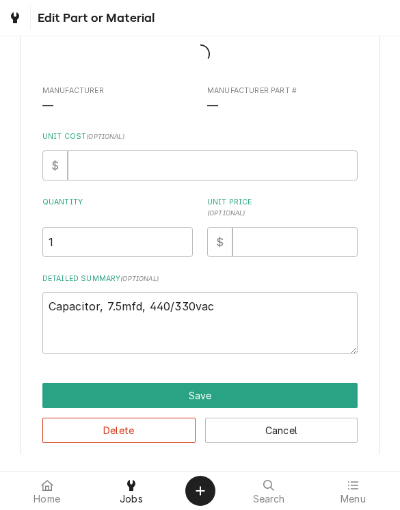
type textarea "x"
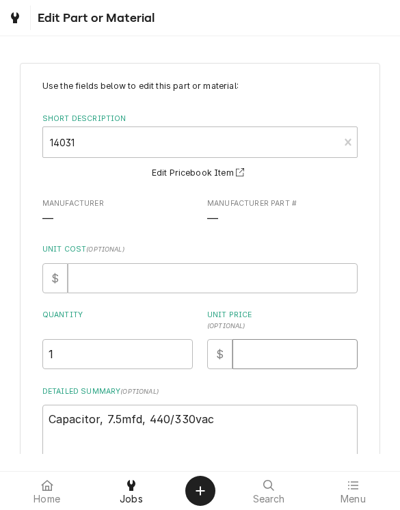
click at [266, 359] on input "Unit Price ( optional )" at bounding box center [295, 354] width 125 height 30
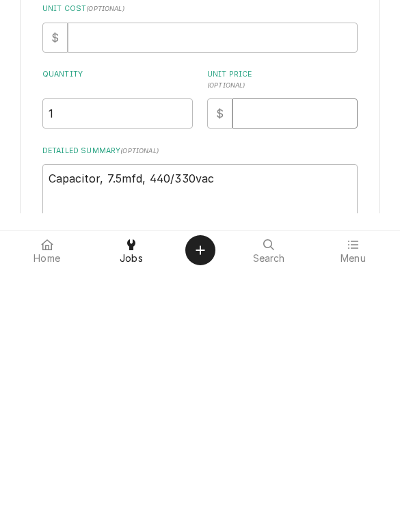
type input "2"
type textarea "x"
type input "23"
type textarea "x"
type input "23.9"
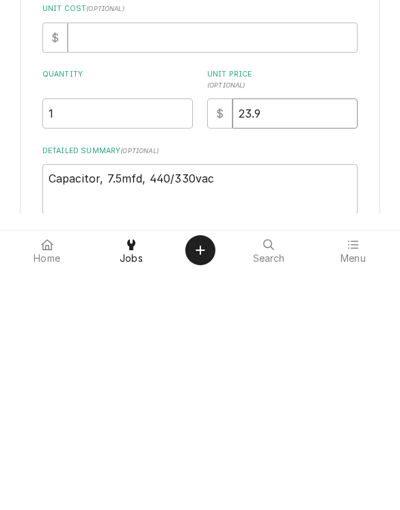
type textarea "x"
type input "23.93"
type textarea "x"
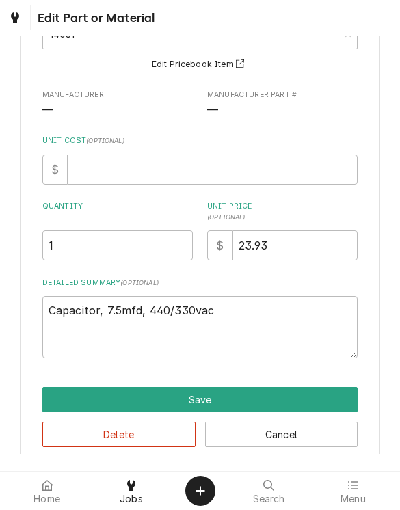
scroll to position [107, 0]
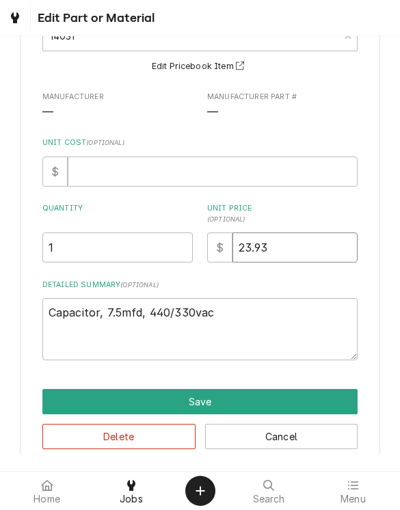
type input "23.93"
click at [104, 177] on input "Unit Cost ( optional )" at bounding box center [213, 172] width 290 height 30
type input "9"
type textarea "x"
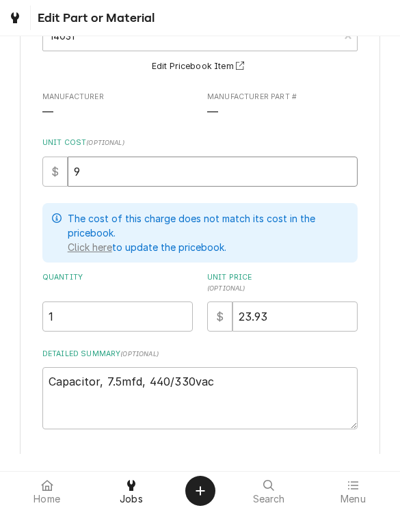
type input "9.2"
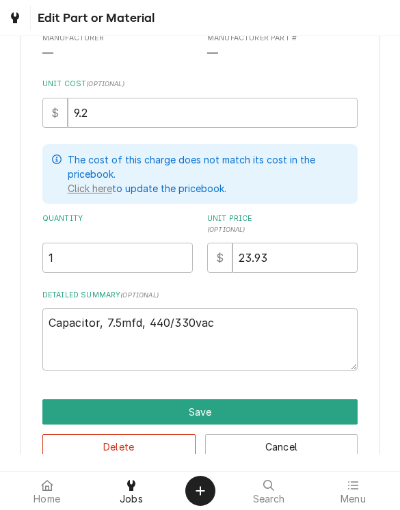
click at [69, 420] on button "Save" at bounding box center [200, 412] width 316 height 25
type textarea "x"
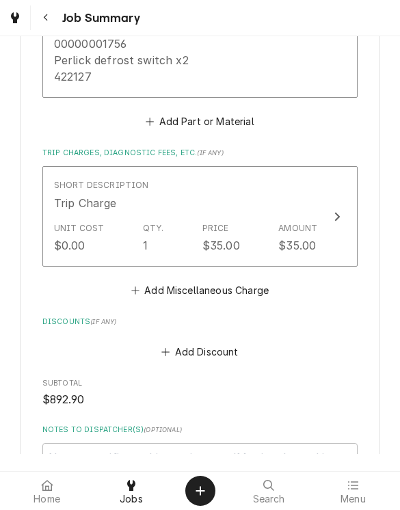
scroll to position [1951, 0]
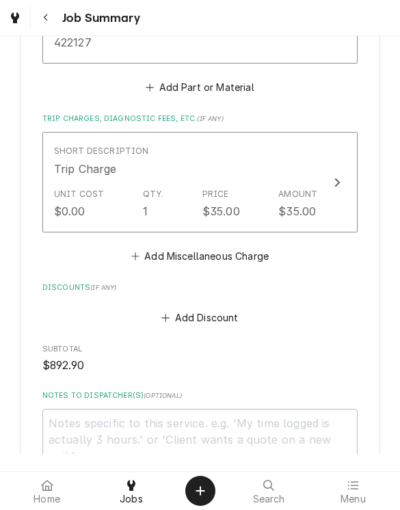
click at [244, 246] on button "Add Miscellaneous Charge" at bounding box center [200, 255] width 142 height 19
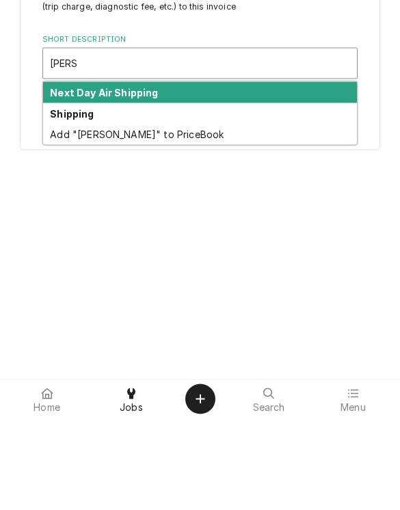
click at [73, 195] on div "Shipping" at bounding box center [200, 205] width 315 height 21
type input "shipp"
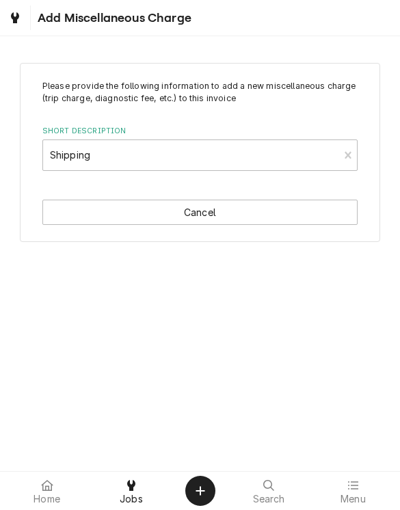
type textarea "x"
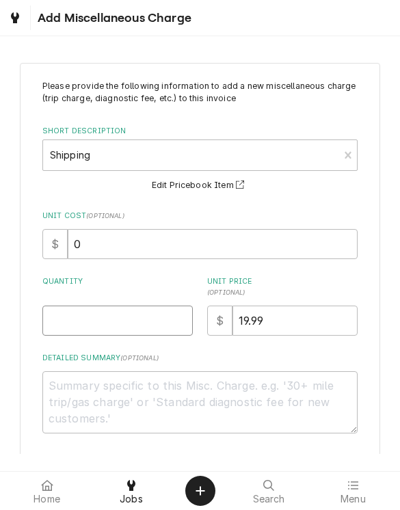
click at [72, 328] on input "Quantity" at bounding box center [117, 321] width 151 height 30
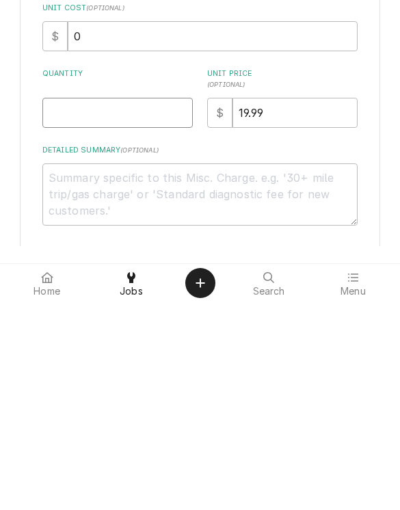
type input "1"
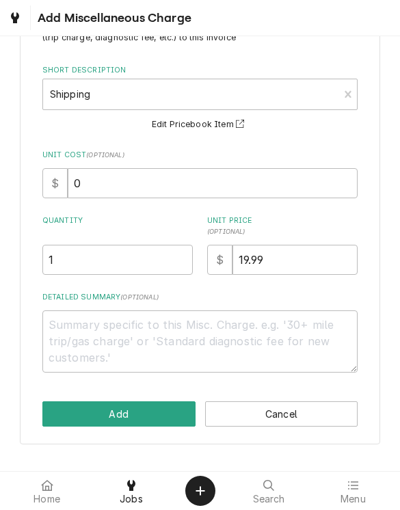
click at [76, 421] on button "Add" at bounding box center [118, 414] width 153 height 25
type textarea "x"
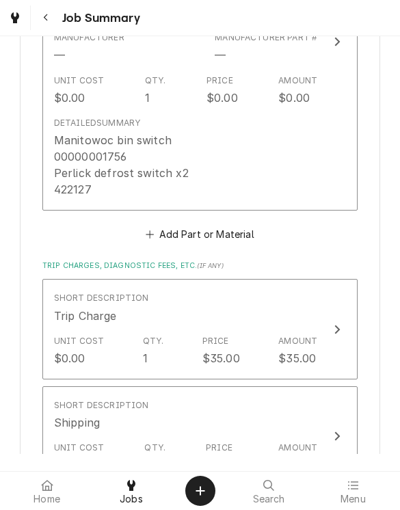
scroll to position [1803, 0]
click at [228, 226] on button "Add Part or Material" at bounding box center [200, 235] width 113 height 19
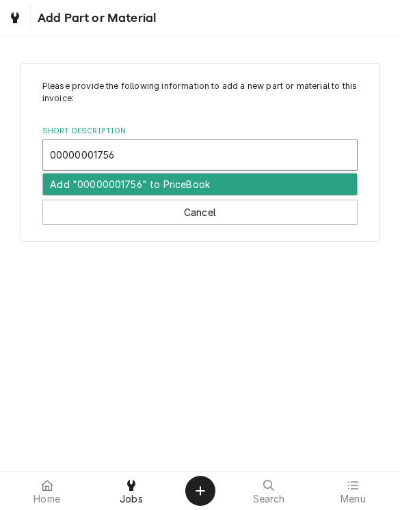
type input "00000001756"
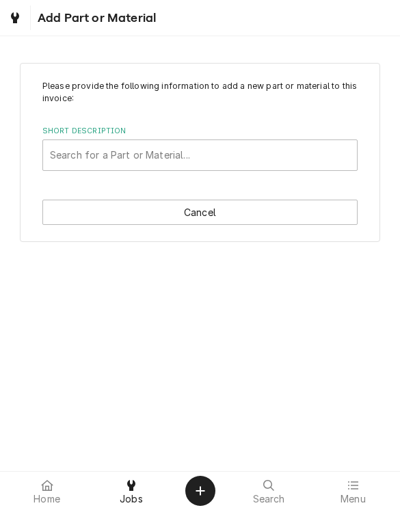
click at [274, 172] on div "Please provide the following information to add a new part or material to this …" at bounding box center [200, 153] width 361 height 180
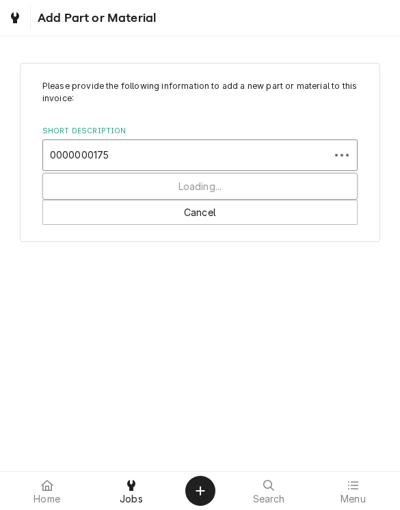
type input "00000001756"
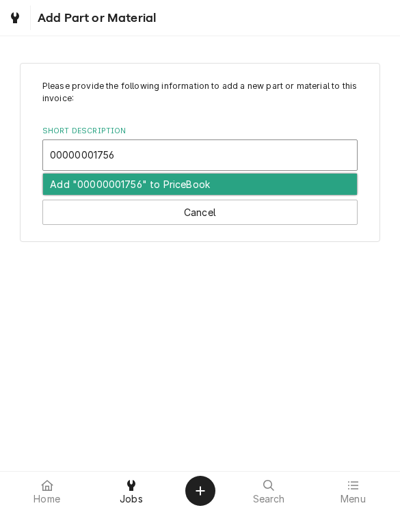
click at [77, 187] on div "Add "00000001756" to PriceBook" at bounding box center [200, 184] width 315 height 21
type textarea "x"
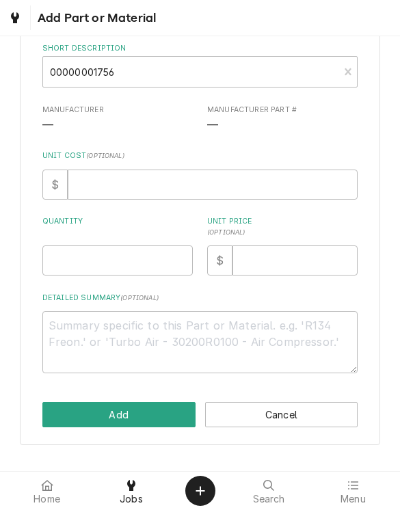
scroll to position [141, 0]
click at [99, 182] on input "Unit Cost ( optional )" at bounding box center [213, 185] width 290 height 30
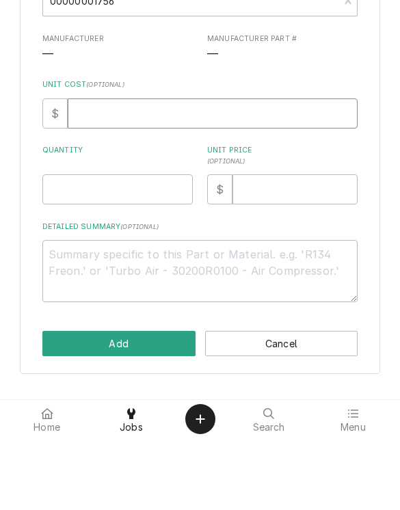
type input "3"
type textarea "x"
type input "37"
type textarea "x"
type input "37.5"
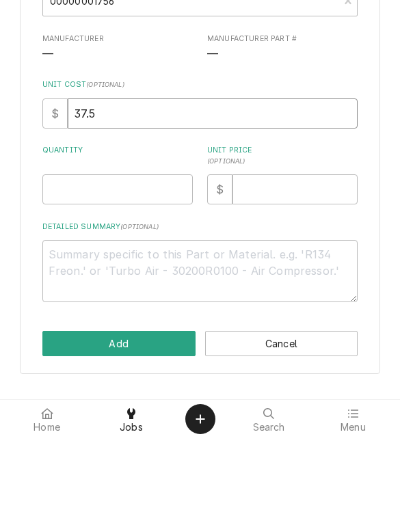
type textarea "x"
type input "37.56"
type textarea "x"
type input "37.56"
click at [89, 246] on input "Quantity" at bounding box center [117, 261] width 151 height 30
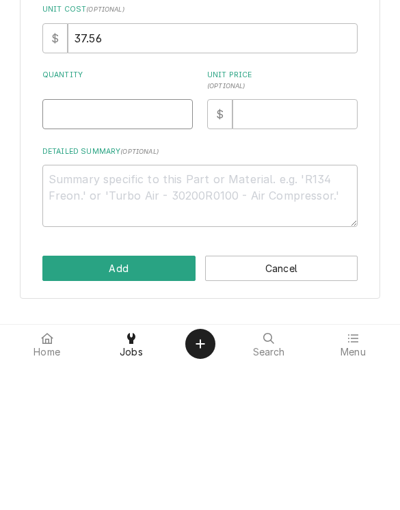
type textarea "x"
type input "1"
click at [263, 246] on input "Unit Price ( optional )" at bounding box center [295, 261] width 125 height 30
type input "6"
type textarea "x"
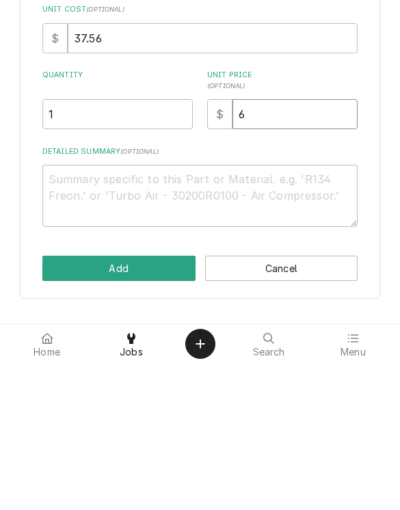
type input "60"
type textarea "x"
type input "60.1"
type textarea "x"
type input "60.10"
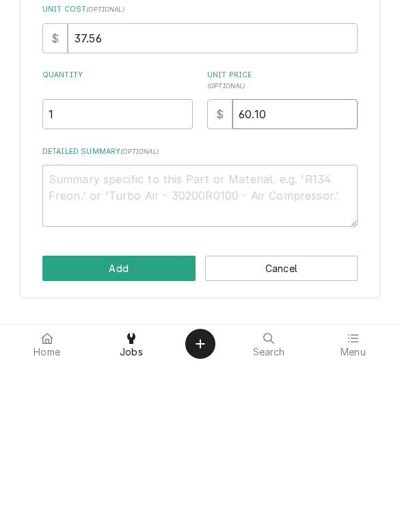
type textarea "x"
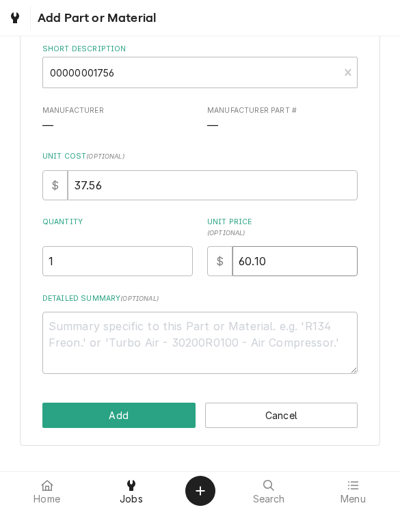
type input "60.10"
click at [262, 339] on textarea "Detailed Summary ( optional )" at bounding box center [200, 343] width 316 height 62
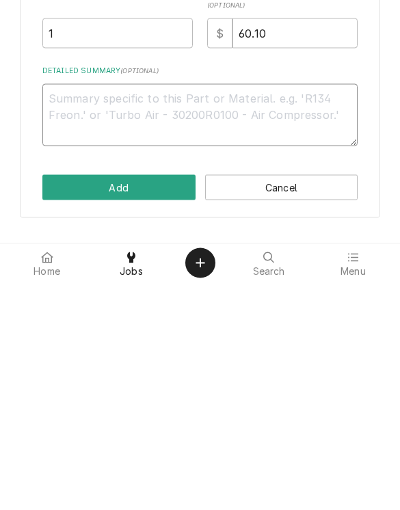
type textarea "x"
type textarea "M"
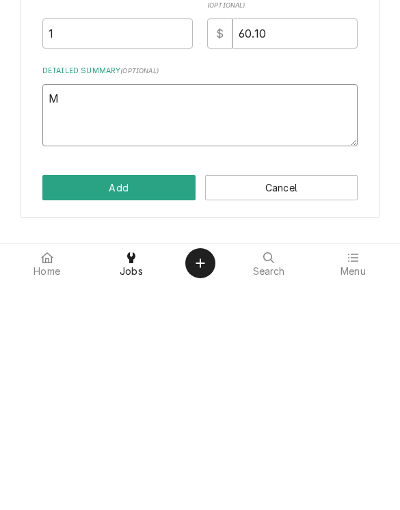
type textarea "x"
type textarea "Man"
type textarea "x"
type textarea "Mani"
type textarea "x"
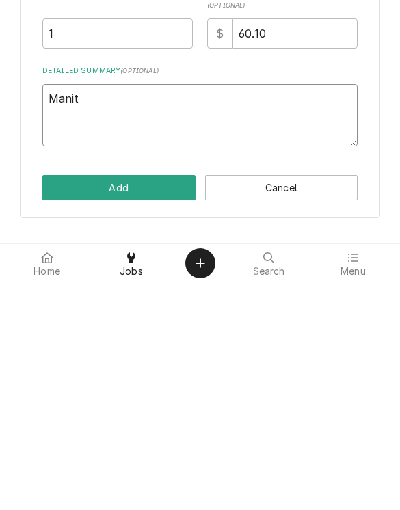
type textarea "Manito"
type textarea "x"
type textarea "Manitow"
type textarea "x"
type textarea "Manitowo"
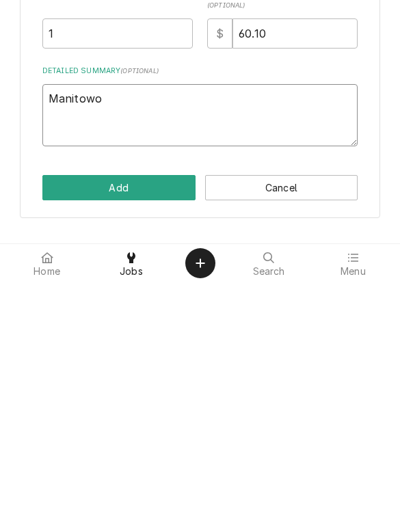
type textarea "x"
type textarea "Manitowox"
type textarea "x"
type textarea "Manitowoc"
type textarea "x"
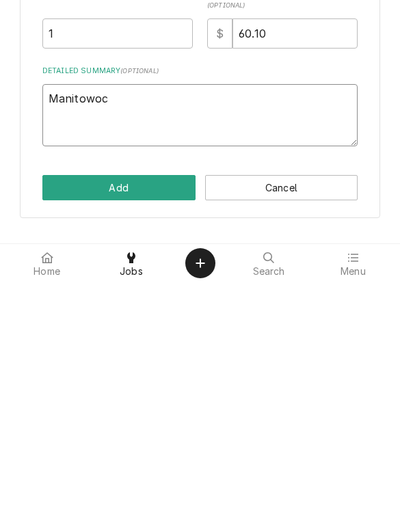
type textarea "Manitowoc"
type textarea "x"
type textarea "Manitowoc le"
type textarea "x"
type textarea "Manitowoc lef"
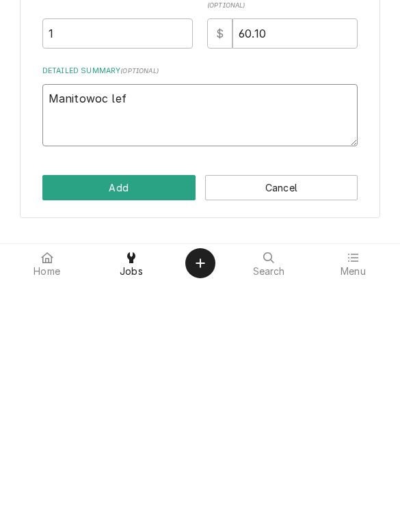
type textarea "x"
type textarea "Manitowoc left"
type textarea "x"
type textarea "Manitowoc left"
type textarea "x"
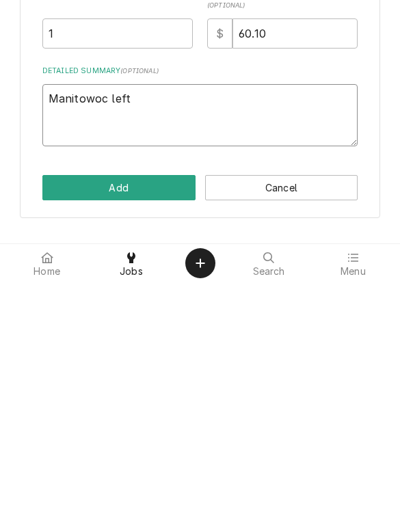
type textarea "Manitowoc left h"
type textarea "x"
type textarea "Manitowoc left ha"
type textarea "x"
type textarea "Manitowoc left han"
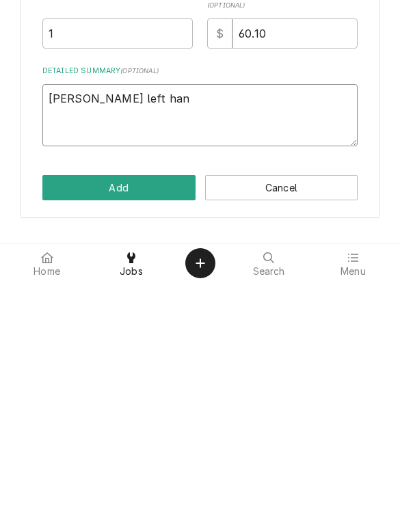
type textarea "x"
type textarea "Manitowoc left hand"
type textarea "x"
type textarea "Manitowoc left hand h"
type textarea "x"
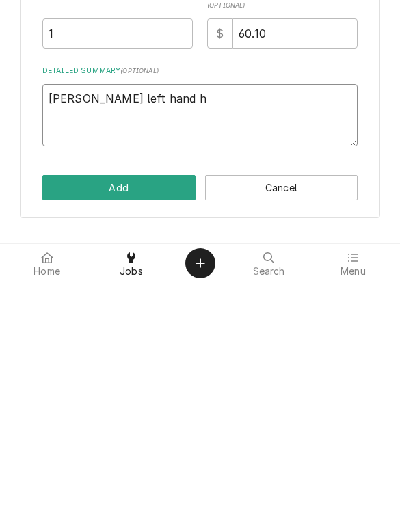
type textarea "Manitowoc left hand ha"
type textarea "x"
type textarea "Manitowoc left hand har"
type textarea "x"
type textarea "Manitowoc left hand harv"
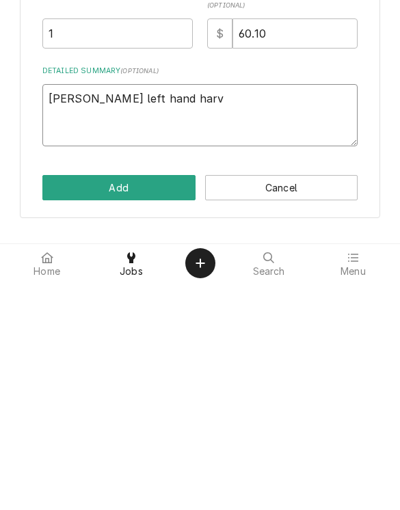
type textarea "x"
type textarea "Manitowoc left hand harve"
type textarea "x"
type textarea "Manitowoc left hand harves"
type textarea "x"
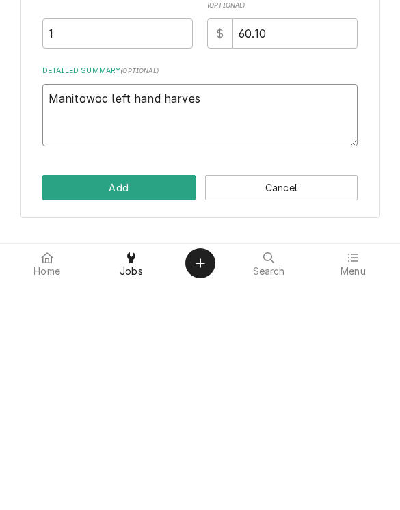
type textarea "Manitowoc left hand harvest"
type textarea "x"
type textarea "Manitowoc left hand harvest"
type textarea "x"
type textarea "Manitowoc left hand harvest s"
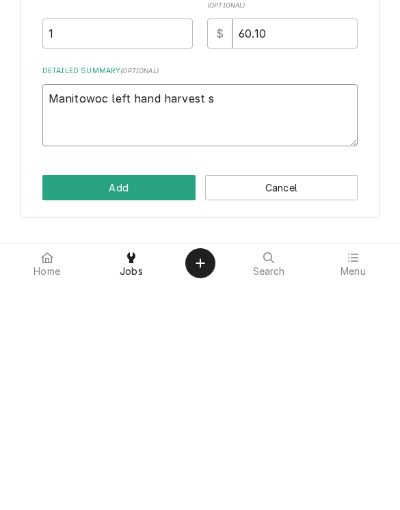
type textarea "x"
type textarea "Manitowoc left hand harvest sw"
type textarea "x"
type textarea "Manitowoc left hand harvest swi"
type textarea "x"
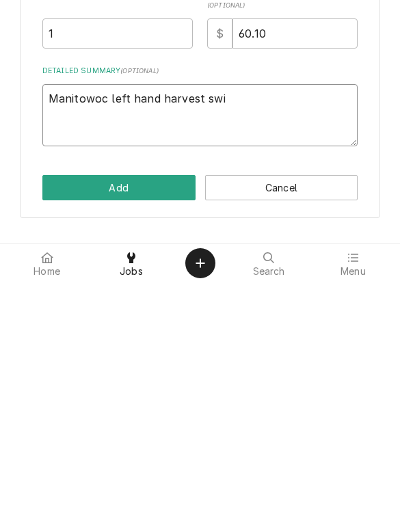
type textarea "Manitowoc left hand harvest swit"
type textarea "x"
type textarea "Manitowoc left hand harvest switch"
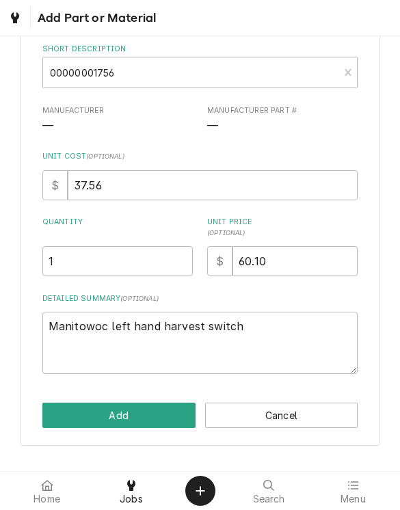
click at [160, 410] on button "Add" at bounding box center [118, 415] width 153 height 25
type textarea "x"
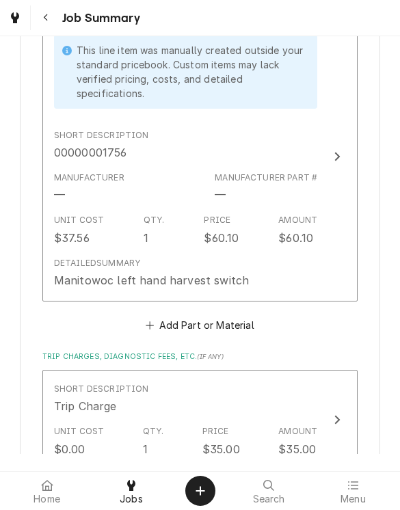
scroll to position [2015, 0]
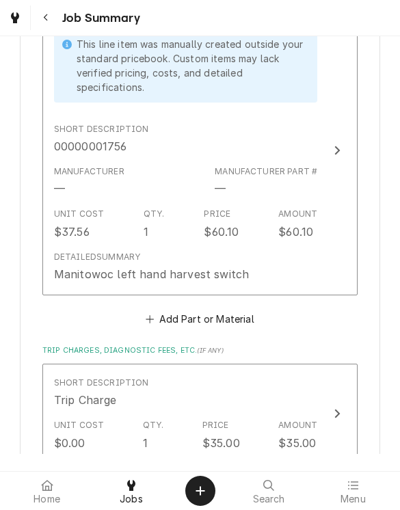
click at [217, 309] on button "Add Part or Material" at bounding box center [200, 318] width 113 height 19
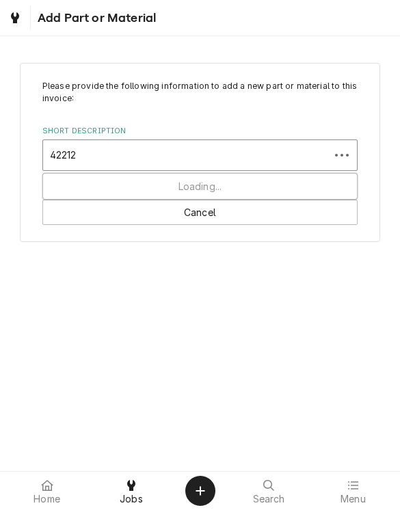
type input "422127"
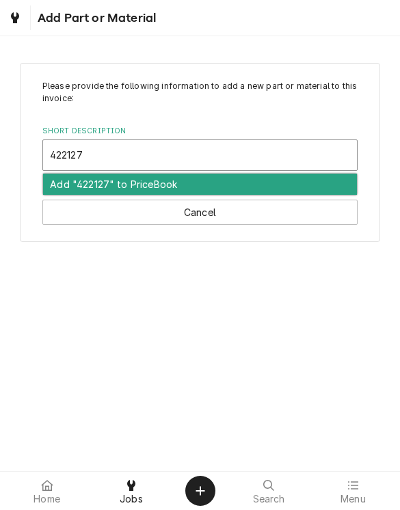
click at [308, 187] on div "Add "422127" to PriceBook" at bounding box center [200, 184] width 315 height 21
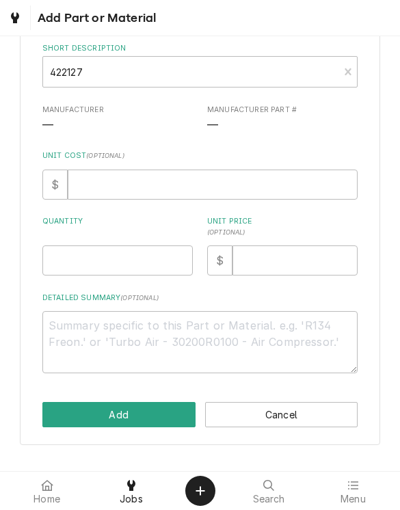
scroll to position [141, 0]
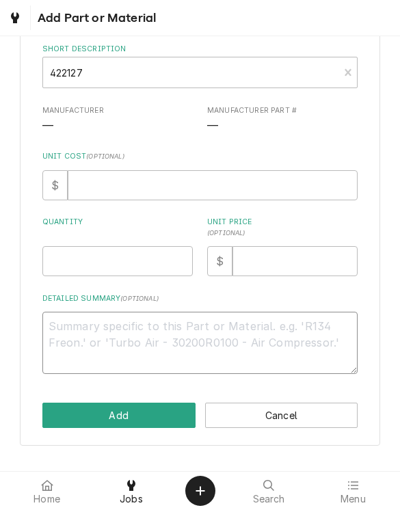
click at [294, 341] on textarea "Detailed Summary ( optional )" at bounding box center [200, 343] width 316 height 62
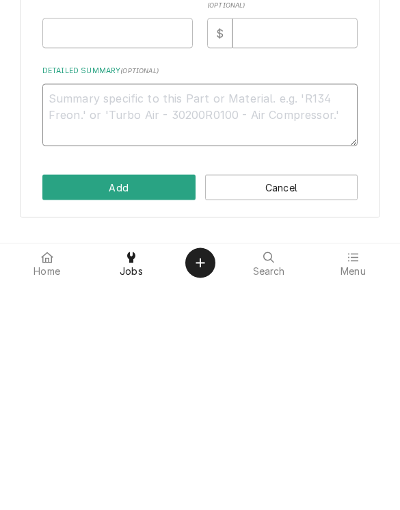
type textarea "x"
type textarea "P"
type textarea "x"
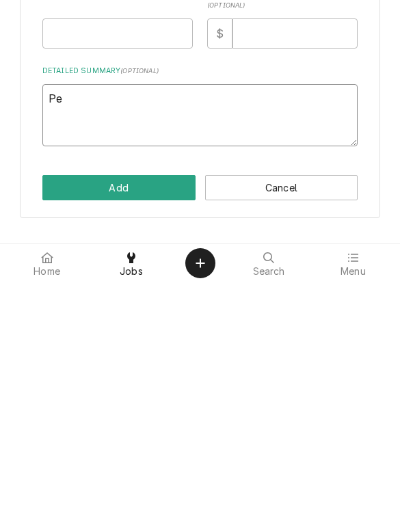
type textarea "Per"
type textarea "x"
type textarea "Perl"
type textarea "x"
type textarea "Perlic"
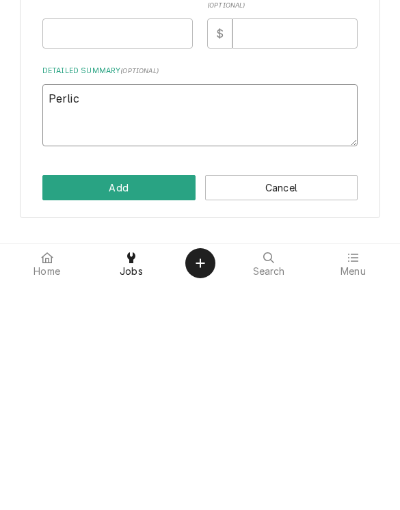
type textarea "x"
type textarea "Perlick"
type textarea "x"
type textarea "Perlic"
type textarea "x"
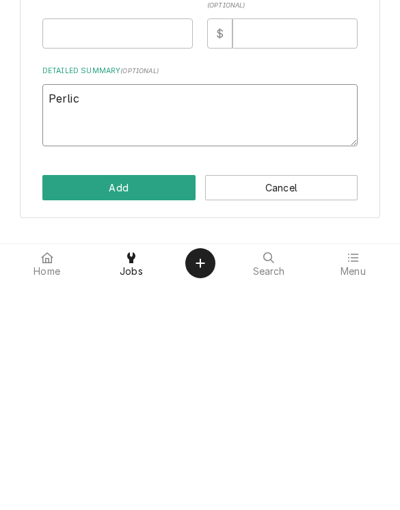
type textarea "Perli"
type textarea "x"
type textarea "Perl"
type textarea "x"
type textarea "Per"
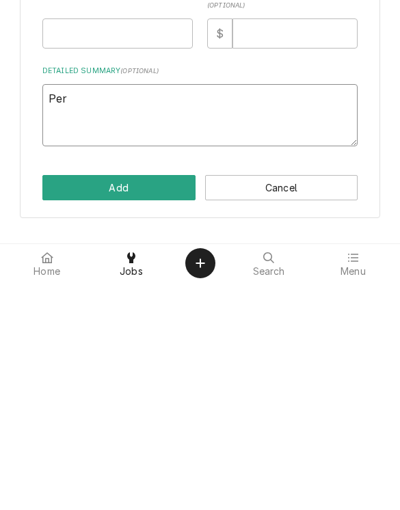
type textarea "x"
type textarea "P"
type textarea "x"
type textarea "G"
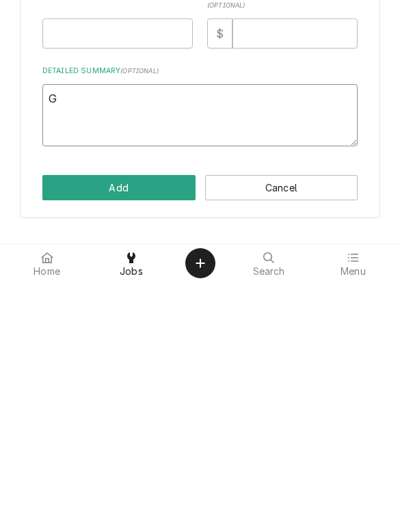
type textarea "x"
type textarea "Gla"
type textarea "x"
type textarea "Glas"
type textarea "x"
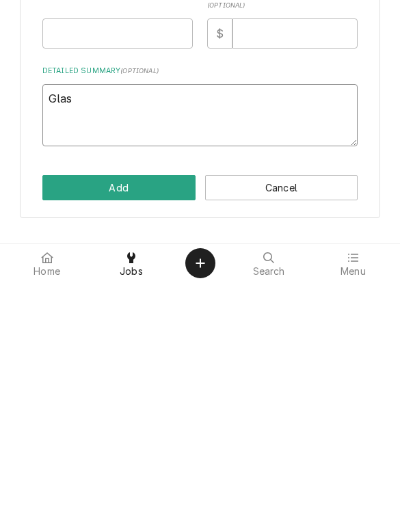
type textarea "Glast"
type textarea "x"
type textarea "Glaste"
type textarea "x"
type textarea "Glastend"
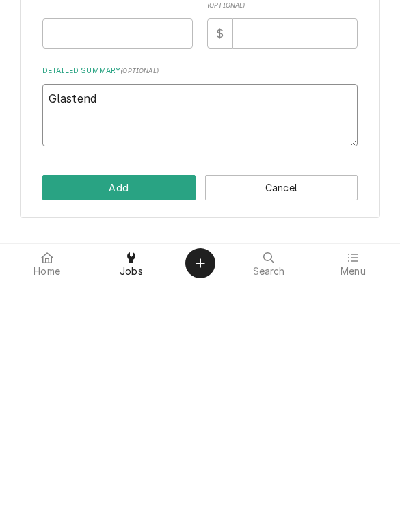
type textarea "x"
type textarea "Glastende"
type textarea "x"
type textarea "Glastender"
type textarea "x"
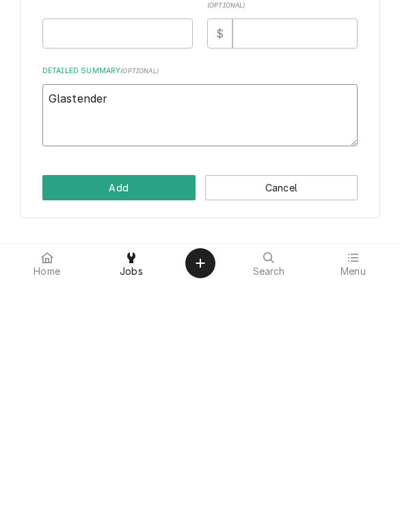
type textarea "Glastender"
type textarea "x"
type textarea "Glastender m"
type textarea "x"
type textarea "Glastender ma"
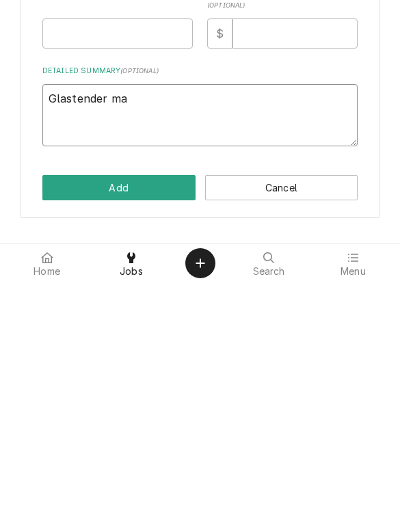
type textarea "x"
type textarea "Glastender man"
type textarea "x"
type textarea "Glastender manua"
type textarea "x"
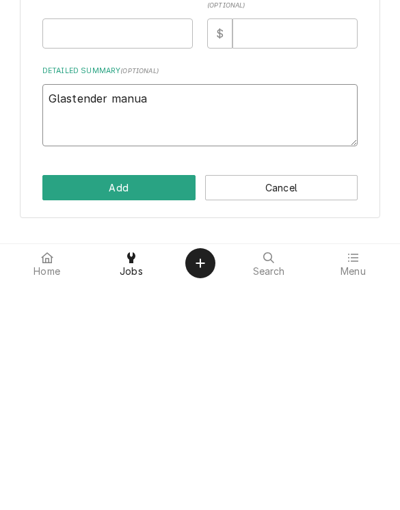
type textarea "Glastender manual"
type textarea "x"
type textarea "Glastender manual"
type textarea "x"
type textarea "Glastender manual d"
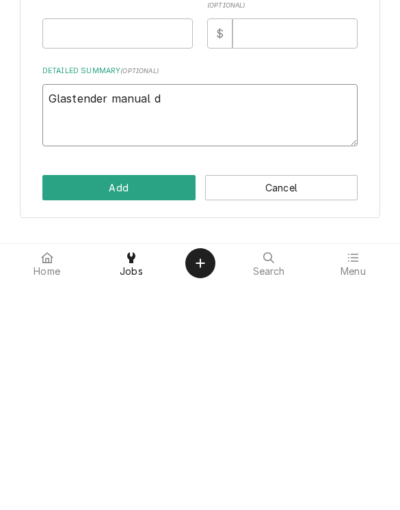
type textarea "x"
type textarea "Glastender manual de"
type textarea "x"
type textarea "Glastender manual def"
type textarea "x"
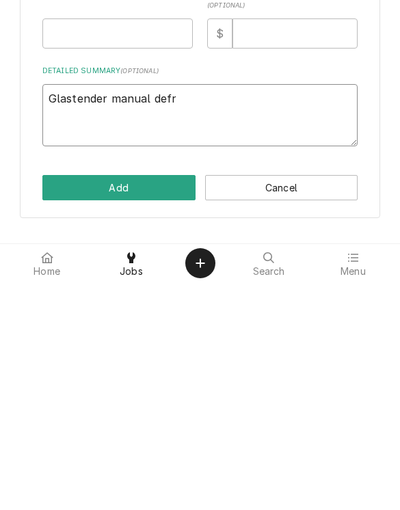
type textarea "Glastender manual defro"
type textarea "x"
type textarea "Glastender manual defros"
type textarea "x"
type textarea "Glastender manual defrost"
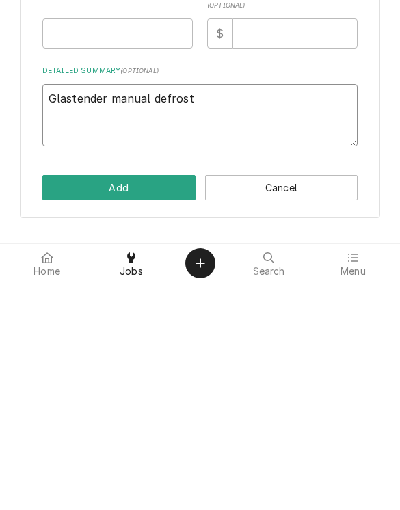
type textarea "x"
type textarea "Glastender manual defrost"
type textarea "x"
type textarea "Glastender manual defrost s"
type textarea "x"
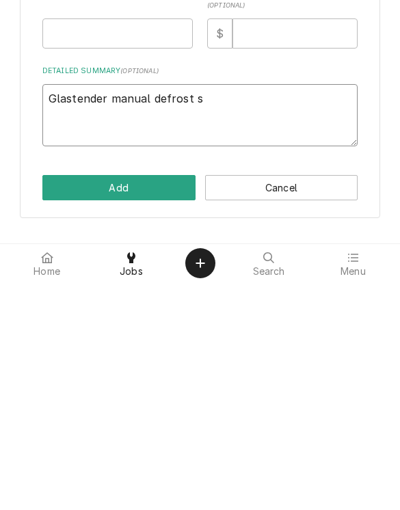
type textarea "Glastender manual defrost sw"
type textarea "x"
type textarea "Glastender manual defrost swi"
type textarea "x"
type textarea "Glastender manual defrost swit"
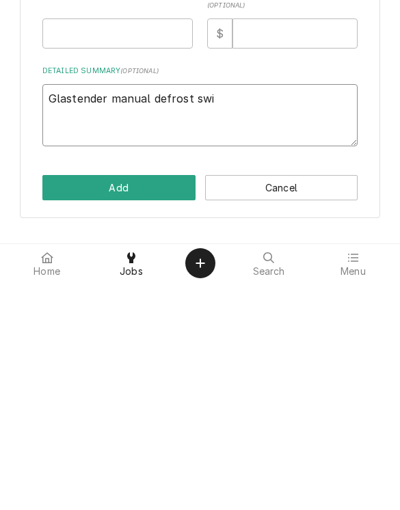
type textarea "x"
type textarea "Glastender manual defrost swith"
type textarea "x"
type textarea "Glastender manual defrost swit"
type textarea "x"
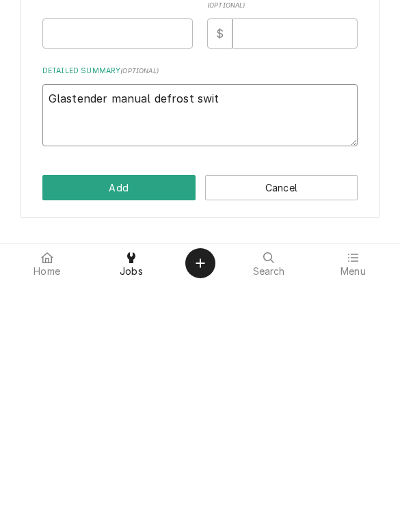
type textarea "Glastender manual defrost switc"
type textarea "x"
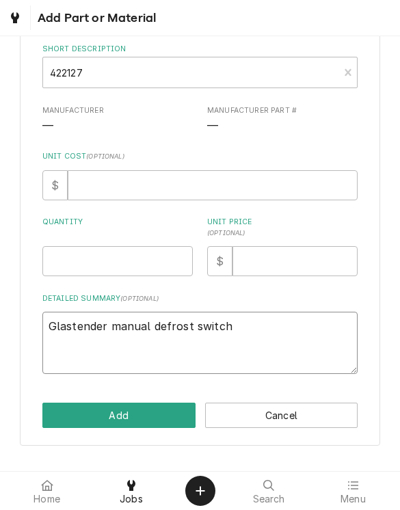
type textarea "Glastender manual defrost switch"
click at [264, 181] on input "Unit Cost ( optional )" at bounding box center [213, 185] width 290 height 30
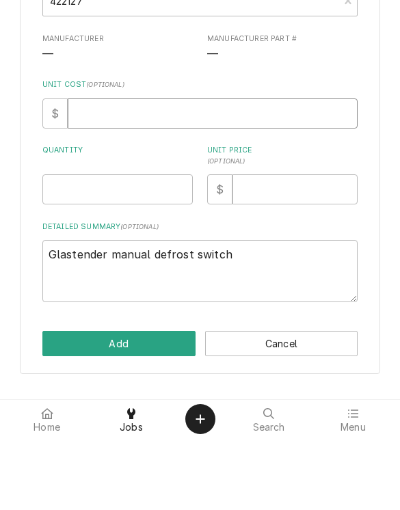
type input "1"
type textarea "x"
type input "15"
type textarea "x"
type input "15.3"
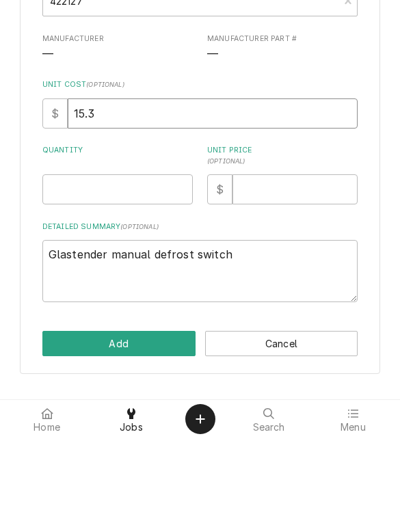
type textarea "x"
type input "15.38"
type textarea "x"
type input "15.38"
click at [70, 246] on input "Quantity" at bounding box center [117, 261] width 151 height 30
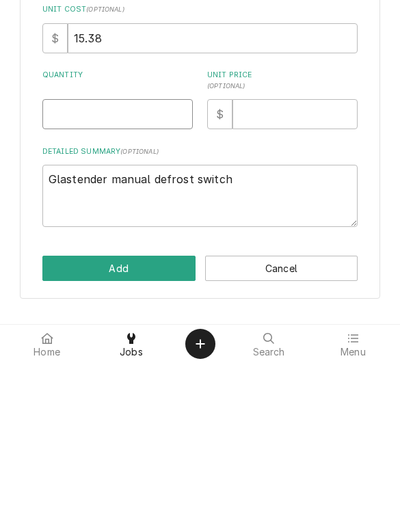
type input "1"
type textarea "x"
type input "1"
click at [253, 246] on input "Unit Price ( optional )" at bounding box center [295, 261] width 125 height 30
type input "2"
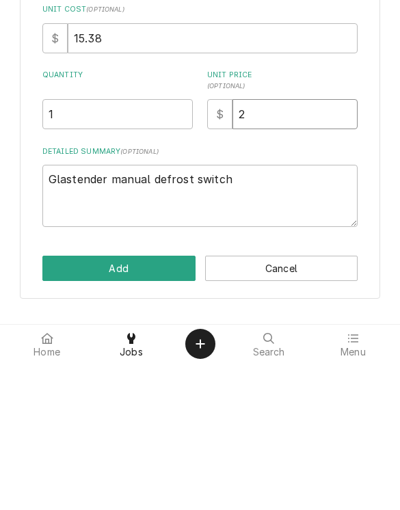
type textarea "x"
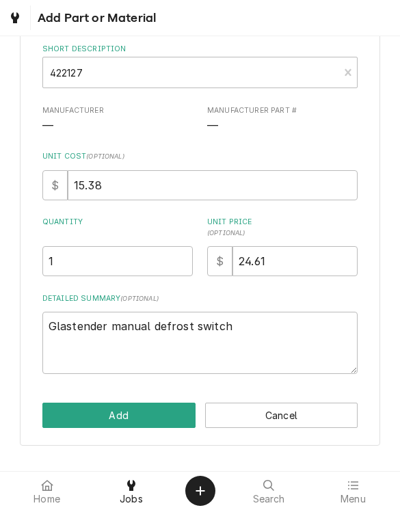
click at [81, 415] on button "Add" at bounding box center [118, 415] width 153 height 25
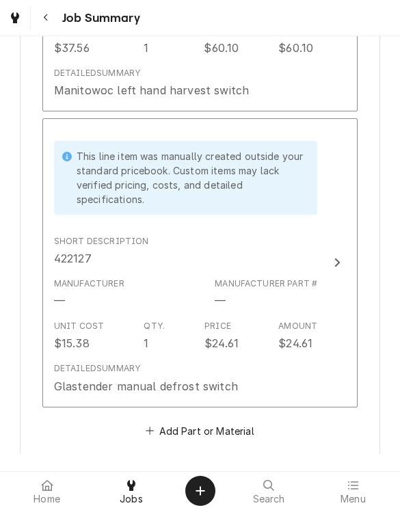
click at [114, 325] on div "Unit Cost $15.38 Qty. 1 Price $24.61 Amount $24.61" at bounding box center [186, 336] width 264 height 42
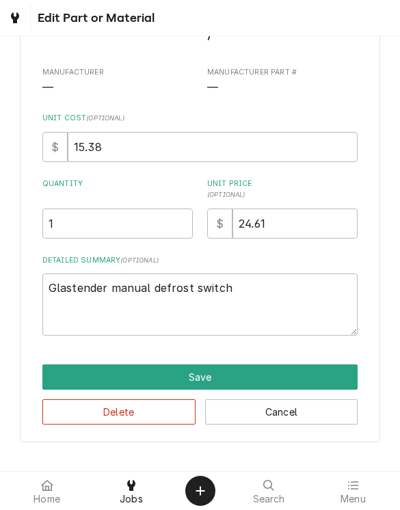
scroll to position [87, 0]
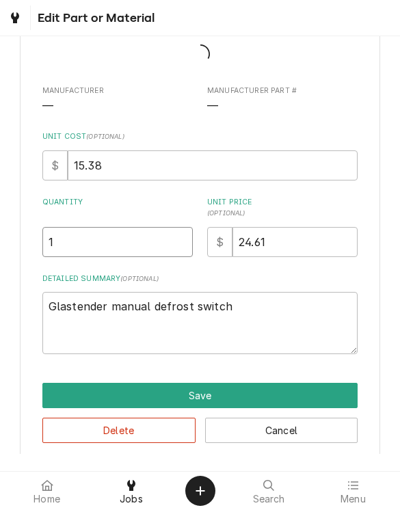
click at [69, 247] on input "1" at bounding box center [117, 242] width 151 height 30
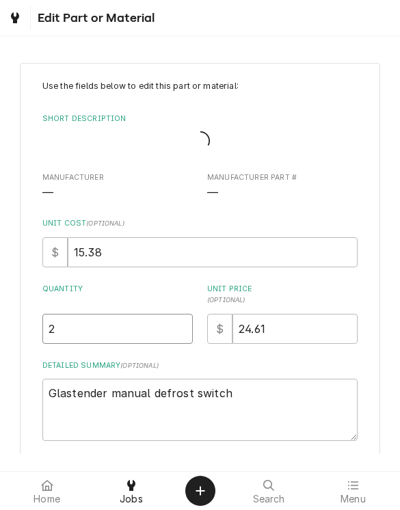
click at [72, 344] on input "2" at bounding box center [117, 329] width 151 height 30
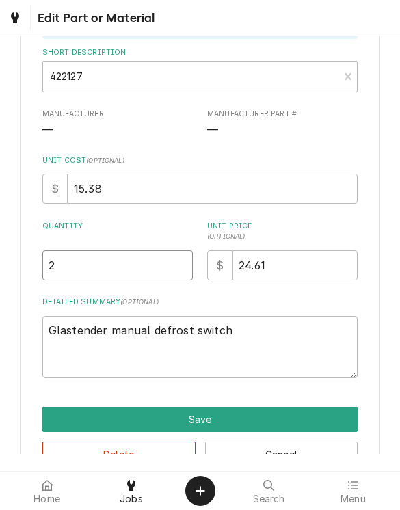
click at [68, 415] on button "Save" at bounding box center [200, 419] width 316 height 25
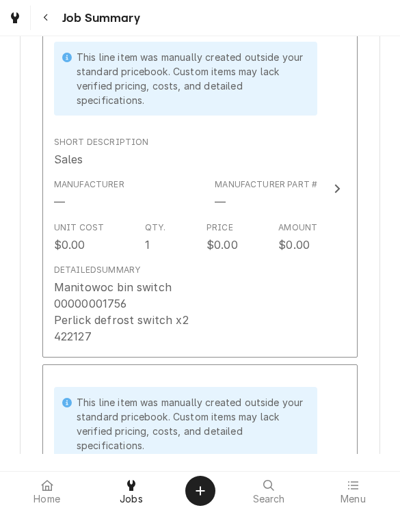
click at [91, 292] on div "Manitowoc bin switch 00000001756 Perlick defrost switch x2 422127" at bounding box center [121, 312] width 135 height 66
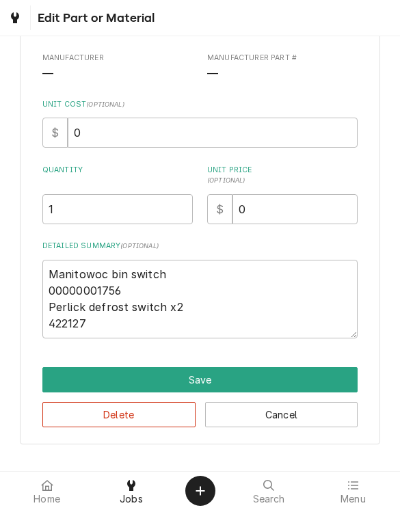
click at [73, 417] on button "Delete" at bounding box center [118, 414] width 153 height 25
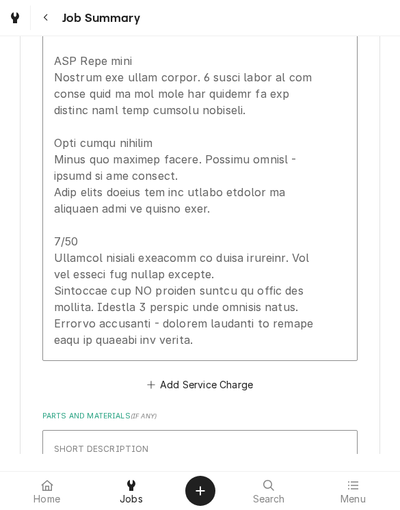
scroll to position [861, 0]
click at [77, 266] on div "Update Line Item" at bounding box center [186, 28] width 264 height 640
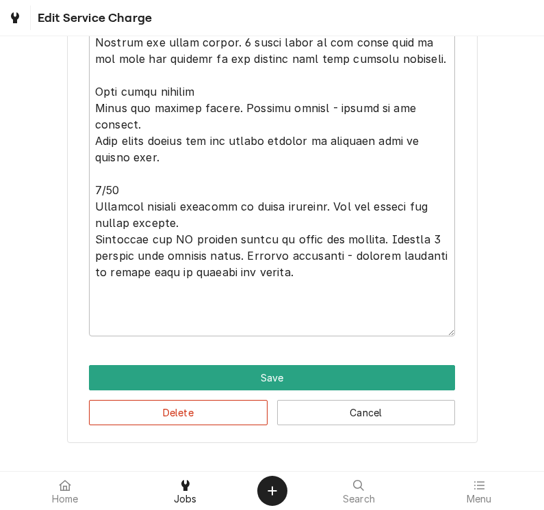
scroll to position [771, 0]
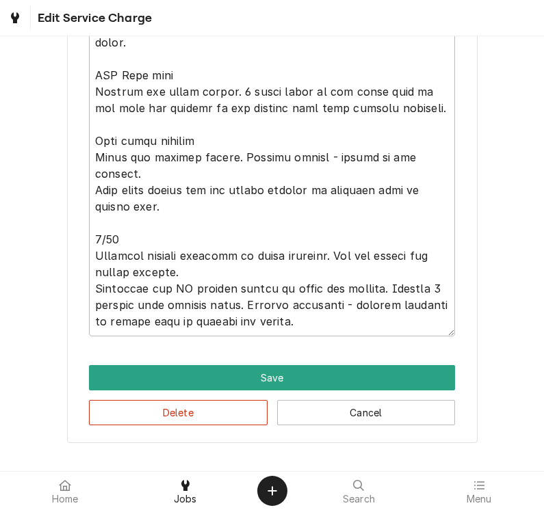
click at [400, 370] on button "Save" at bounding box center [272, 377] width 366 height 25
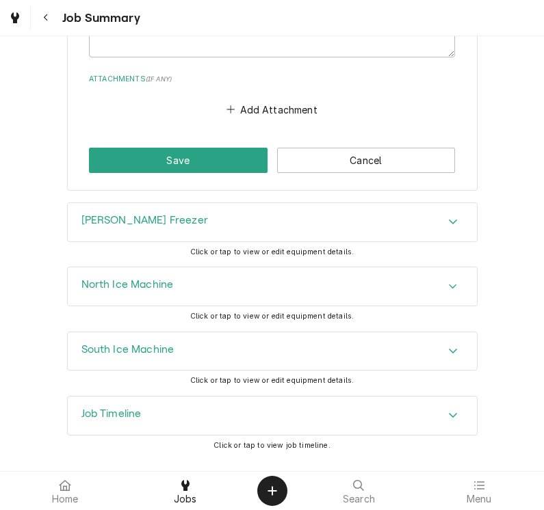
click at [400, 414] on icon "Accordion Header" at bounding box center [453, 415] width 10 height 11
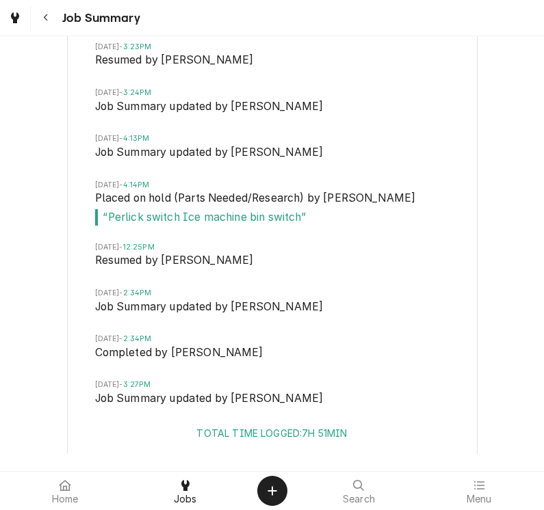
scroll to position [3224, 0]
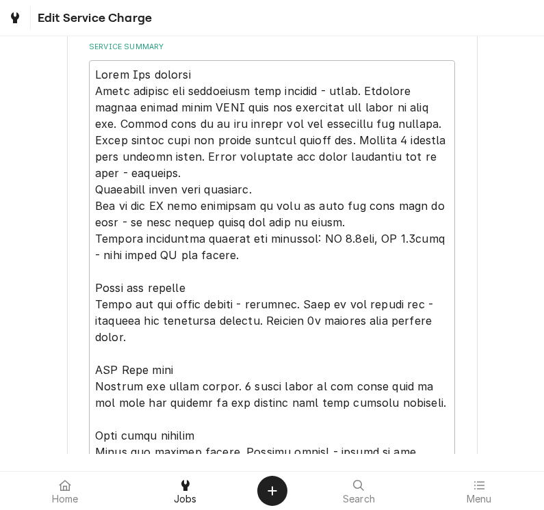
scroll to position [490, 0]
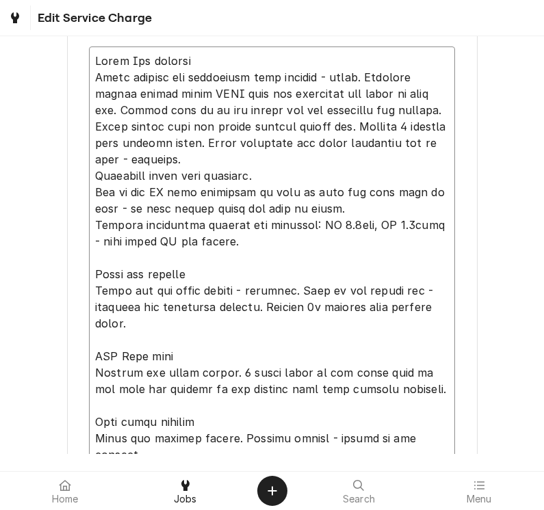
click at [400, 255] on textarea "Service Summary" at bounding box center [272, 332] width 366 height 571
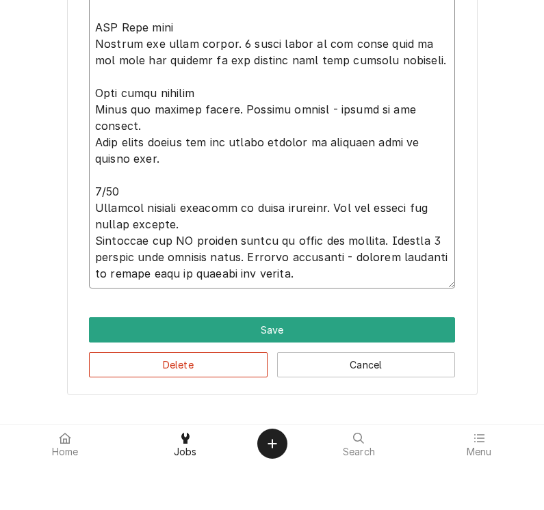
scroll to position [771, 0]
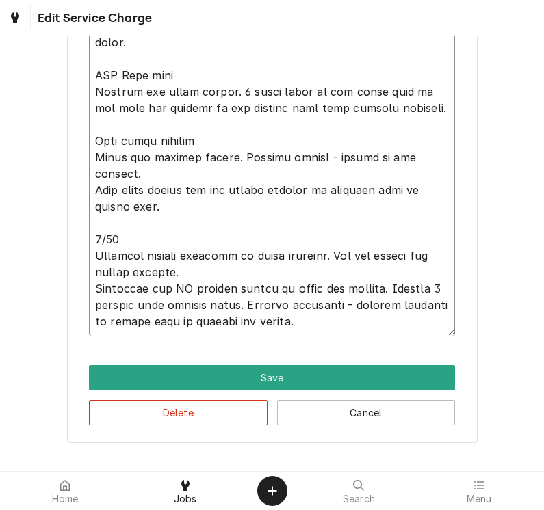
click at [99, 251] on textarea "Service Summary" at bounding box center [272, 50] width 366 height 571
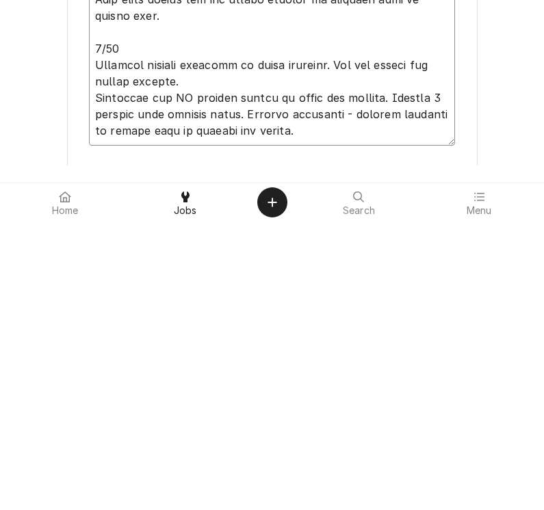
scroll to position [658, 0]
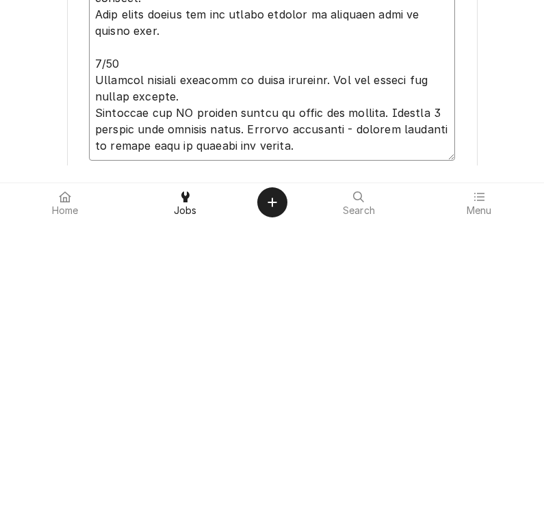
click at [292, 148] on textarea "Service Summary" at bounding box center [272, 163] width 366 height 571
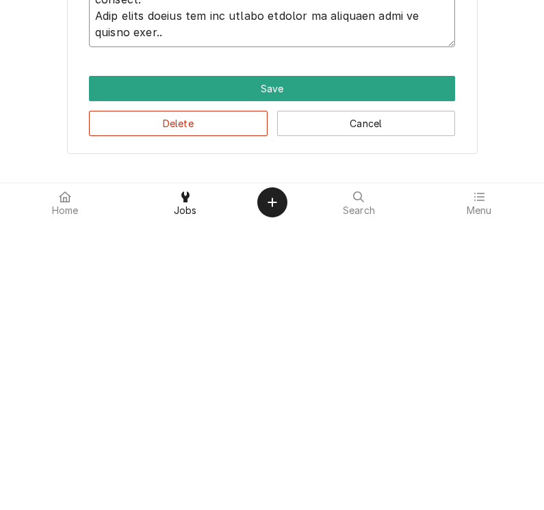
scroll to position [656, 0]
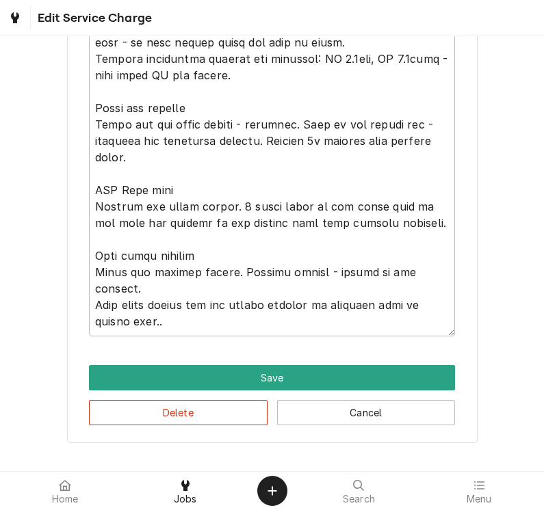
click at [122, 379] on button "Save" at bounding box center [272, 377] width 366 height 25
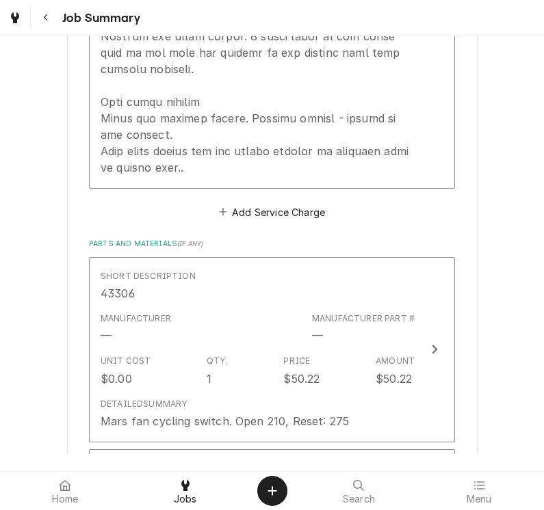
scroll to position [814, 0]
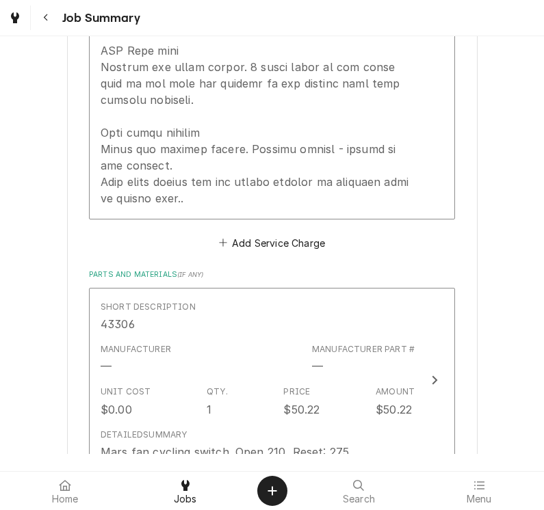
click at [236, 233] on button "Add Service Charge" at bounding box center [271, 242] width 111 height 19
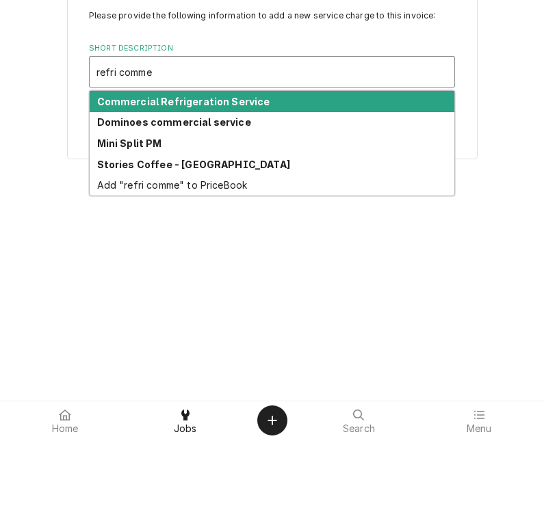
click at [114, 166] on strong "Commercial Refrigeration Service" at bounding box center [183, 172] width 173 height 12
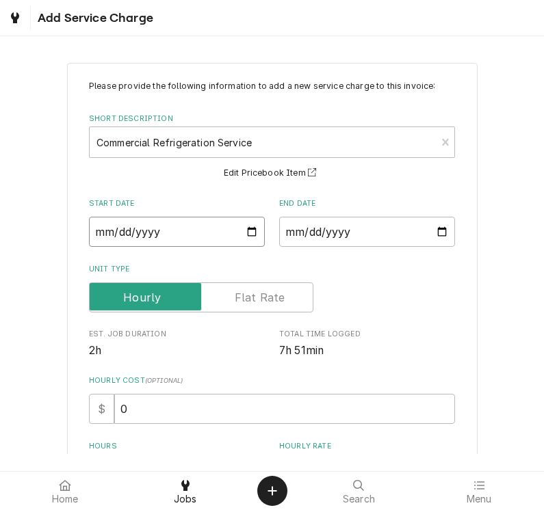
click at [121, 224] on input "Start Date" at bounding box center [177, 232] width 176 height 30
click at [337, 234] on input "End Date" at bounding box center [367, 232] width 176 height 30
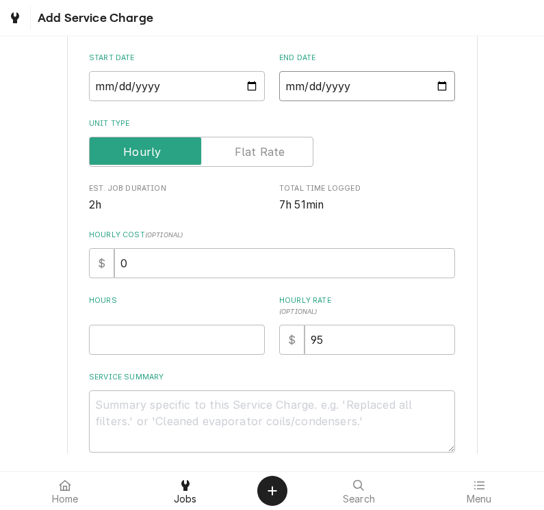
scroll to position [168, 0]
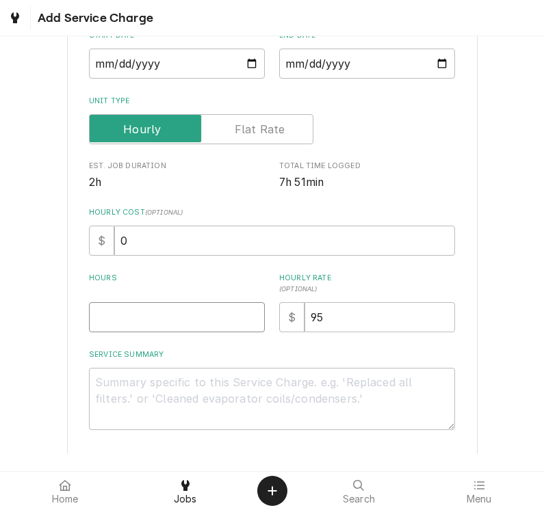
click at [125, 326] on input "Hours" at bounding box center [177, 317] width 176 height 30
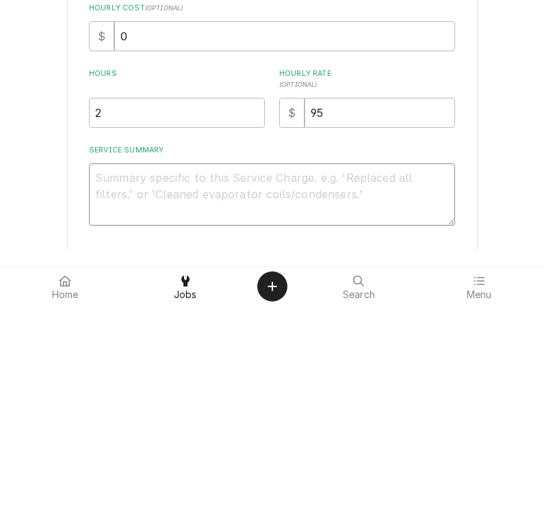
click at [127, 368] on textarea "Service Summary" at bounding box center [272, 399] width 366 height 62
click at [114, 368] on textarea "Service Summary" at bounding box center [272, 399] width 366 height 62
paste textarea "6/30 Replaced defrost switches on glass freezers. Ran new screws for middle div…"
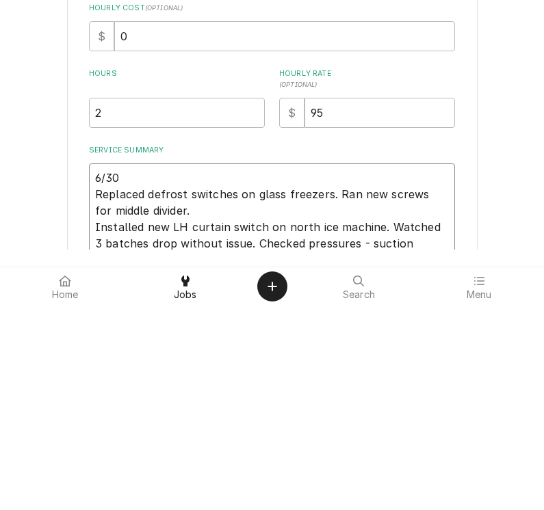
scroll to position [184, 0]
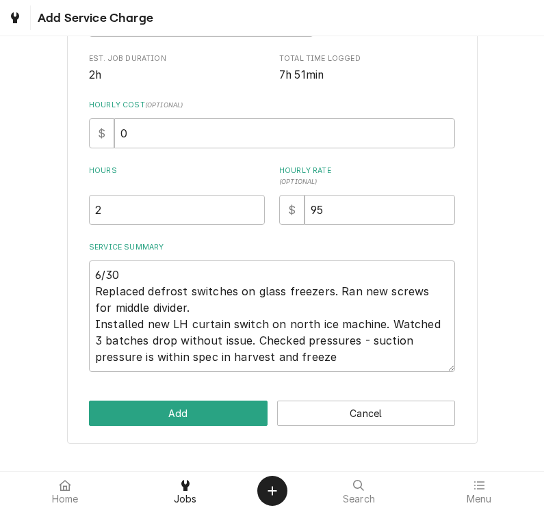
click at [118, 417] on button "Add" at bounding box center [178, 413] width 179 height 25
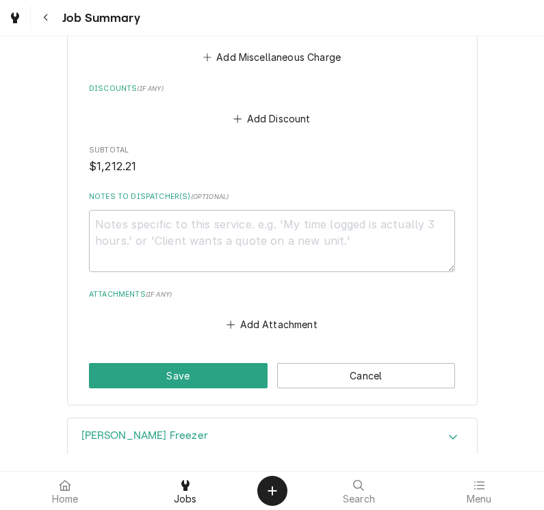
scroll to position [2578, 0]
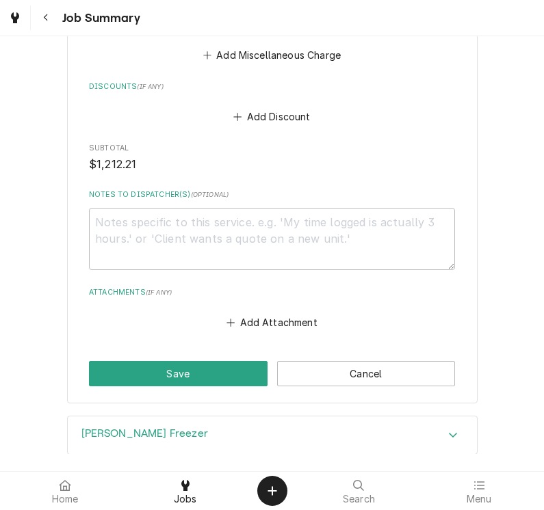
click at [108, 365] on button "Save" at bounding box center [178, 373] width 179 height 25
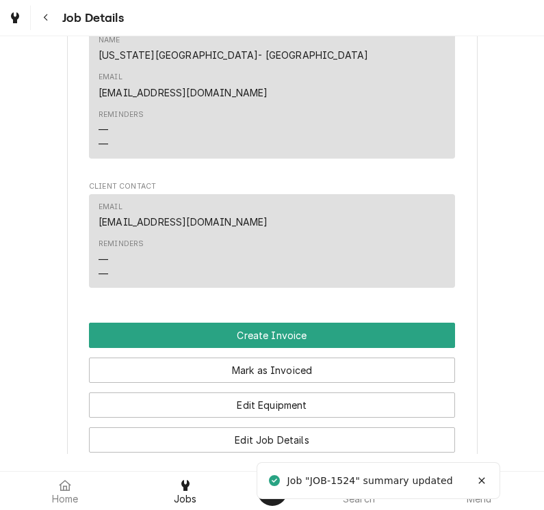
scroll to position [789, 0]
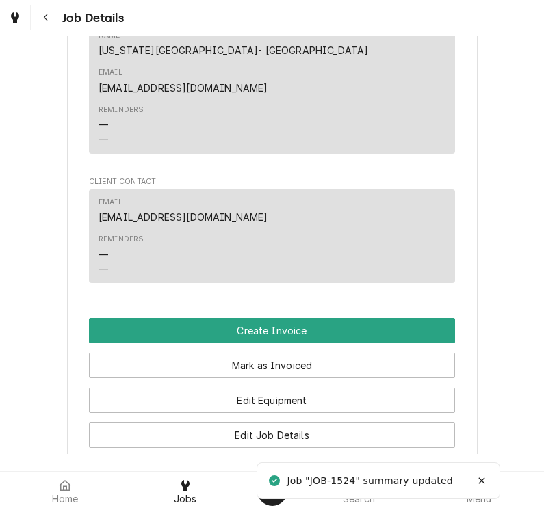
click at [409, 318] on button "Create Invoice" at bounding box center [272, 330] width 366 height 25
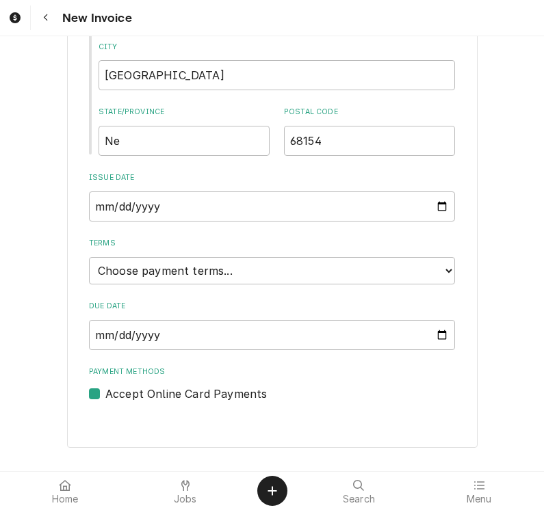
scroll to position [686, 0]
click at [435, 270] on select "Choose payment terms... Same Day Net 7 Net 14 Net 21 Net 30 Net 45 Net 60 Net 90" at bounding box center [272, 271] width 366 height 27
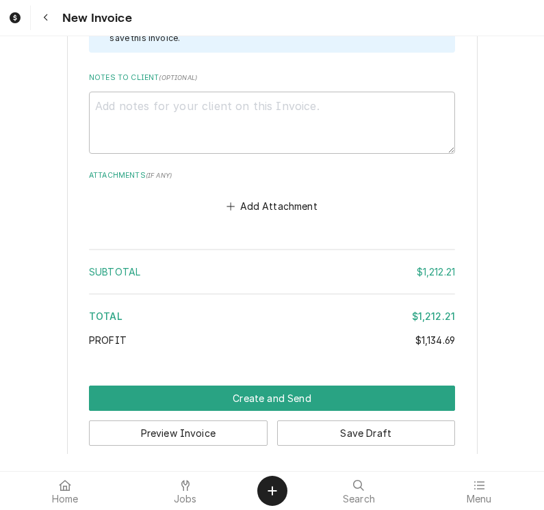
click at [404, 386] on button "Create and Send" at bounding box center [272, 398] width 366 height 25
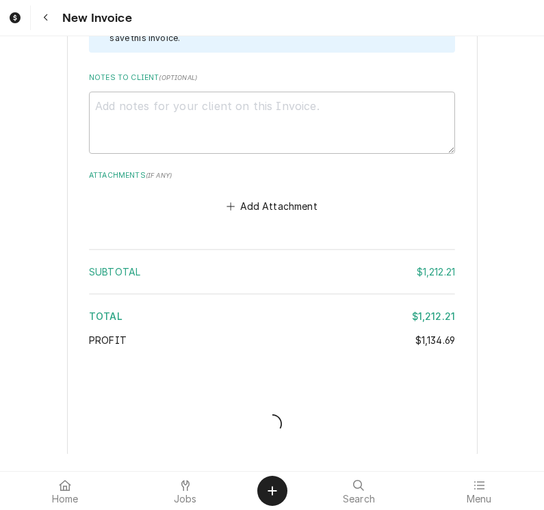
scroll to position [3550, 0]
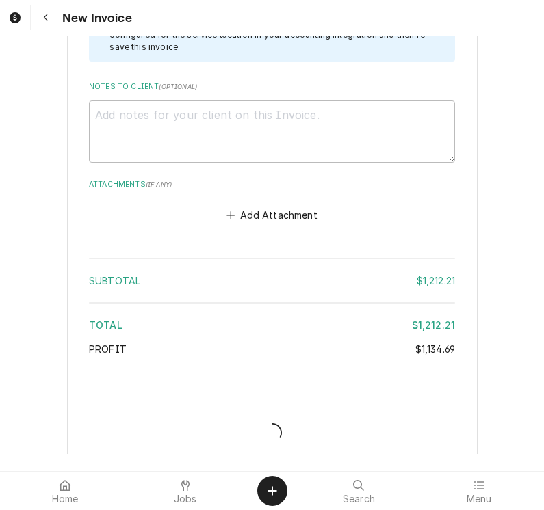
type textarea "x"
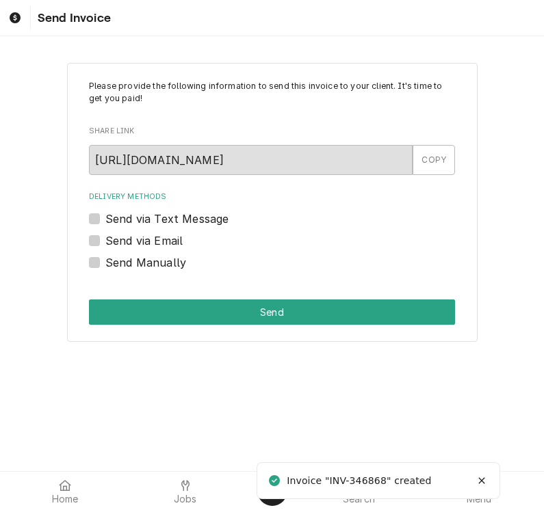
click at [105, 242] on label "Send via Email" at bounding box center [143, 241] width 77 height 16
click at [105, 242] on input "Send via Email" at bounding box center [288, 248] width 366 height 30
checkbox input "true"
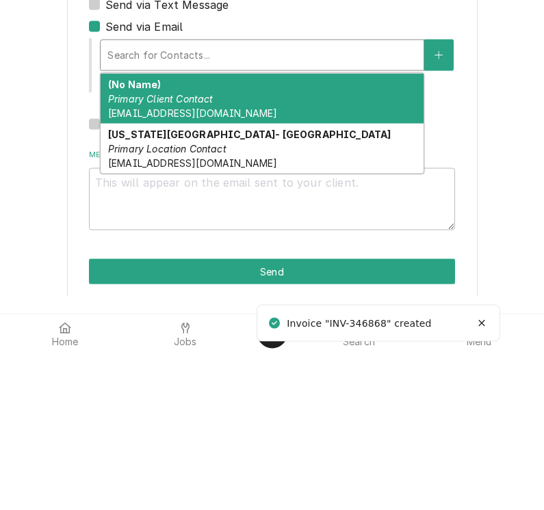
scroll to position [62, 0]
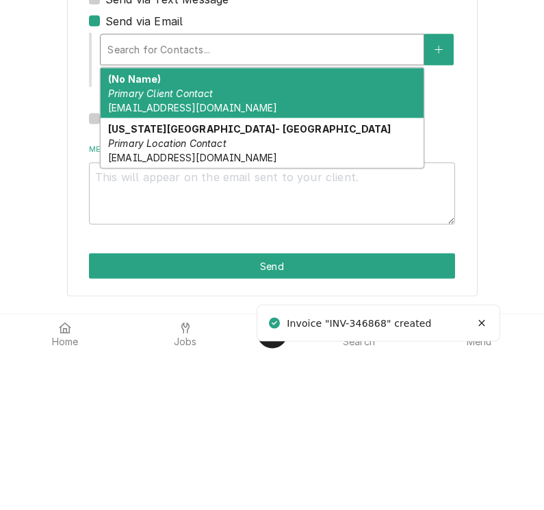
click at [133, 226] on div "(No Name) Primary Client Contact [EMAIL_ADDRESS][DOMAIN_NAME]" at bounding box center [262, 251] width 323 height 50
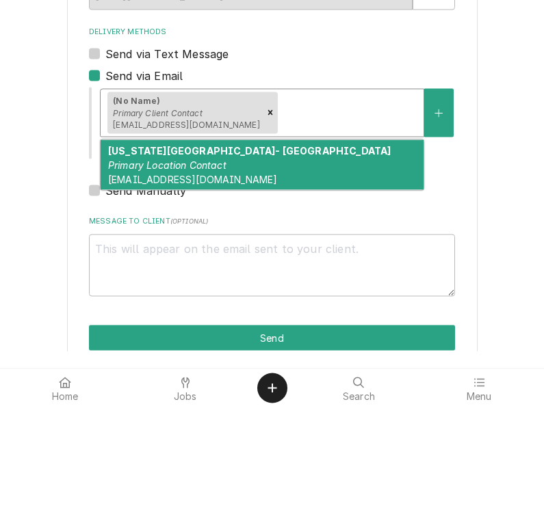
click at [142, 248] on strong "[US_STATE][GEOGRAPHIC_DATA]- [GEOGRAPHIC_DATA]" at bounding box center [249, 254] width 283 height 12
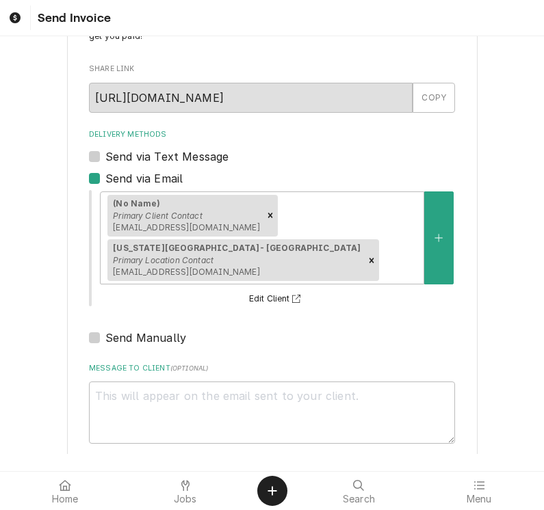
click at [104, 473] on button "Send" at bounding box center [272, 485] width 366 height 25
type textarea "x"
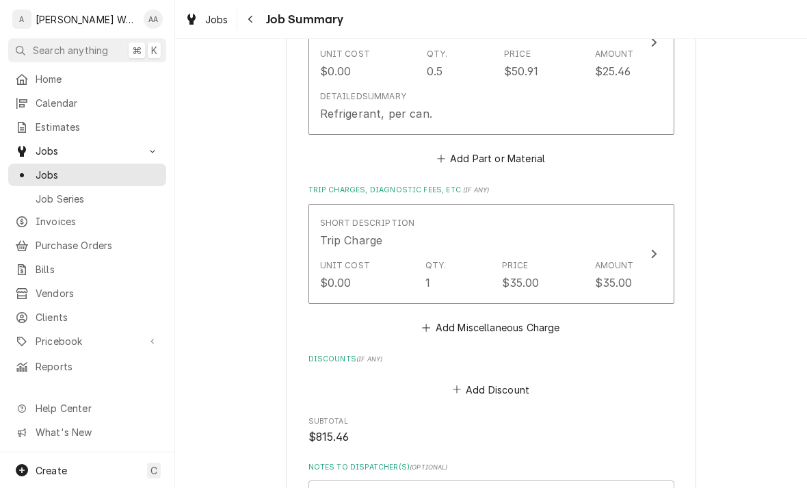
click at [354, 233] on div "Short Description Trip Charge" at bounding box center [477, 232] width 314 height 42
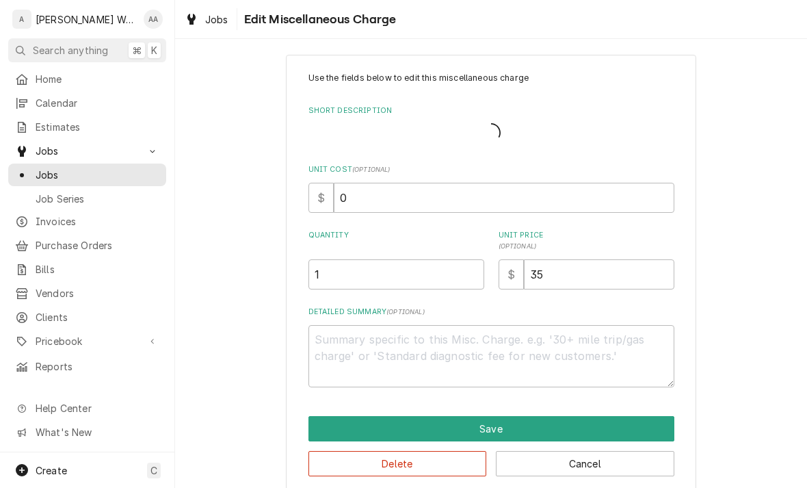
type textarea "x"
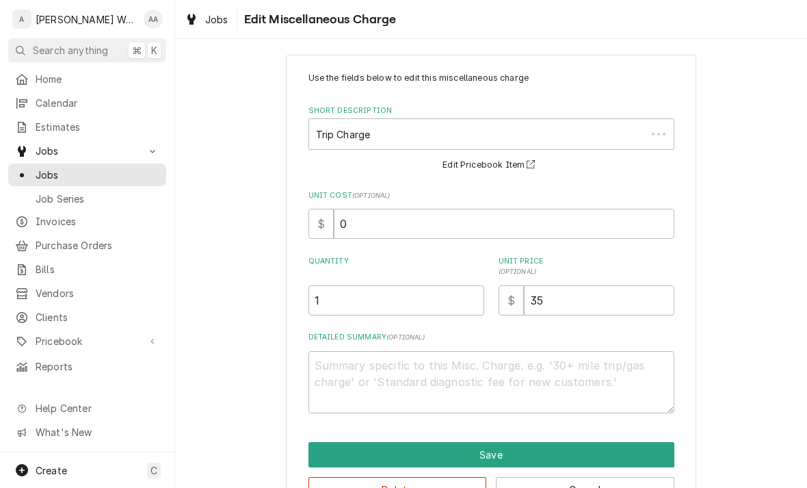
scroll to position [0, 0]
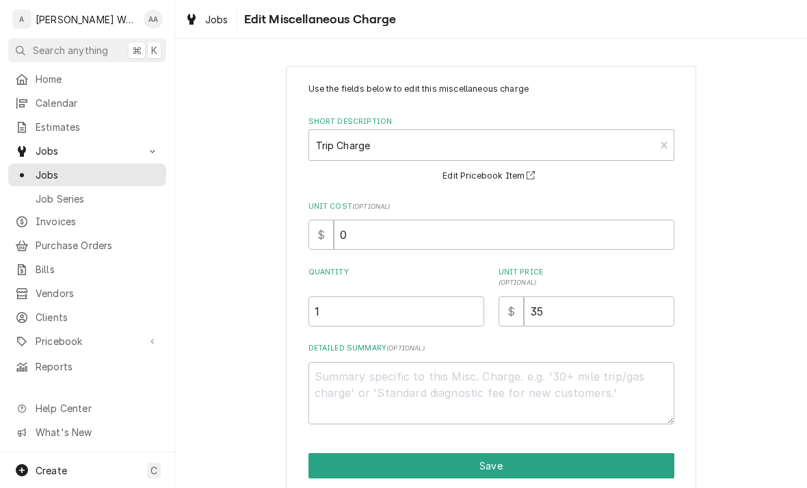
click at [343, 144] on strong "Trip Charge" at bounding box center [343, 146] width 55 height 12
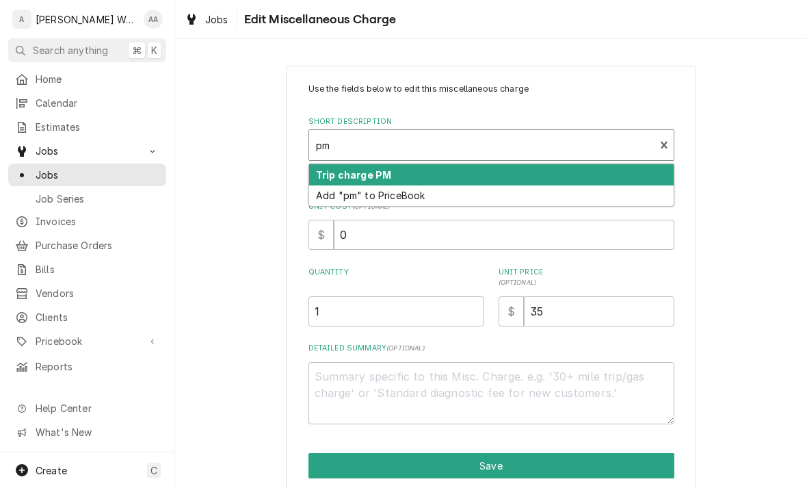
click at [339, 172] on strong "Trip charge PM" at bounding box center [353, 175] width 75 height 12
type input "pm"
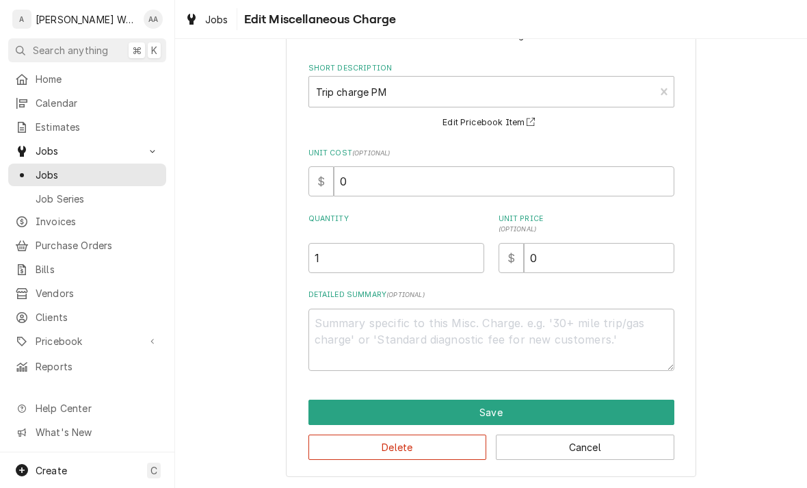
click at [338, 412] on button "Save" at bounding box center [492, 412] width 366 height 25
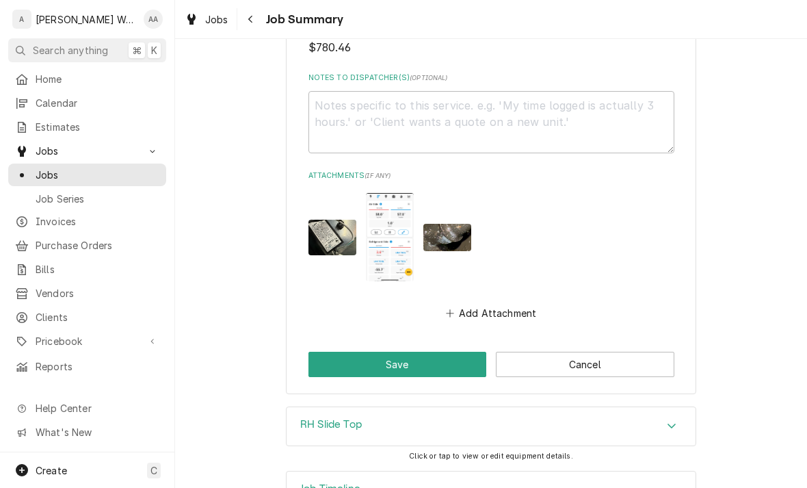
scroll to position [1908, 0]
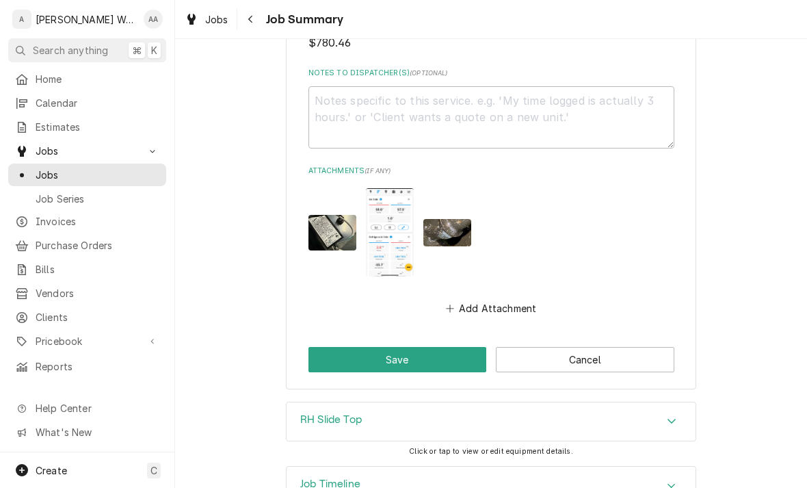
click at [341, 347] on button "Save" at bounding box center [398, 359] width 179 height 25
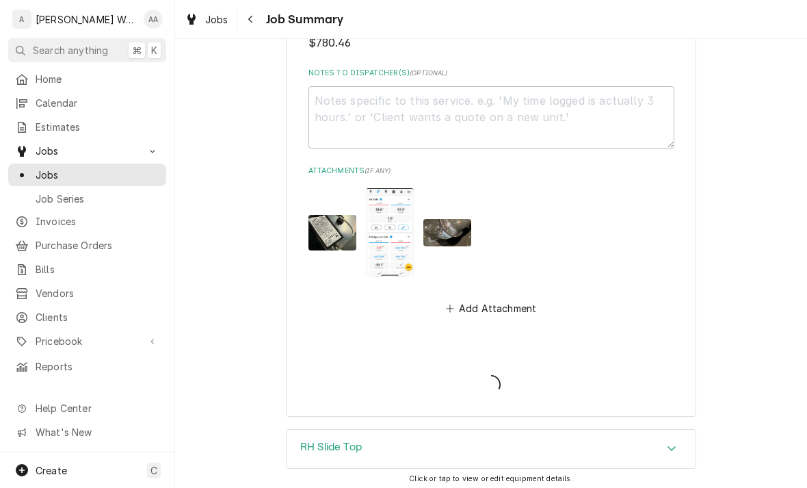
type textarea "x"
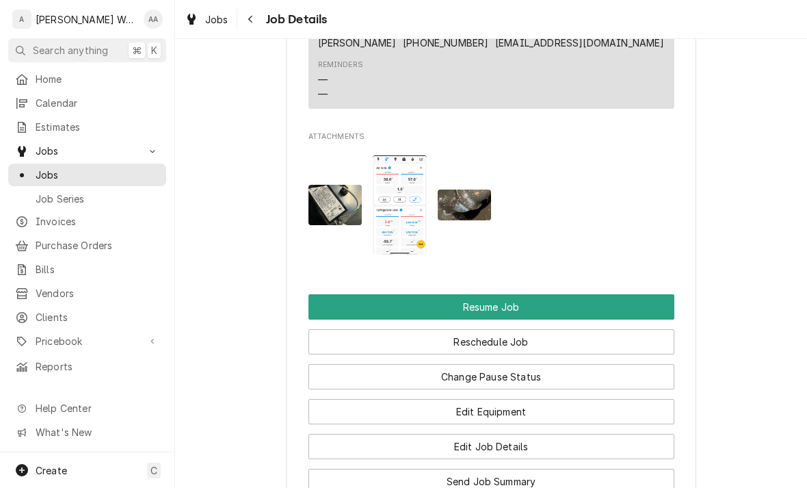
scroll to position [1502, 0]
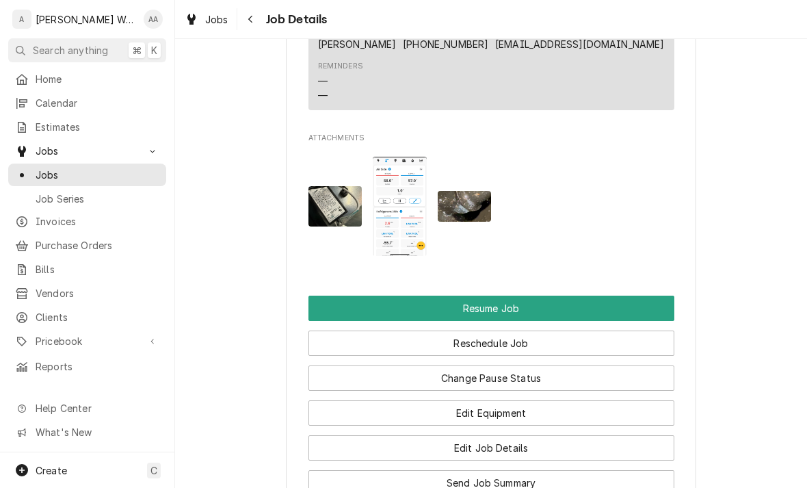
click at [326, 300] on button "Resume Job" at bounding box center [492, 308] width 366 height 25
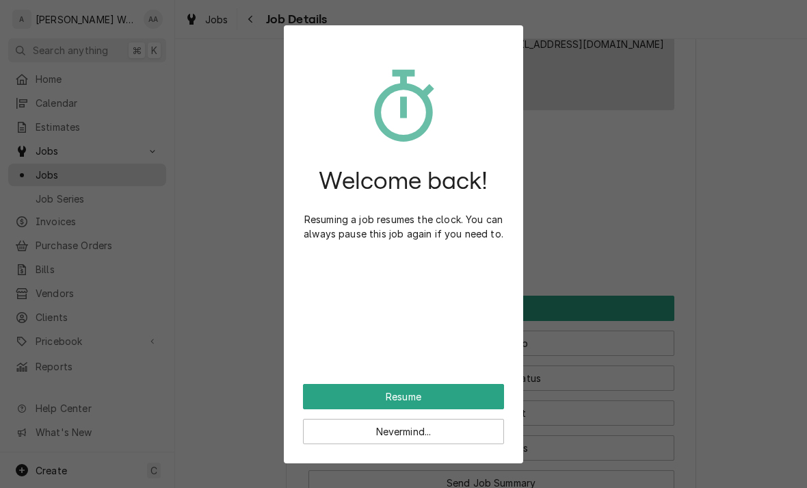
click at [314, 400] on button "Resume" at bounding box center [403, 396] width 201 height 25
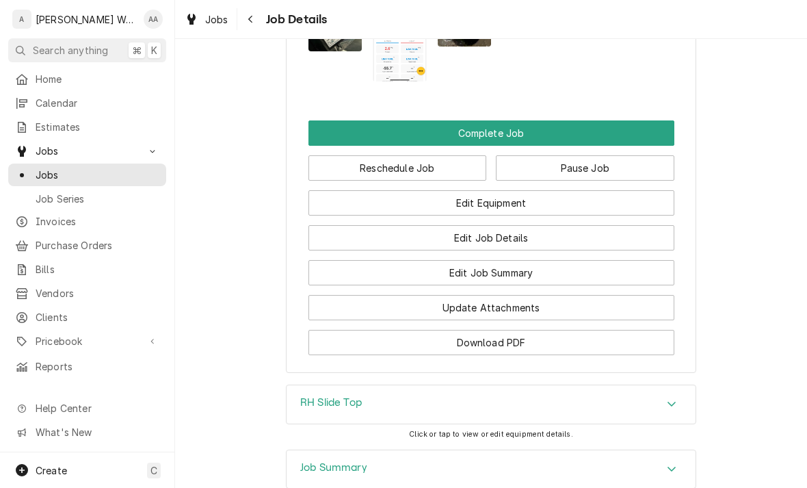
scroll to position [1567, 0]
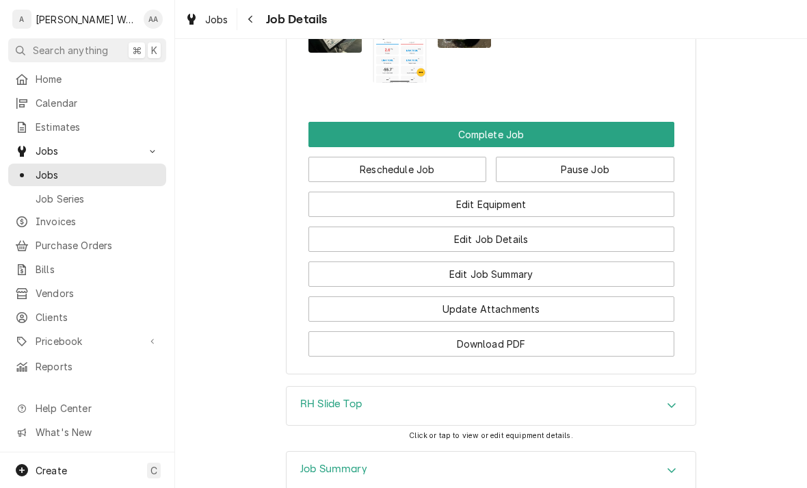
click at [333, 127] on button "Complete Job" at bounding box center [492, 134] width 366 height 25
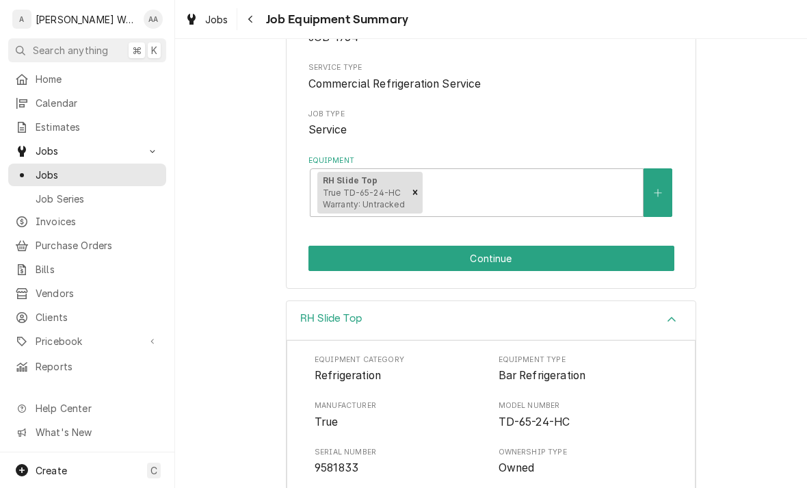
scroll to position [158, 0]
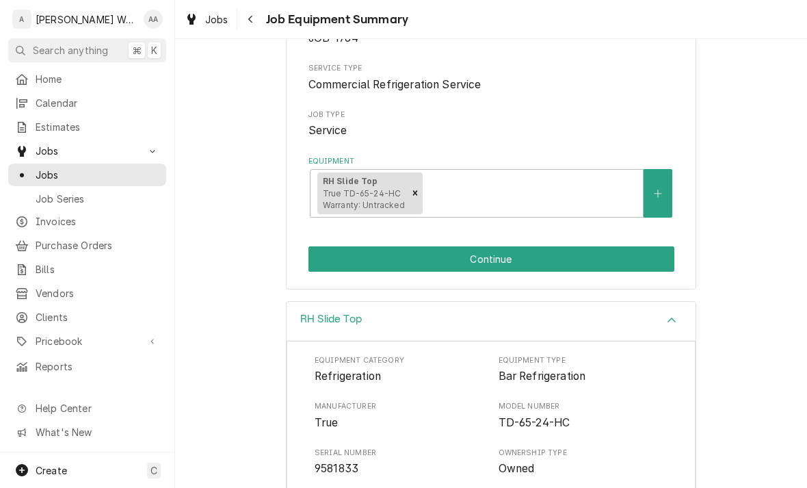
click at [321, 267] on button "Continue" at bounding box center [492, 258] width 366 height 25
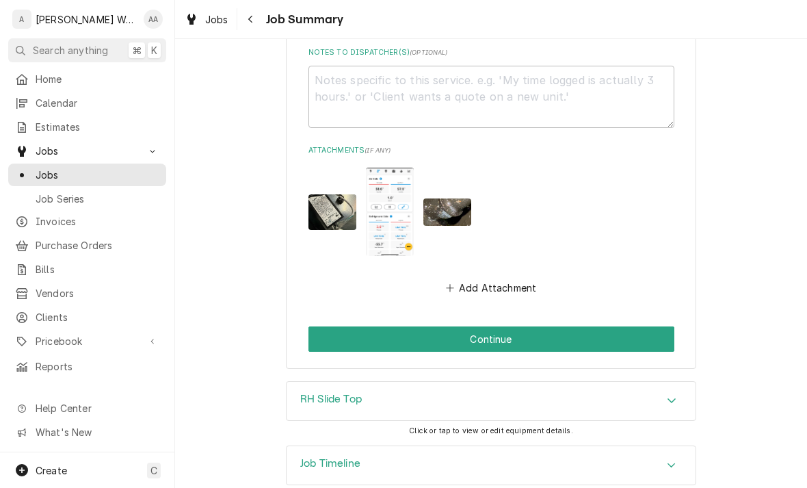
scroll to position [1928, 0]
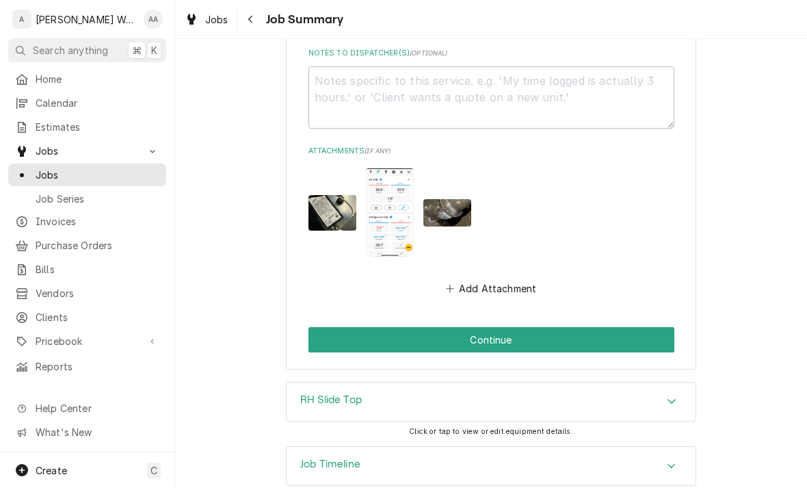
click at [617, 327] on button "Continue" at bounding box center [492, 339] width 366 height 25
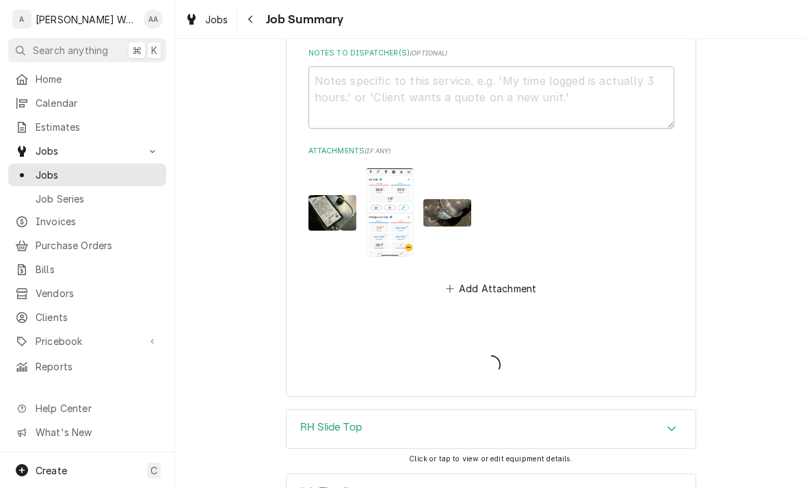
type textarea "x"
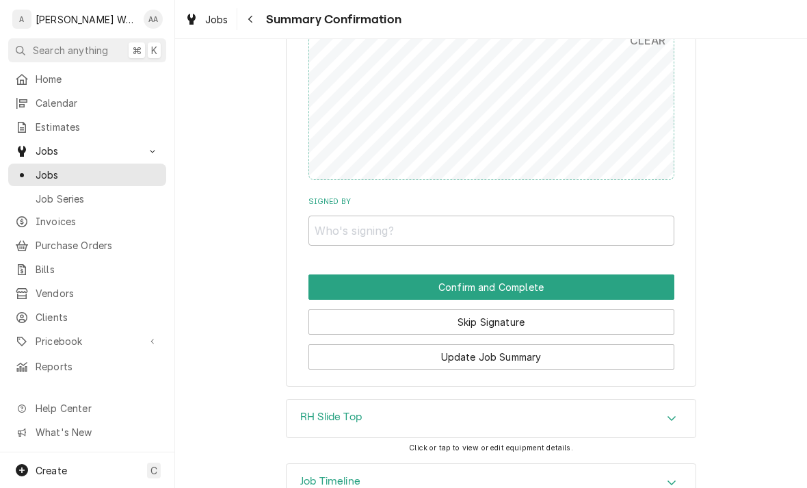
scroll to position [1756, 0]
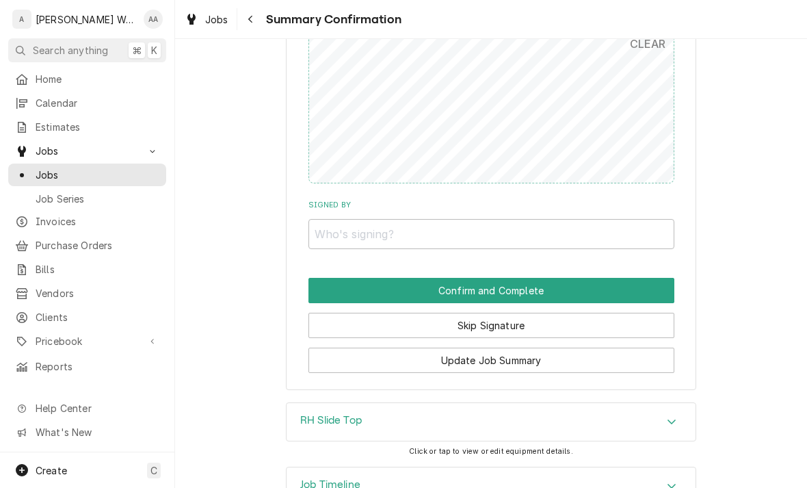
click at [344, 313] on button "Skip Signature" at bounding box center [492, 325] width 366 height 25
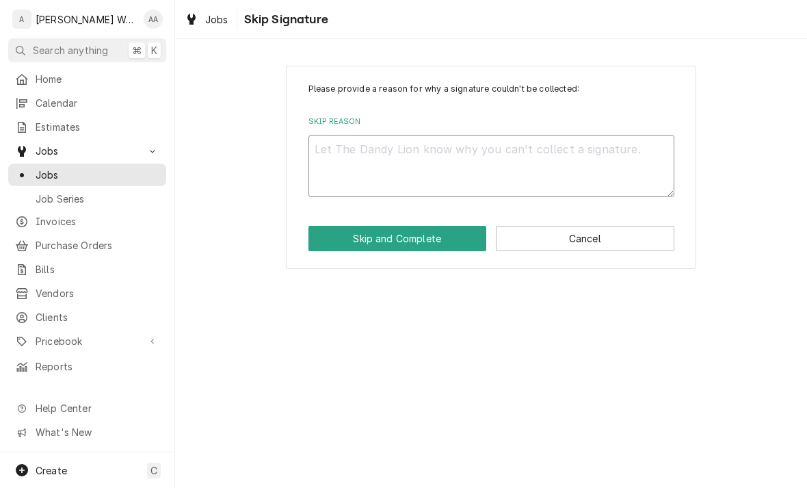
click at [346, 146] on textarea "Skip Reason" at bounding box center [492, 166] width 366 height 62
type textarea "x"
type textarea "No"
type textarea "x"
type textarea "No"
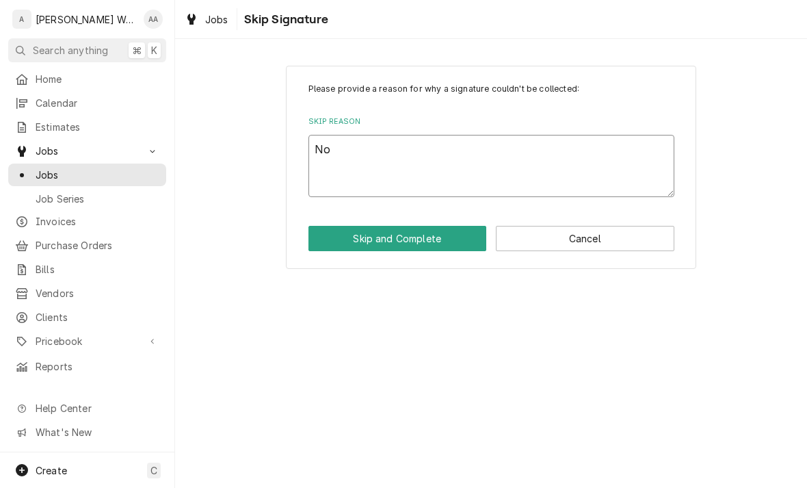
type textarea "x"
type textarea "No l"
type textarea "x"
type textarea "No lo"
type textarea "x"
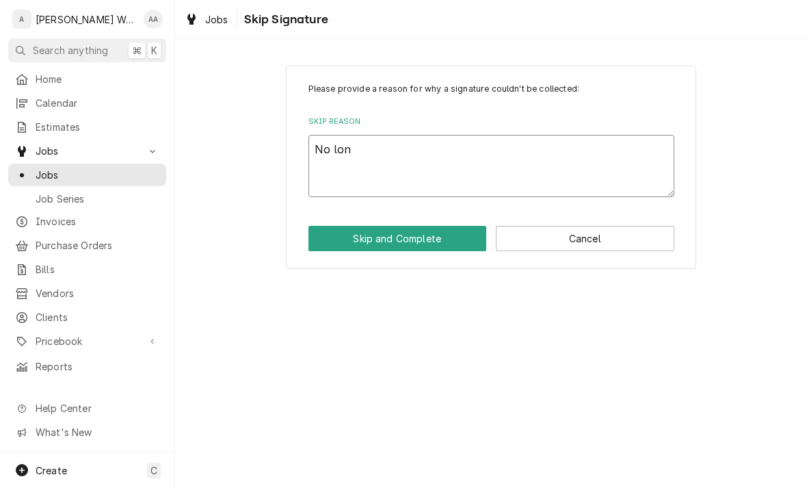
type textarea "No long"
type textarea "x"
type textarea "No longe"
type textarea "x"
type textarea "No longer"
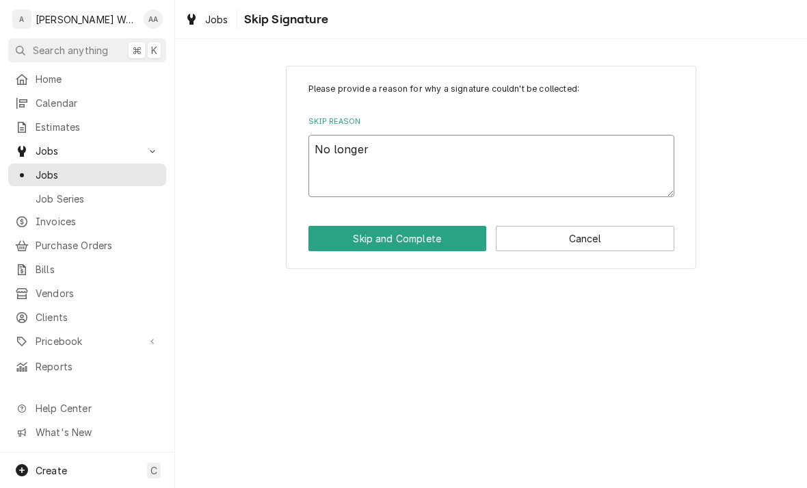
type textarea "x"
type textarea "No longer o"
type textarea "x"
type textarea "No longer on"
type textarea "x"
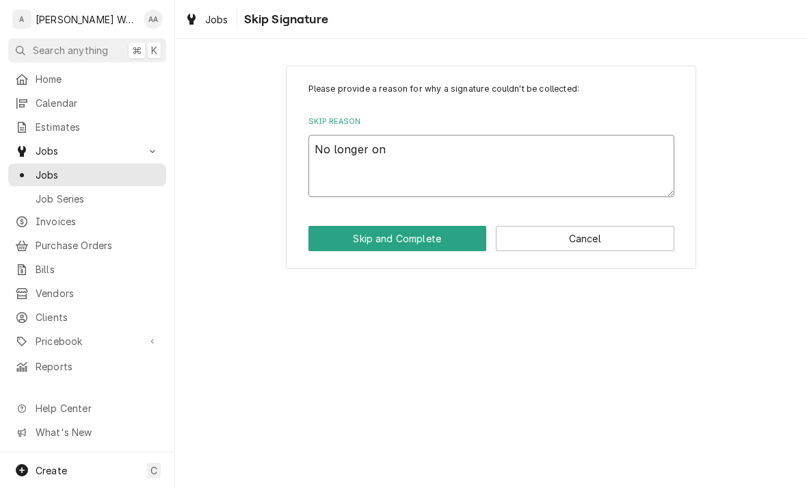
type textarea "No longer on"
type textarea "x"
type textarea "No longer on si"
type textarea "x"
type textarea "No longer on site"
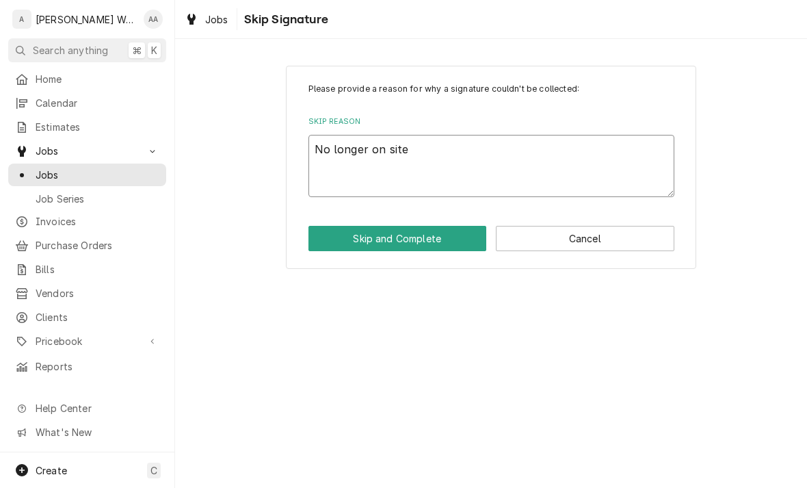
type textarea "x"
type textarea "No longer on site"
type textarea "x"
type textarea "No longer on site."
type textarea "x"
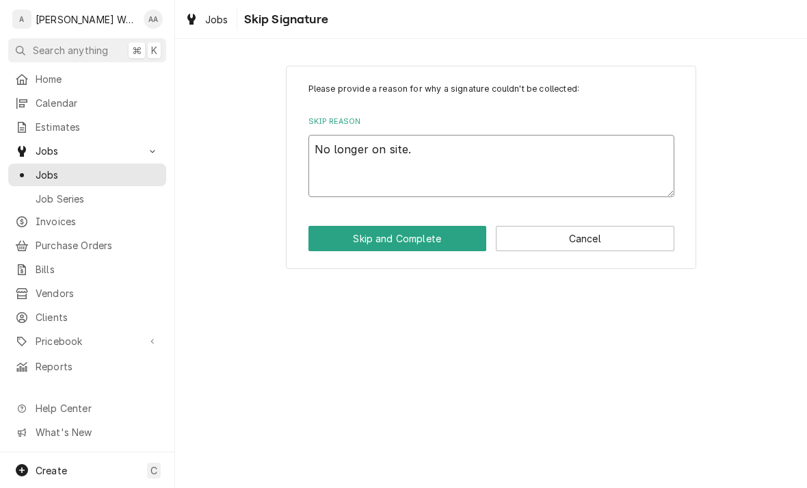
type textarea "No longer on site."
click at [342, 244] on button "Skip and Complete" at bounding box center [398, 238] width 179 height 25
type textarea "x"
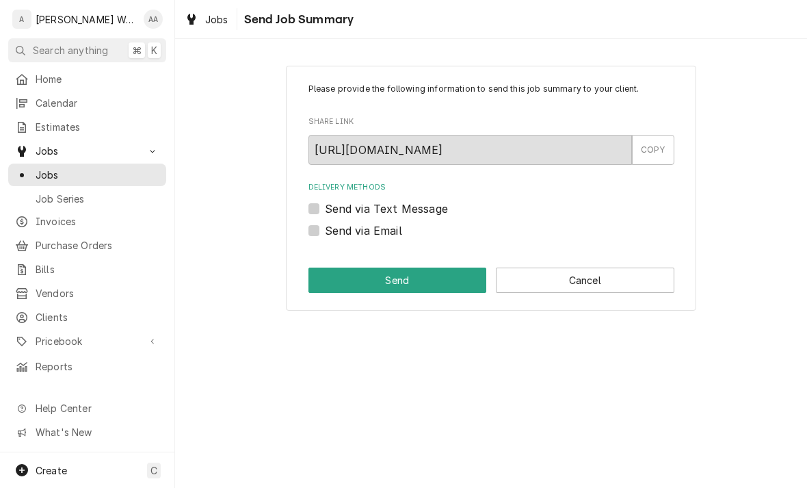
click at [549, 279] on button "Cancel" at bounding box center [585, 280] width 179 height 25
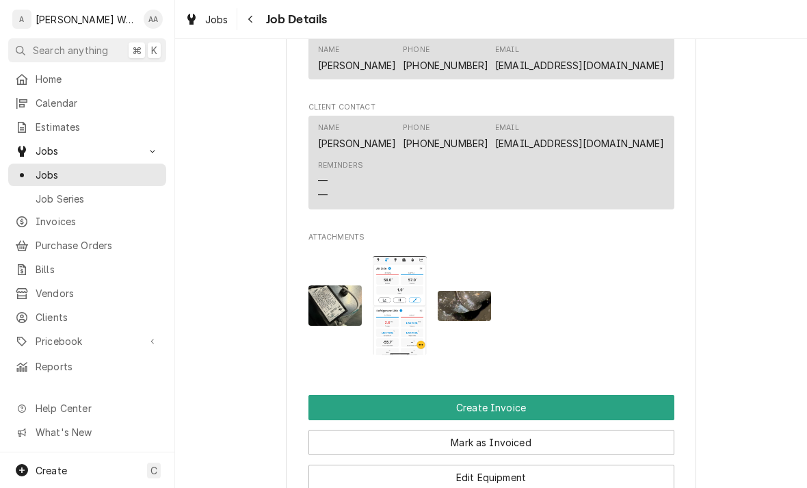
scroll to position [872, 0]
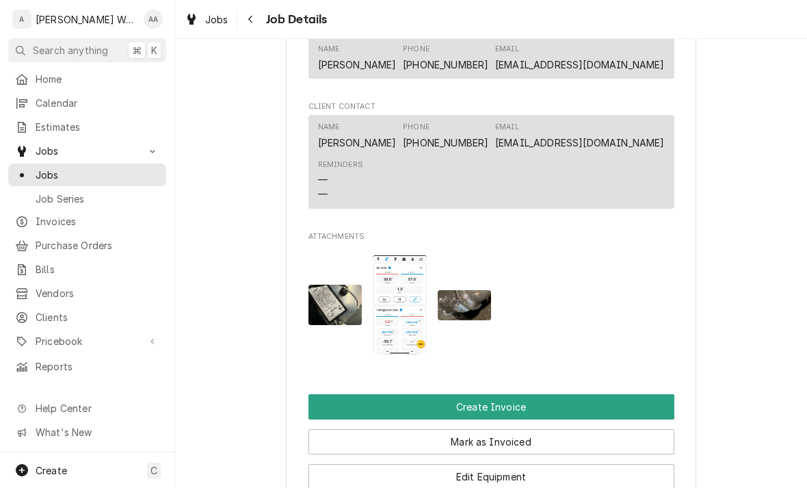
click at [350, 411] on button "Create Invoice" at bounding box center [492, 406] width 366 height 25
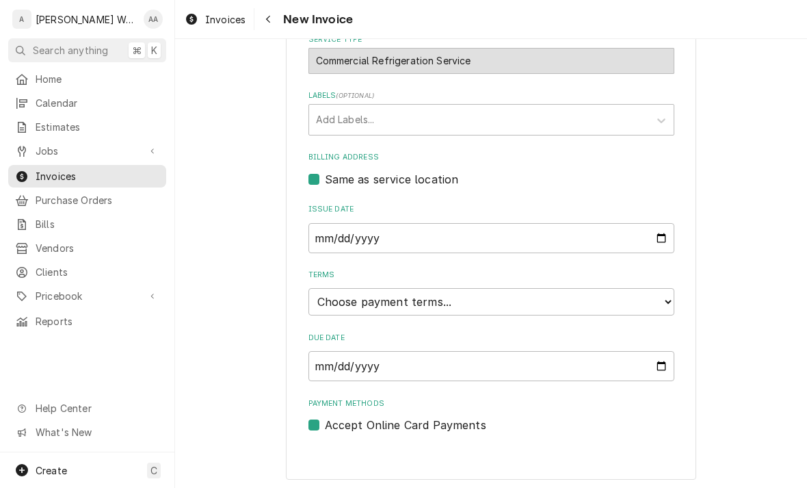
scroll to position [341, 0]
click at [331, 299] on select "Choose payment terms... Same Day Net 7 Net 14 Net 21 Net 30 Net 45 Net 60 Net 90" at bounding box center [492, 302] width 366 height 27
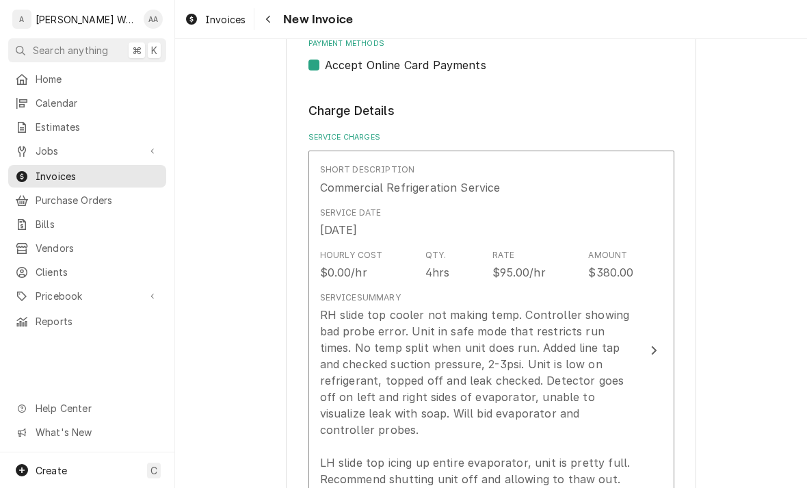
scroll to position [707, 0]
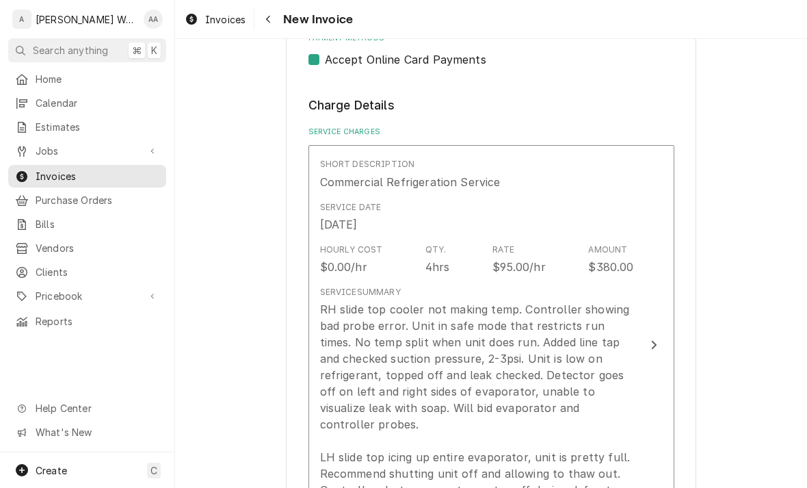
click at [325, 61] on label "Accept Online Card Payments" at bounding box center [405, 59] width 161 height 16
click at [325, 61] on input "Payment Methods" at bounding box center [508, 66] width 366 height 30
checkbox input "false"
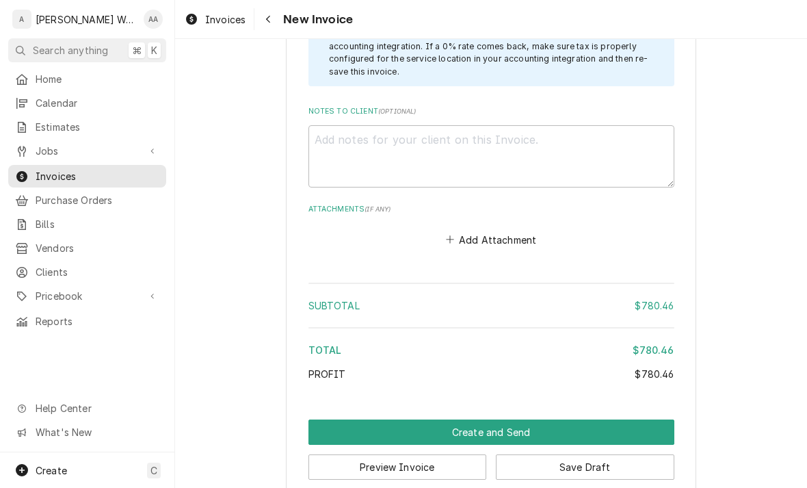
click at [337, 419] on button "Create and Send" at bounding box center [492, 431] width 366 height 25
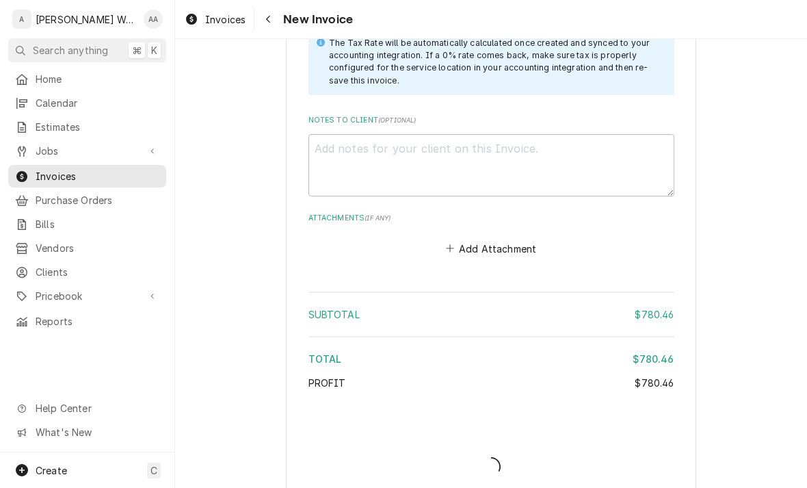
type textarea "x"
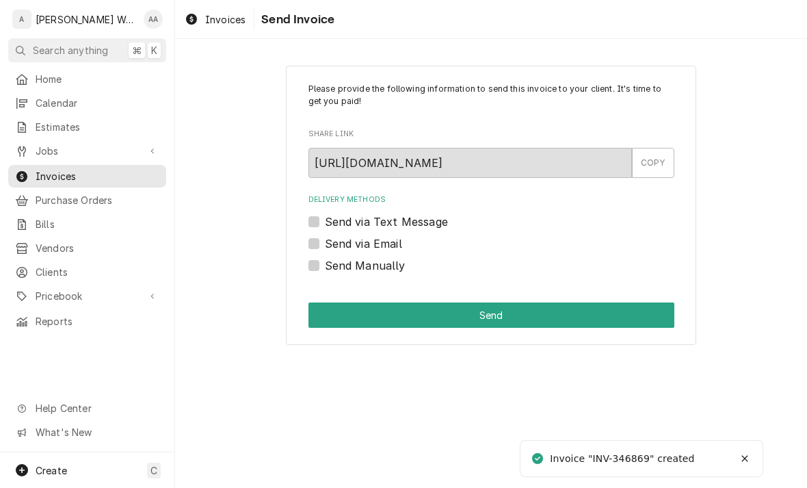
click at [325, 261] on label "Send Manually" at bounding box center [365, 265] width 81 height 16
click at [325, 261] on input "Send Manually" at bounding box center [508, 272] width 366 height 30
checkbox input "true"
click at [339, 314] on button "Send" at bounding box center [492, 314] width 366 height 25
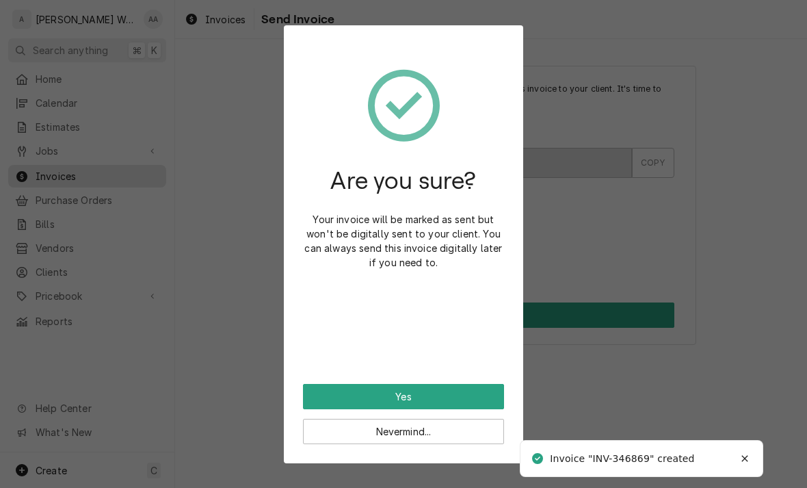
click at [336, 396] on button "Yes" at bounding box center [403, 396] width 201 height 25
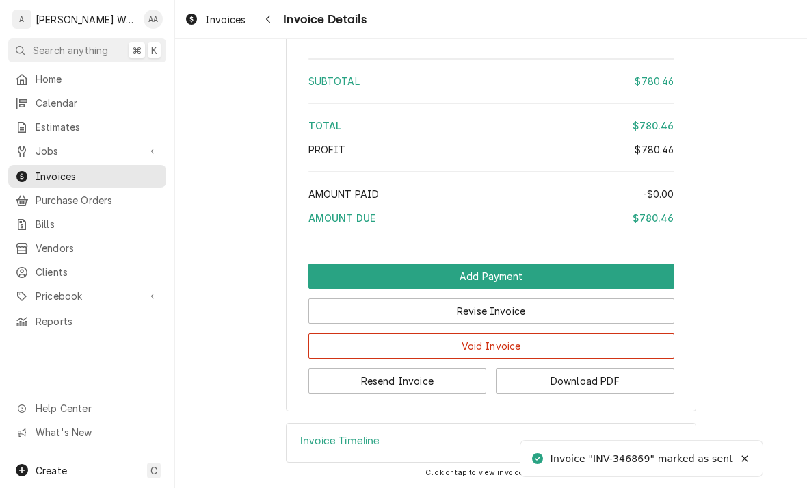
scroll to position [2020, 0]
click at [333, 279] on button "Add Payment" at bounding box center [492, 275] width 366 height 25
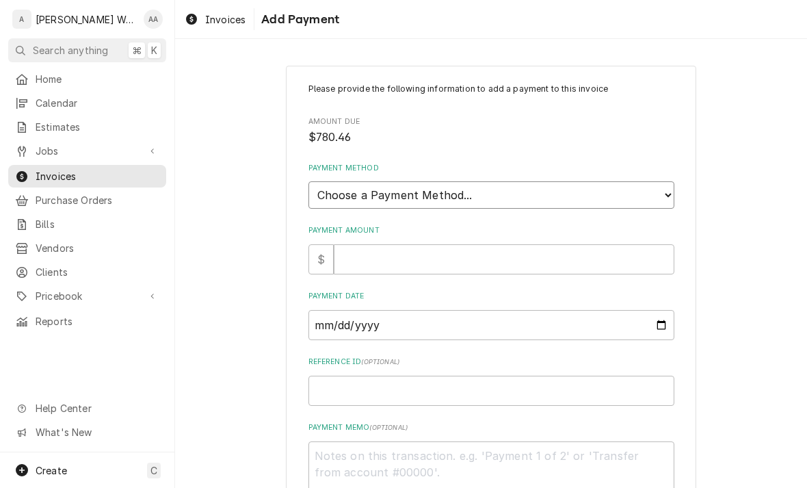
click at [327, 190] on select "Choose a Payment Method... Cash Check Credit/Debit Card ACH/eCheck Other" at bounding box center [492, 194] width 366 height 27
select select "2"
click at [367, 247] on input "Payment Amount" at bounding box center [504, 259] width 341 height 30
type textarea "x"
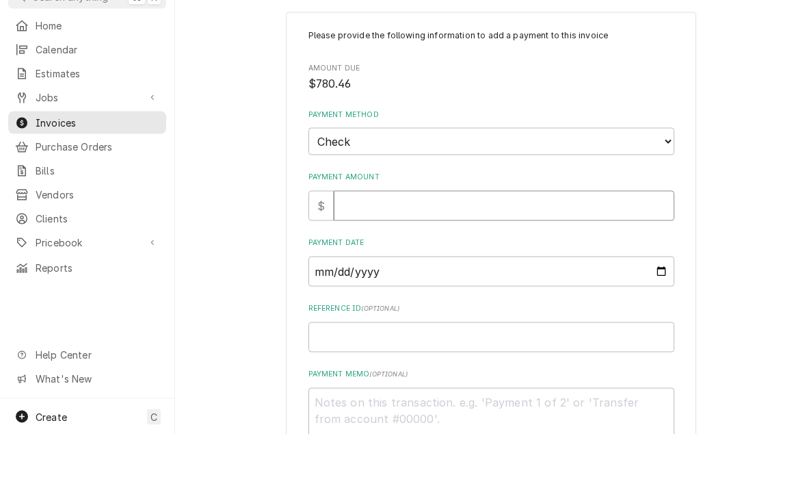
type input "7"
type textarea "x"
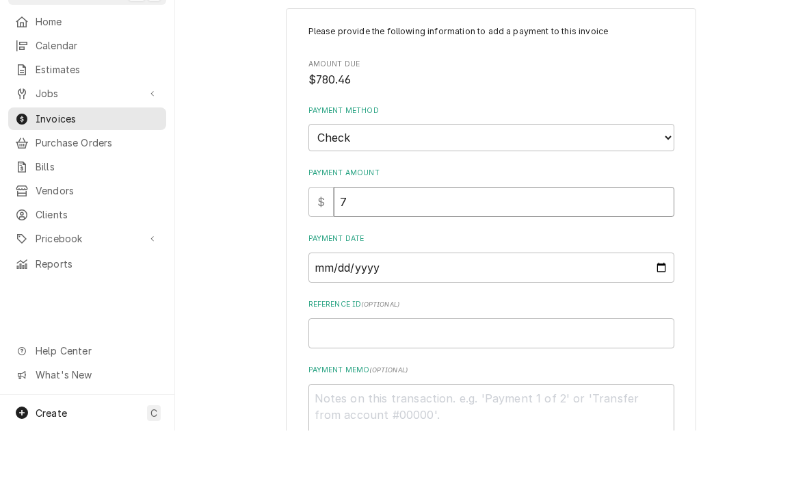
type input "78"
type textarea "x"
type input "780"
type textarea "x"
type input "780.4"
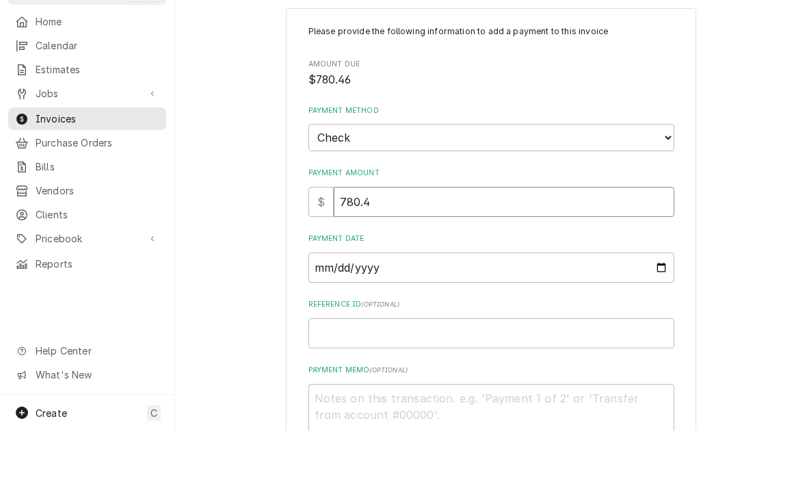
type textarea "x"
type input "780.46"
type textarea "x"
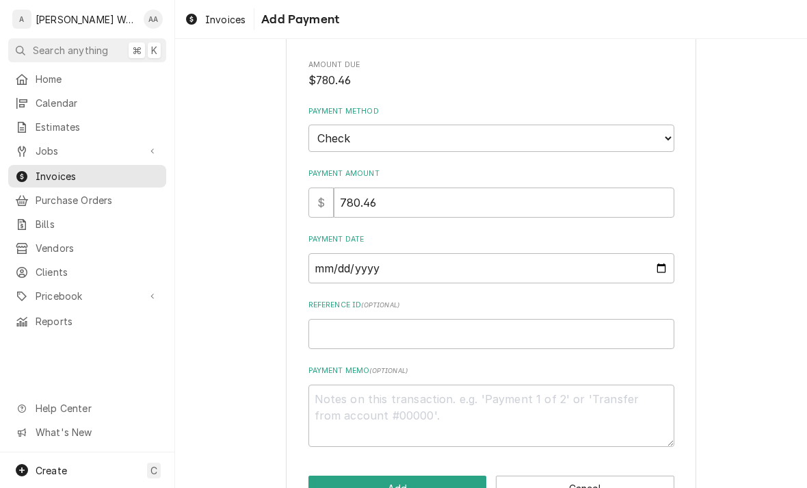
scroll to position [68, 0]
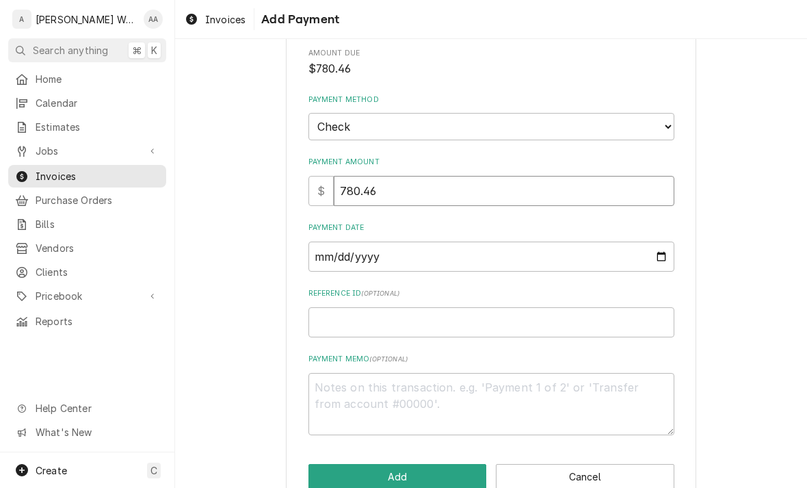
type input "780.46"
click at [343, 253] on input "Payment Date" at bounding box center [492, 257] width 366 height 30
type input "2025-08-28"
type textarea "x"
click at [333, 311] on input "Reference ID ( optional )" at bounding box center [492, 322] width 366 height 30
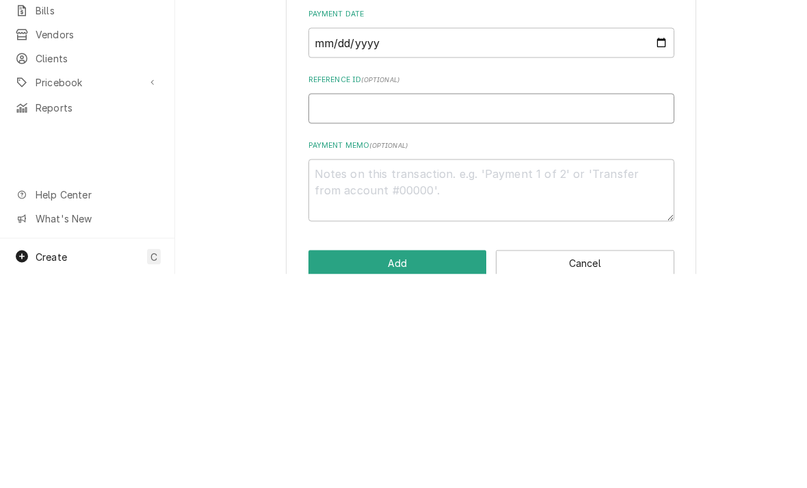
type input "3"
type textarea "x"
type input "32"
type textarea "x"
type input "325"
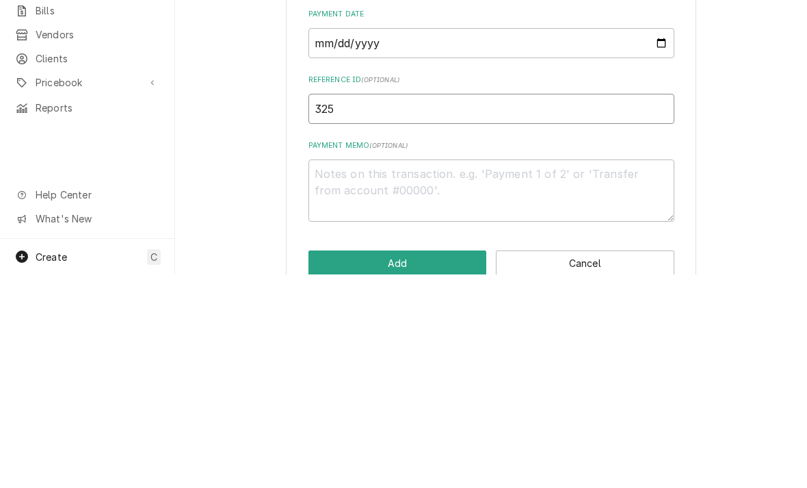
type textarea "x"
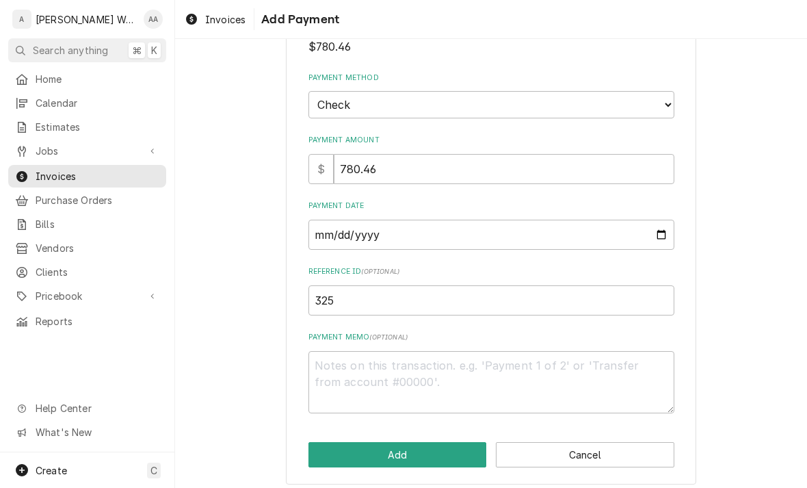
scroll to position [90, 0]
type input "325"
click at [346, 450] on button "Add" at bounding box center [398, 454] width 179 height 25
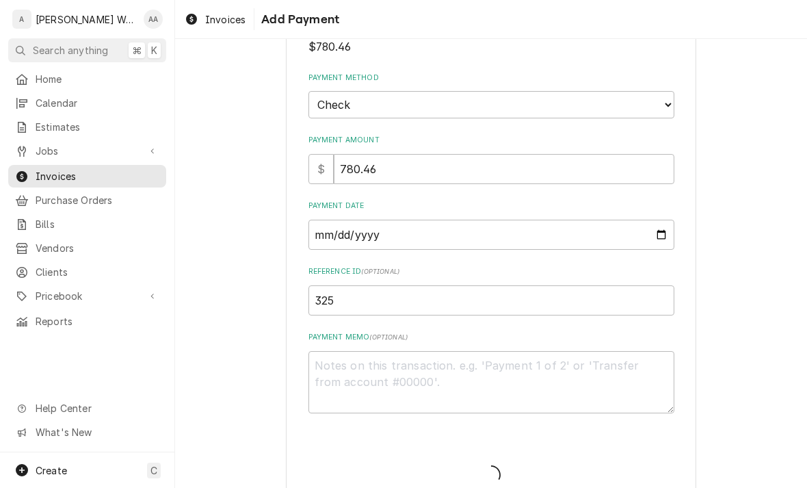
type textarea "x"
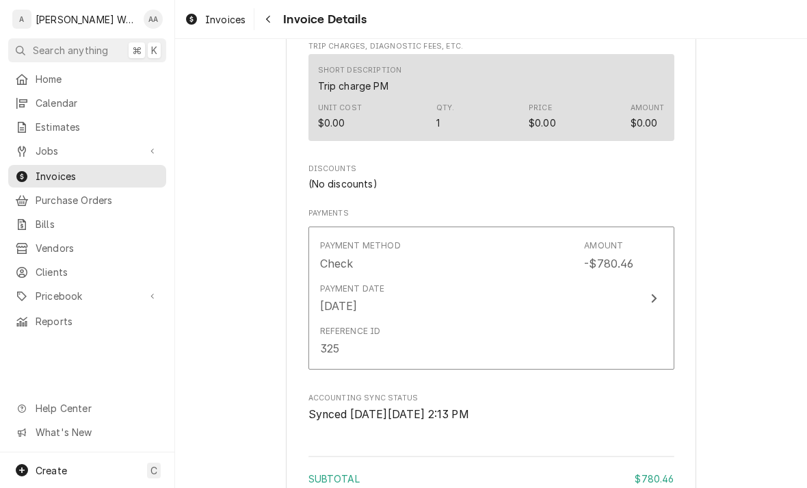
scroll to position [1835, 0]
